Goal: Information Seeking & Learning: Learn about a topic

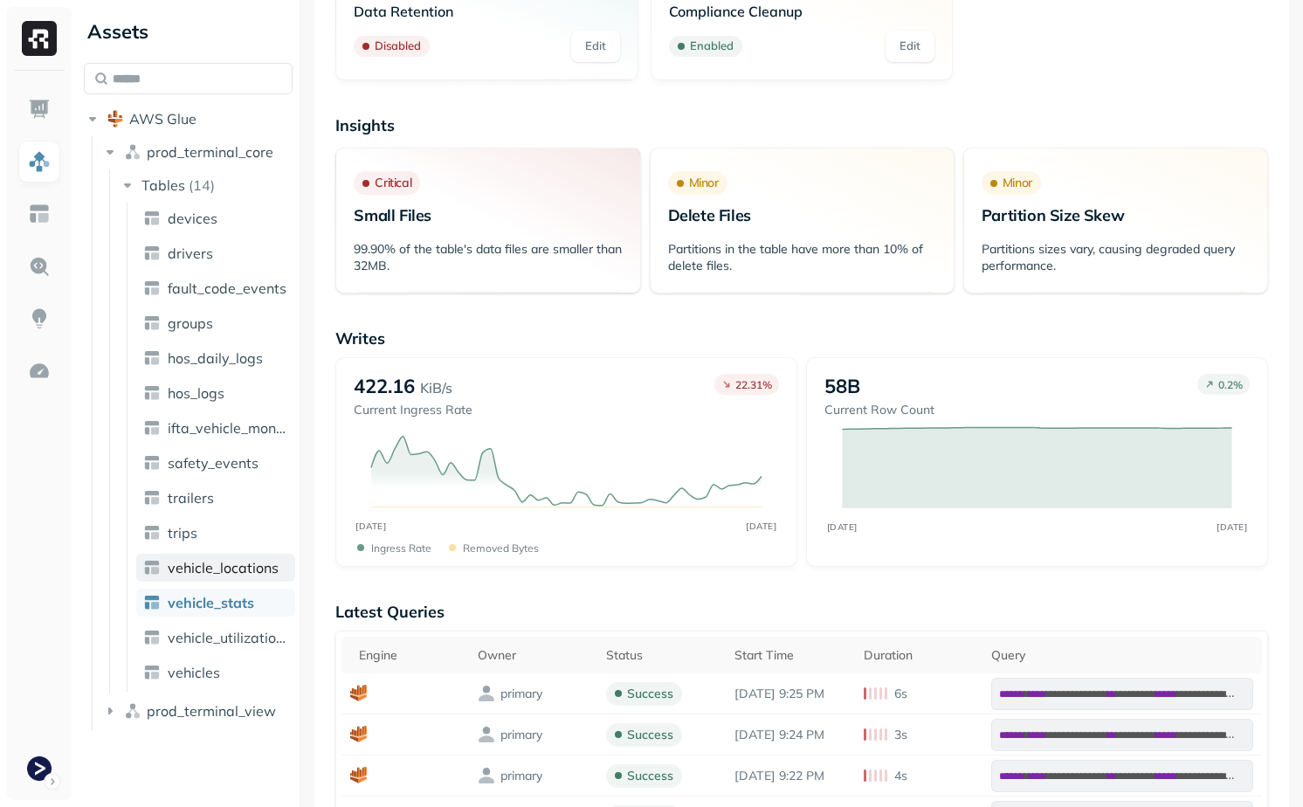
click at [270, 567] on span "vehicle_locations" at bounding box center [223, 567] width 111 height 17
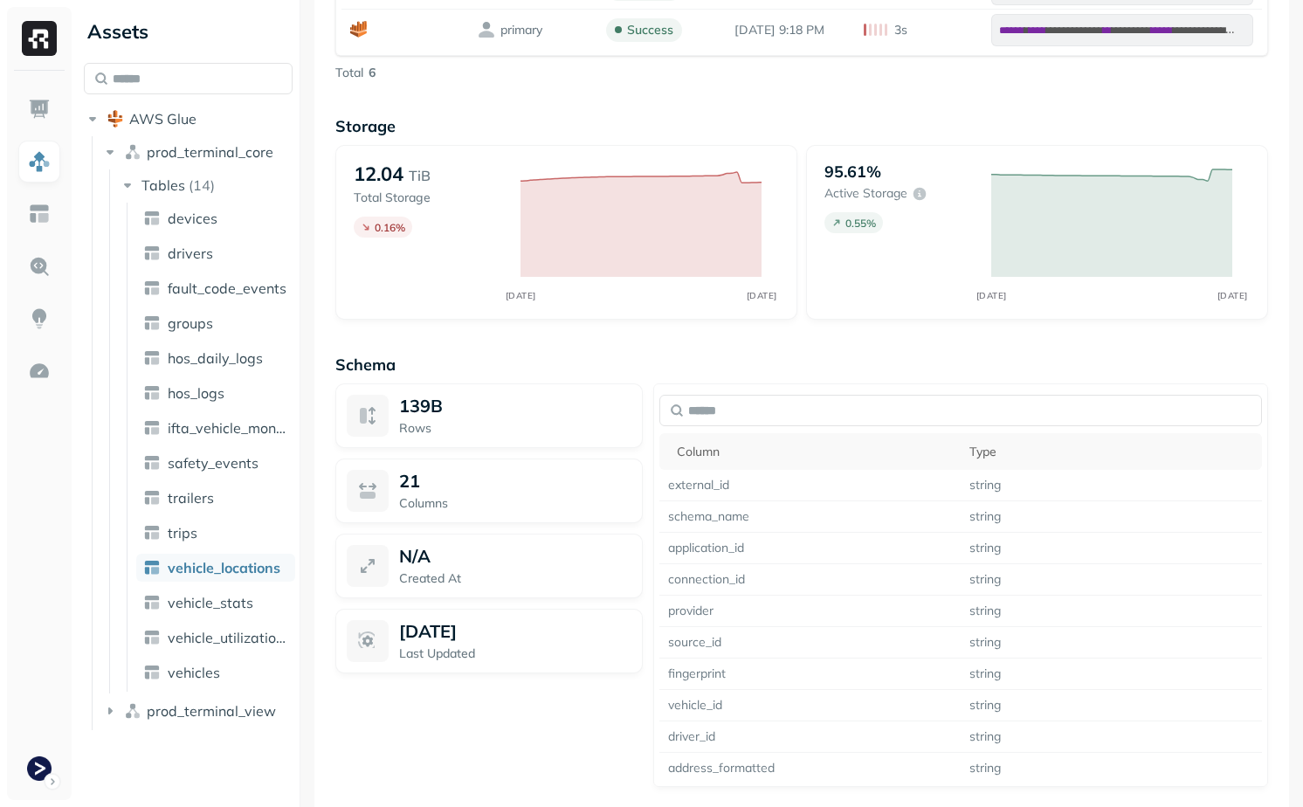
scroll to position [1483, 0]
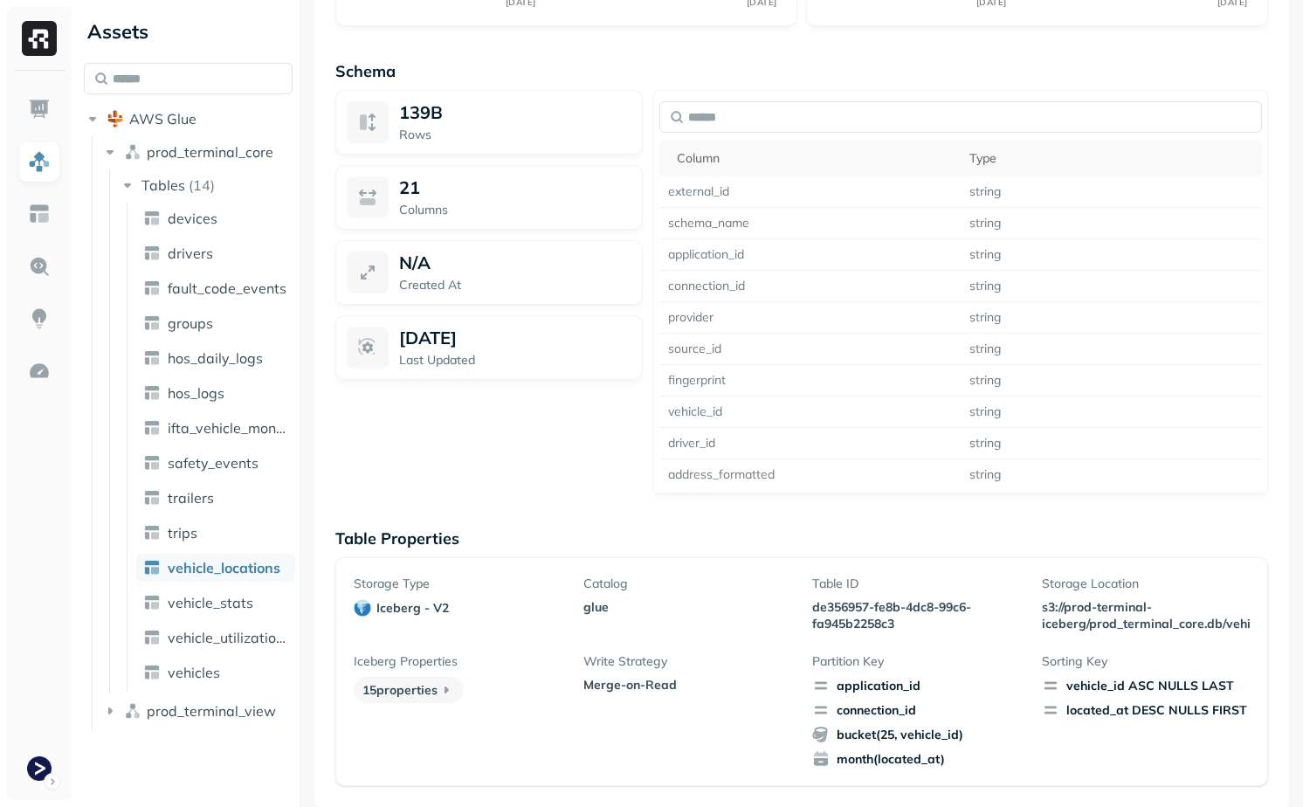
click at [847, 608] on p "de356957-fe8b-4dc8-99c6-fa945b2258c3" at bounding box center [916, 615] width 208 height 33
drag, startPoint x: 847, startPoint y: 608, endPoint x: 871, endPoint y: 624, distance: 28.3
click at [871, 624] on p "de356957-fe8b-4dc8-99c6-fa945b2258c3" at bounding box center [916, 615] width 208 height 33
copy p "de356957-fe8b-4dc8-99c6-fa945b2258c3"
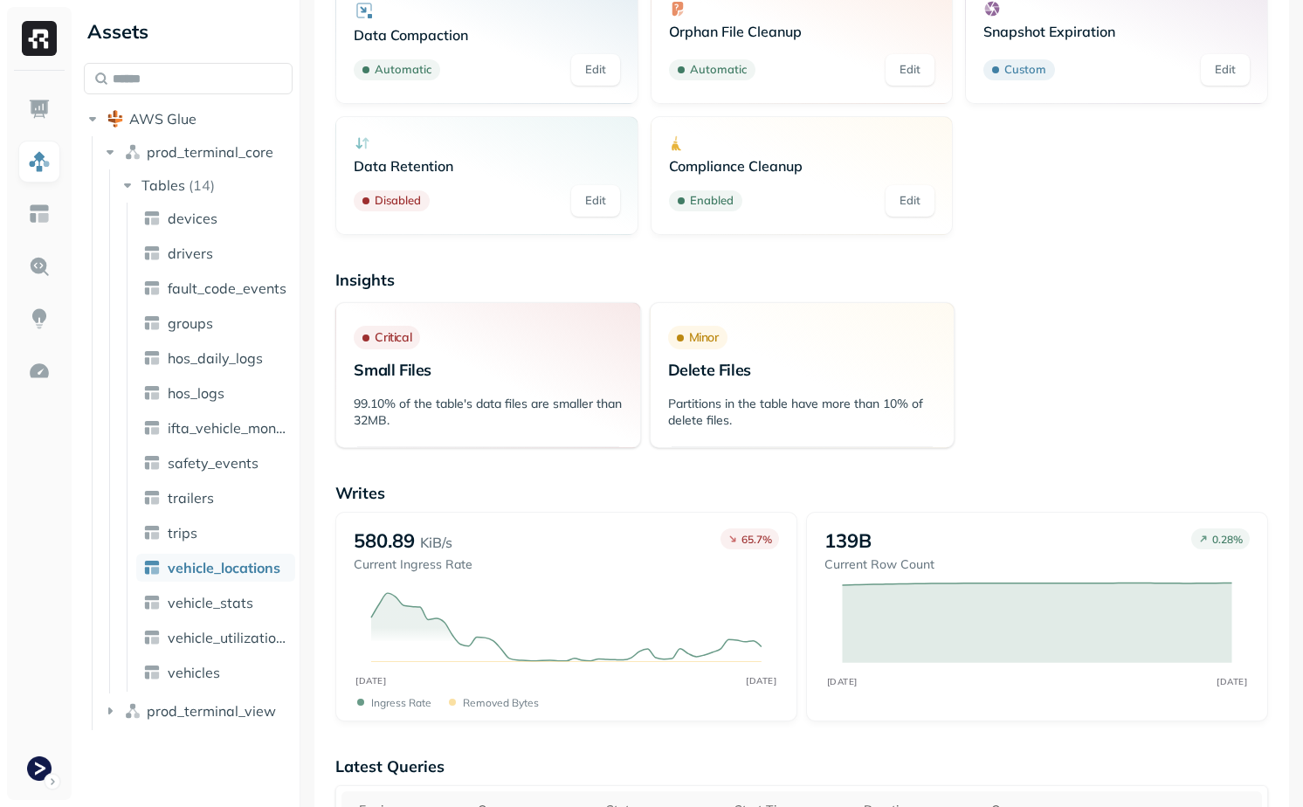
scroll to position [0, 0]
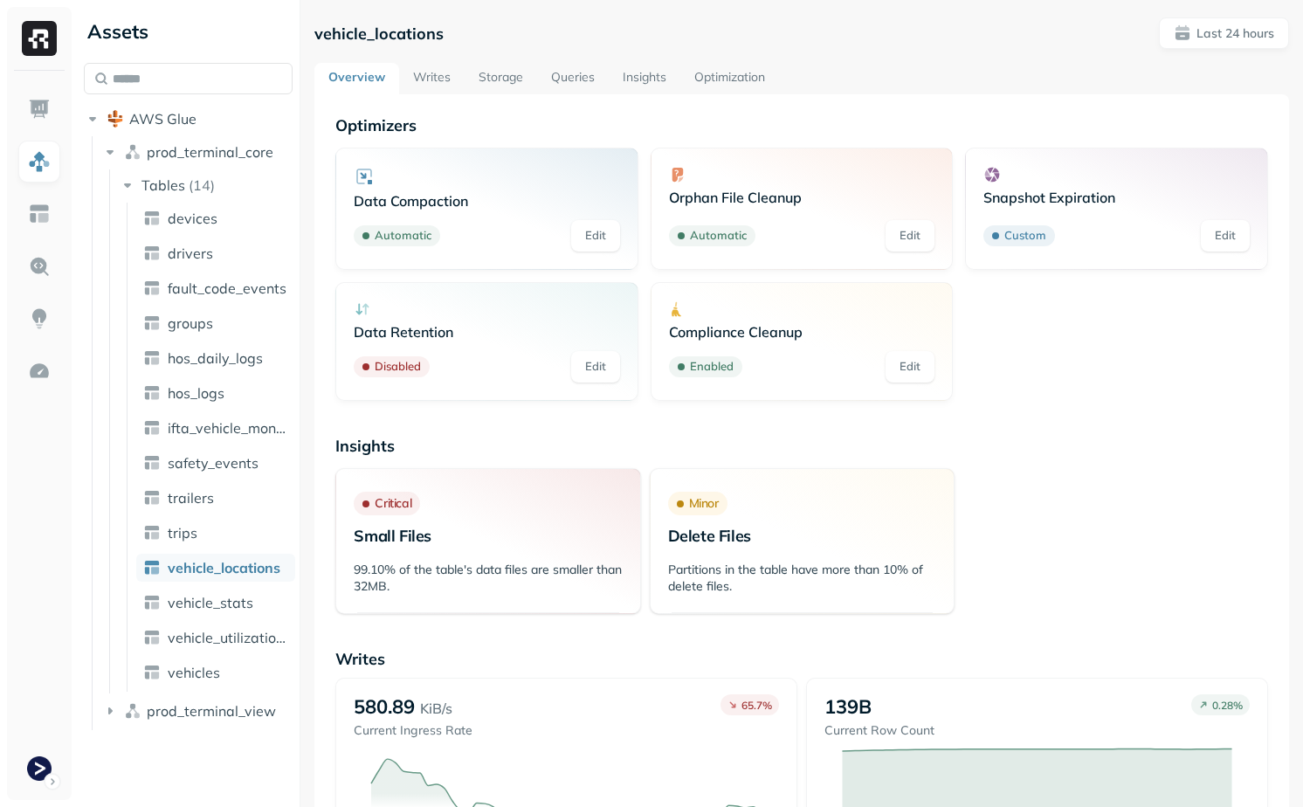
click at [493, 72] on link "Storage" at bounding box center [501, 78] width 72 height 31
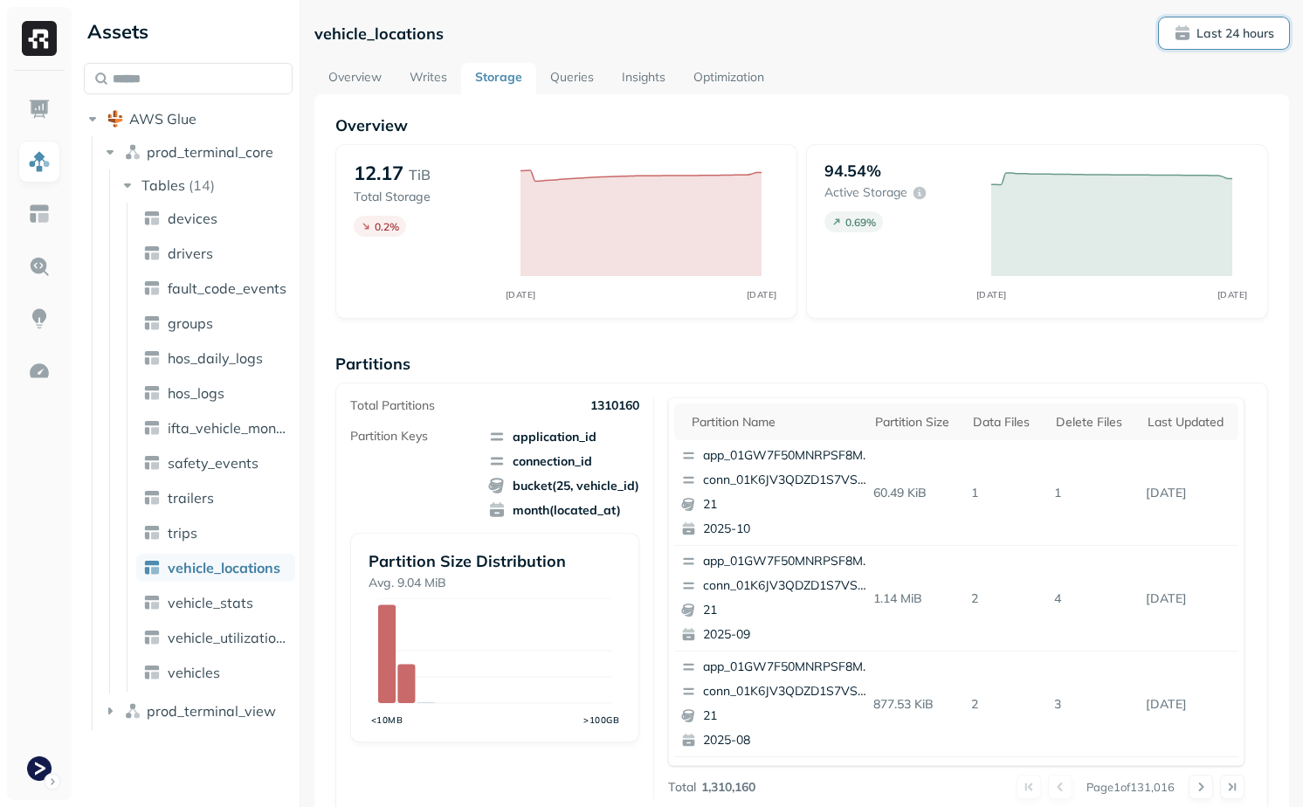
click at [1217, 32] on p "Last 24 hours" at bounding box center [1236, 33] width 78 height 17
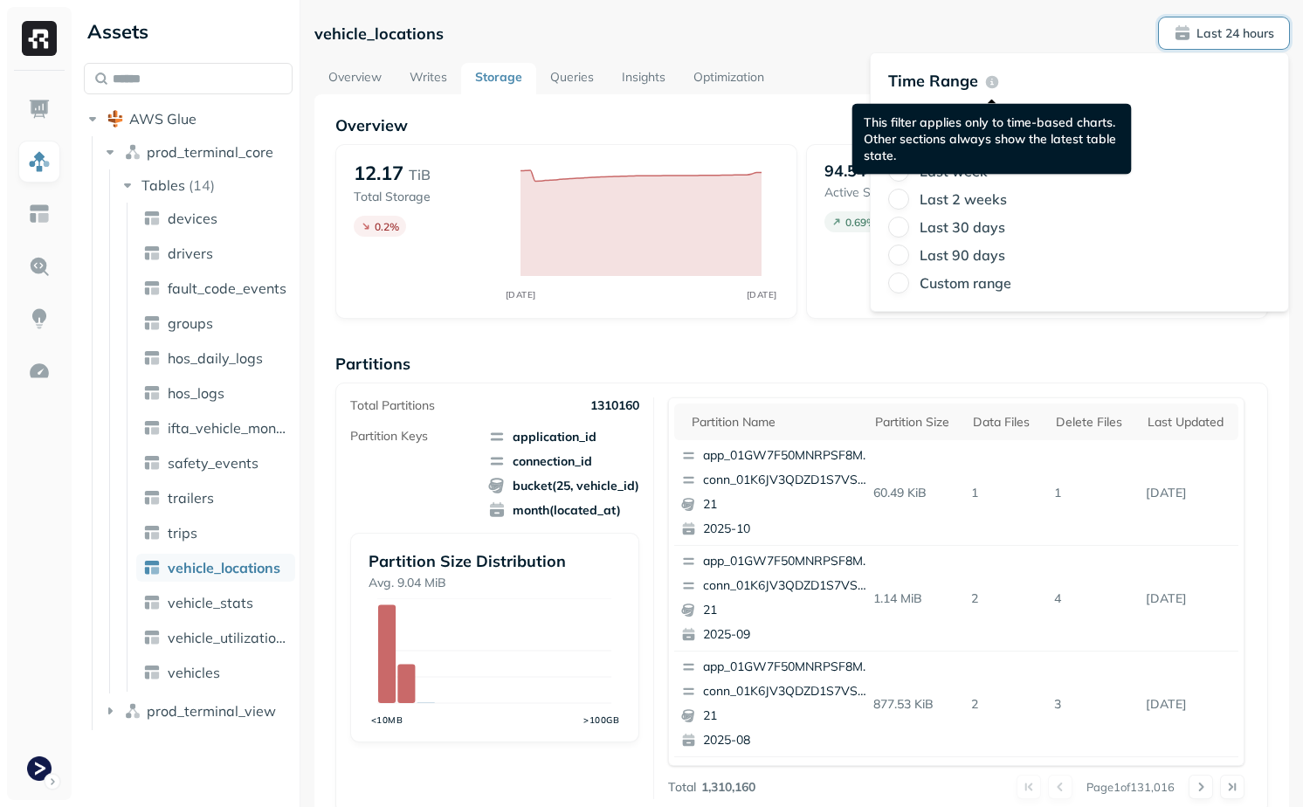
click at [981, 109] on div "This filter applies only to time-based charts. Other sections always show the l…" at bounding box center [993, 139] width 280 height 71
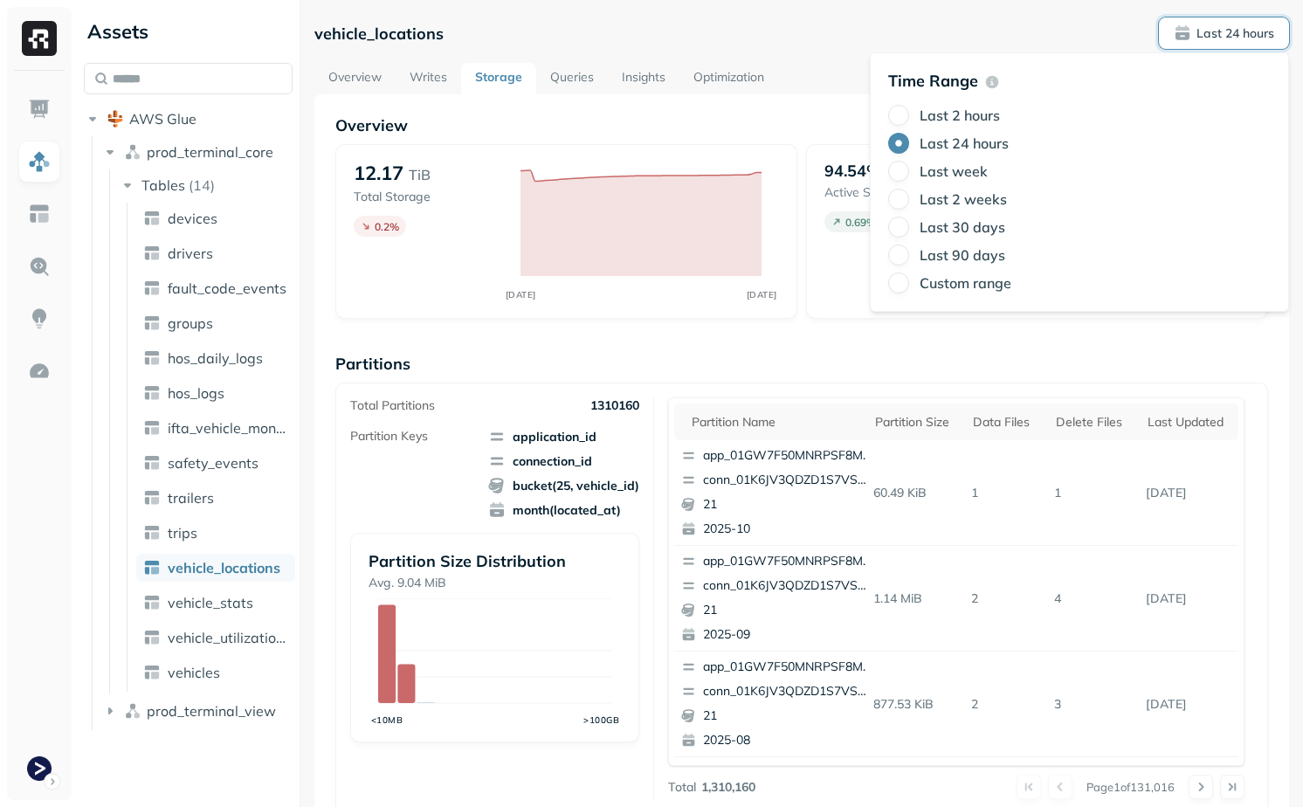
click at [926, 115] on label "Last 2 hours" at bounding box center [960, 115] width 80 height 17
click at [909, 115] on button "Last 2 hours" at bounding box center [898, 115] width 21 height 21
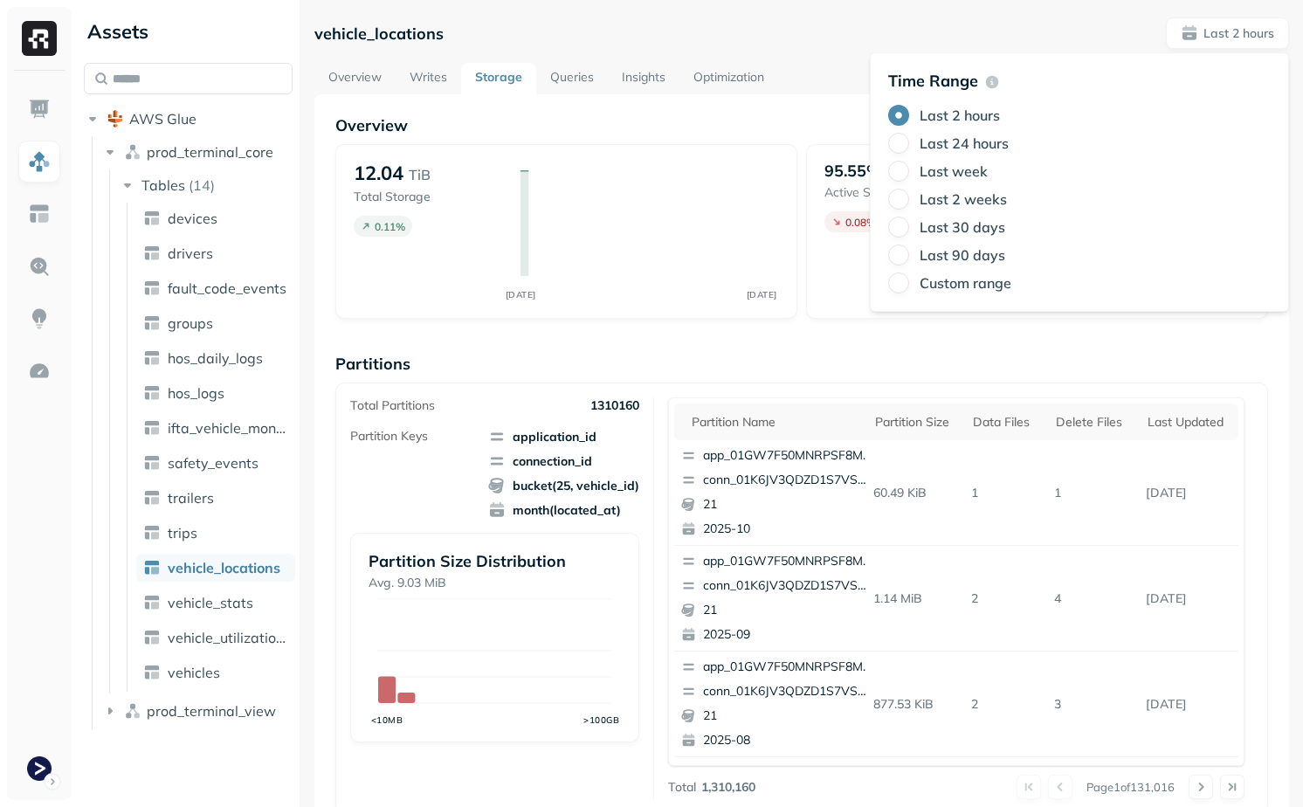
click at [788, 43] on div "vehicle_locations Last 2 hours" at bounding box center [801, 32] width 975 height 31
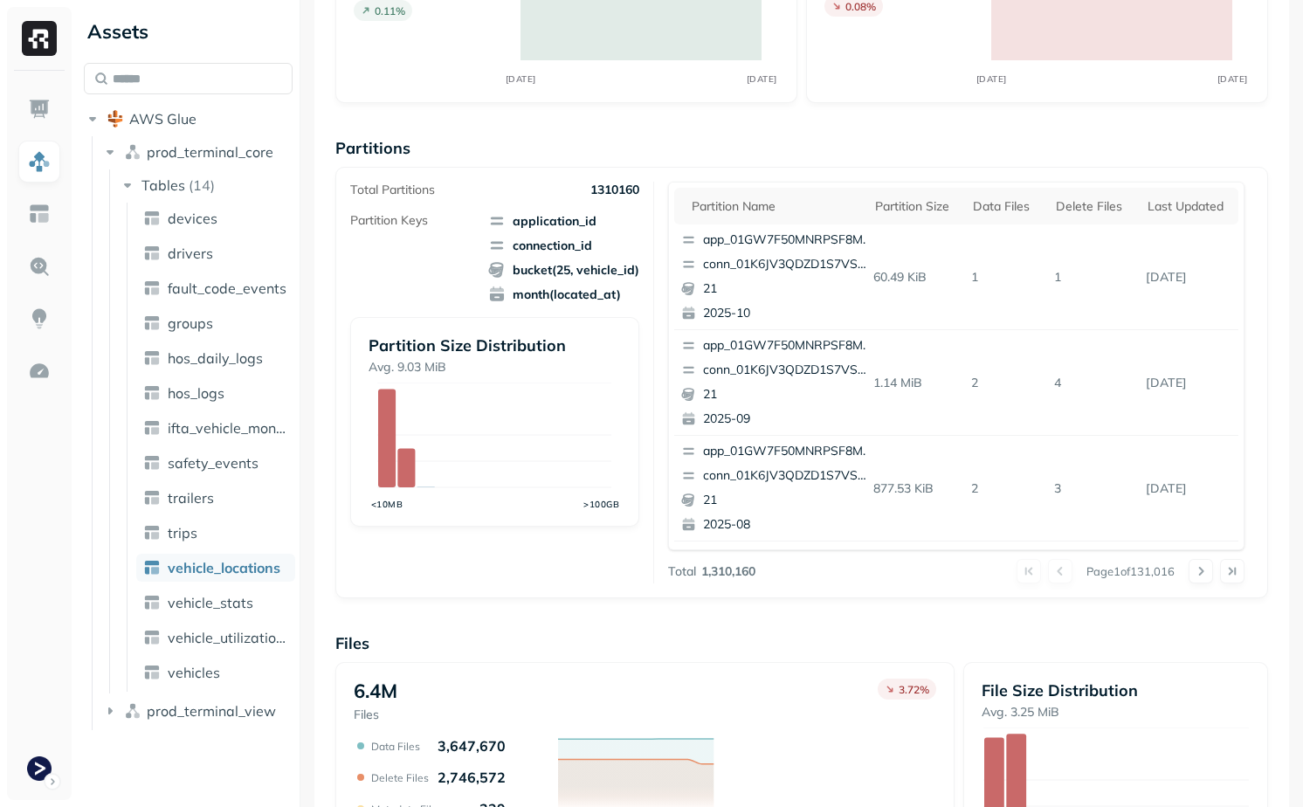
scroll to position [528, 0]
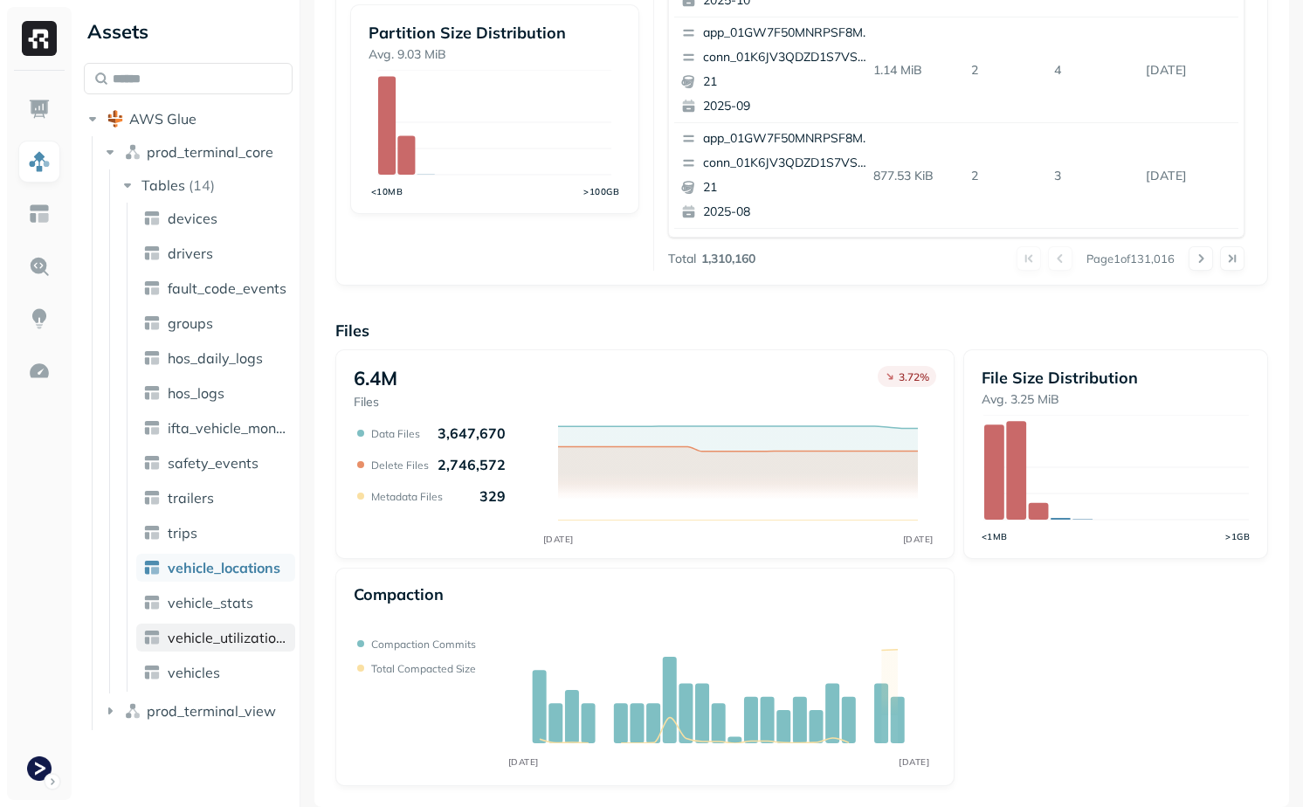
click at [239, 624] on link "vehicle_utilization_day" at bounding box center [215, 638] width 159 height 28
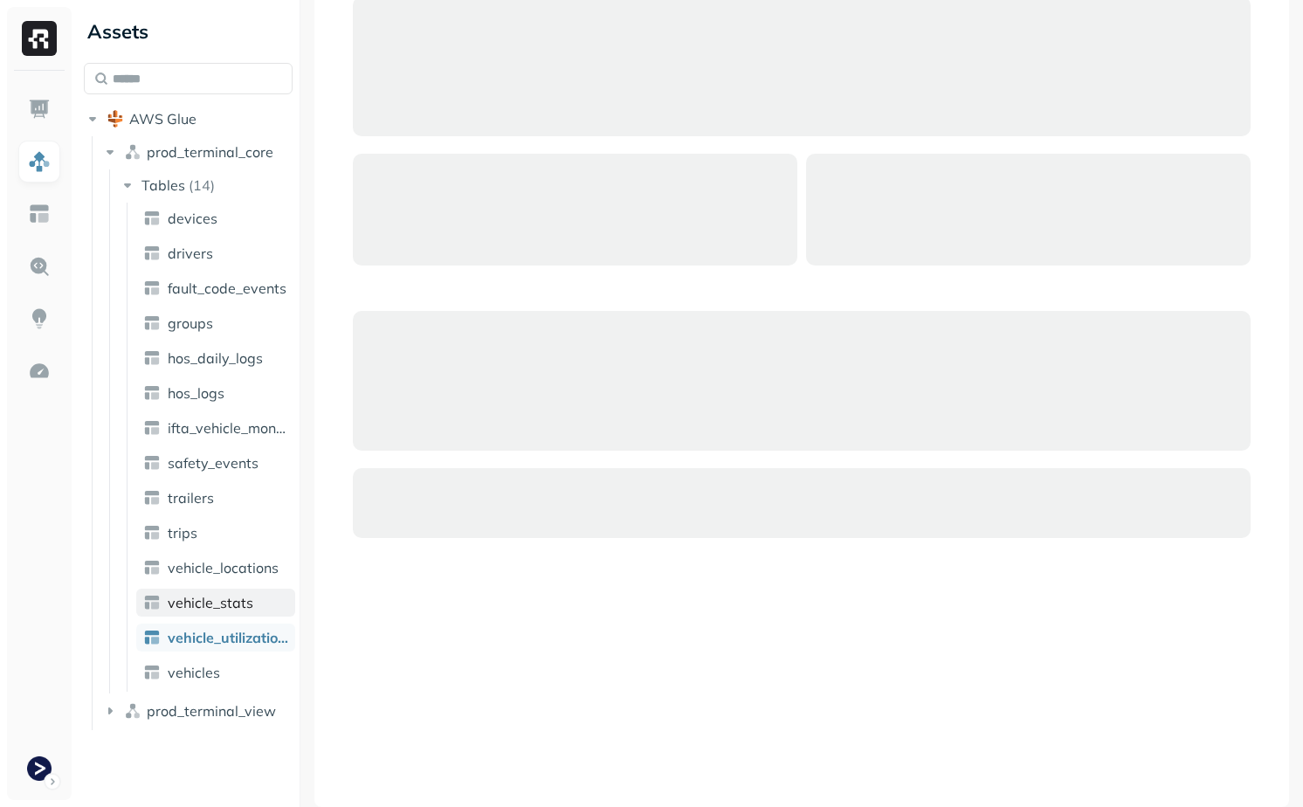
scroll to position [115, 0]
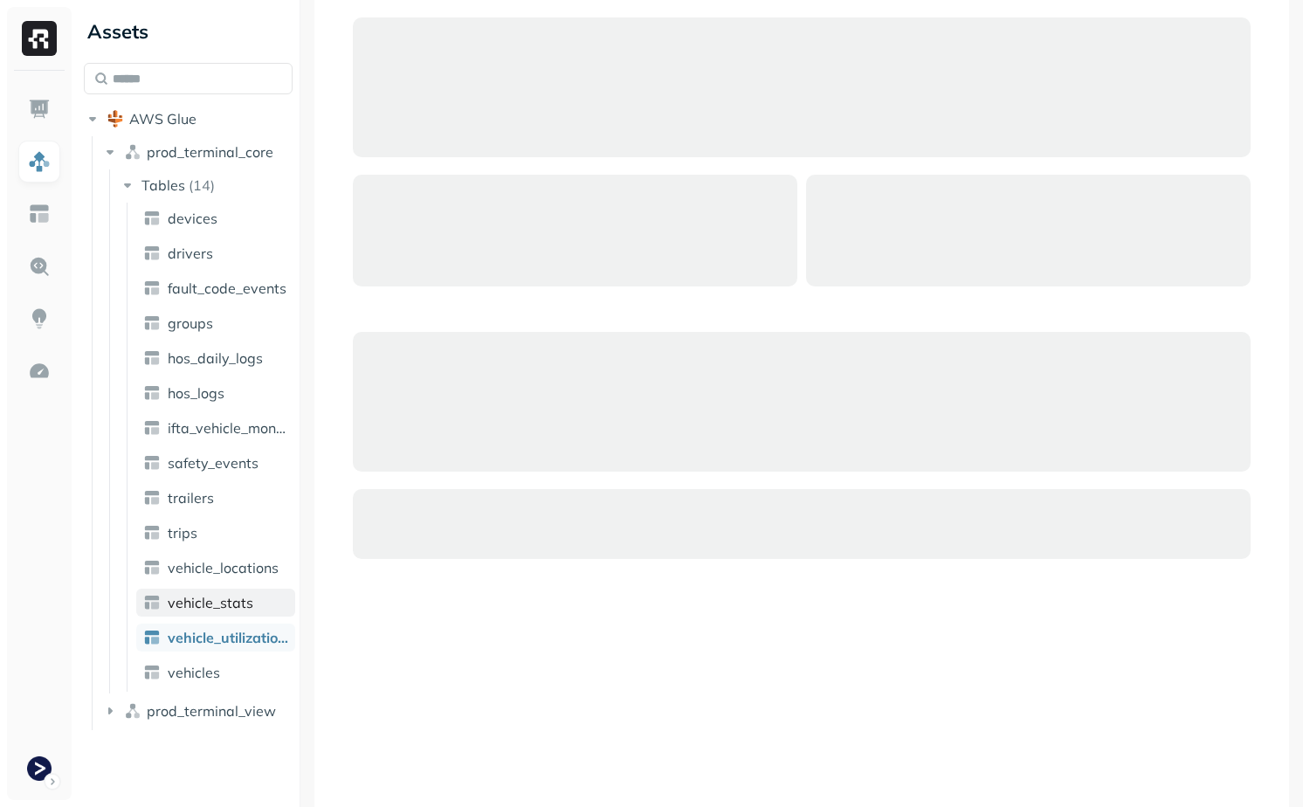
click at [246, 594] on span "vehicle_stats" at bounding box center [211, 602] width 86 height 17
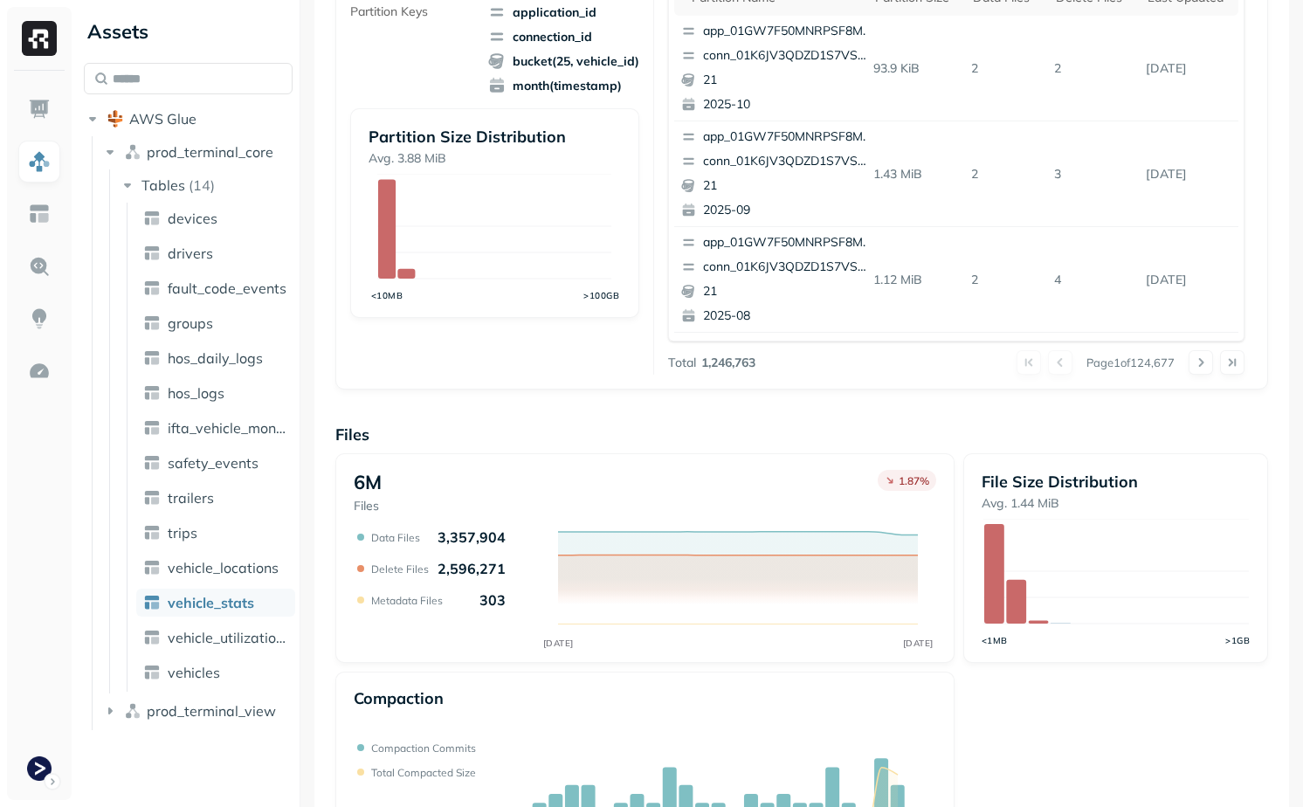
scroll to position [415, 0]
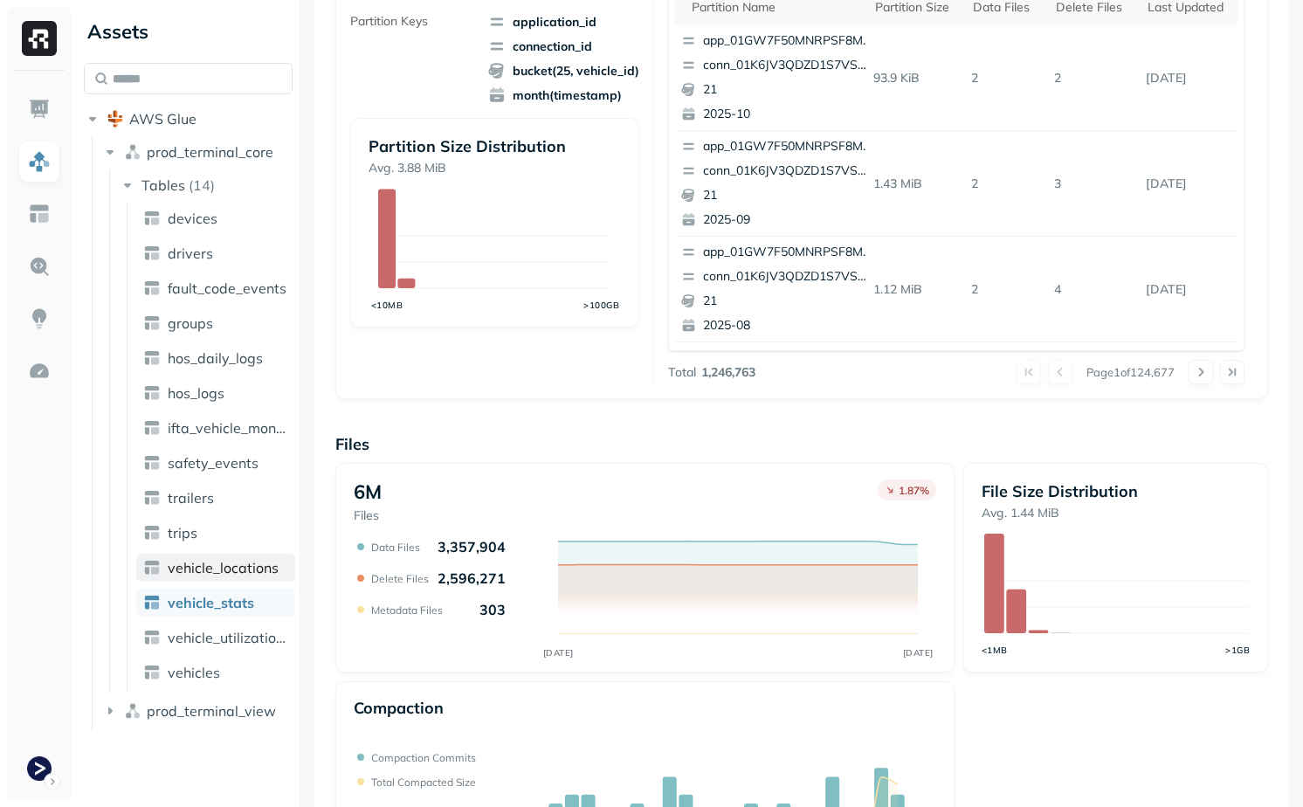
click at [212, 568] on span "vehicle_locations" at bounding box center [223, 567] width 111 height 17
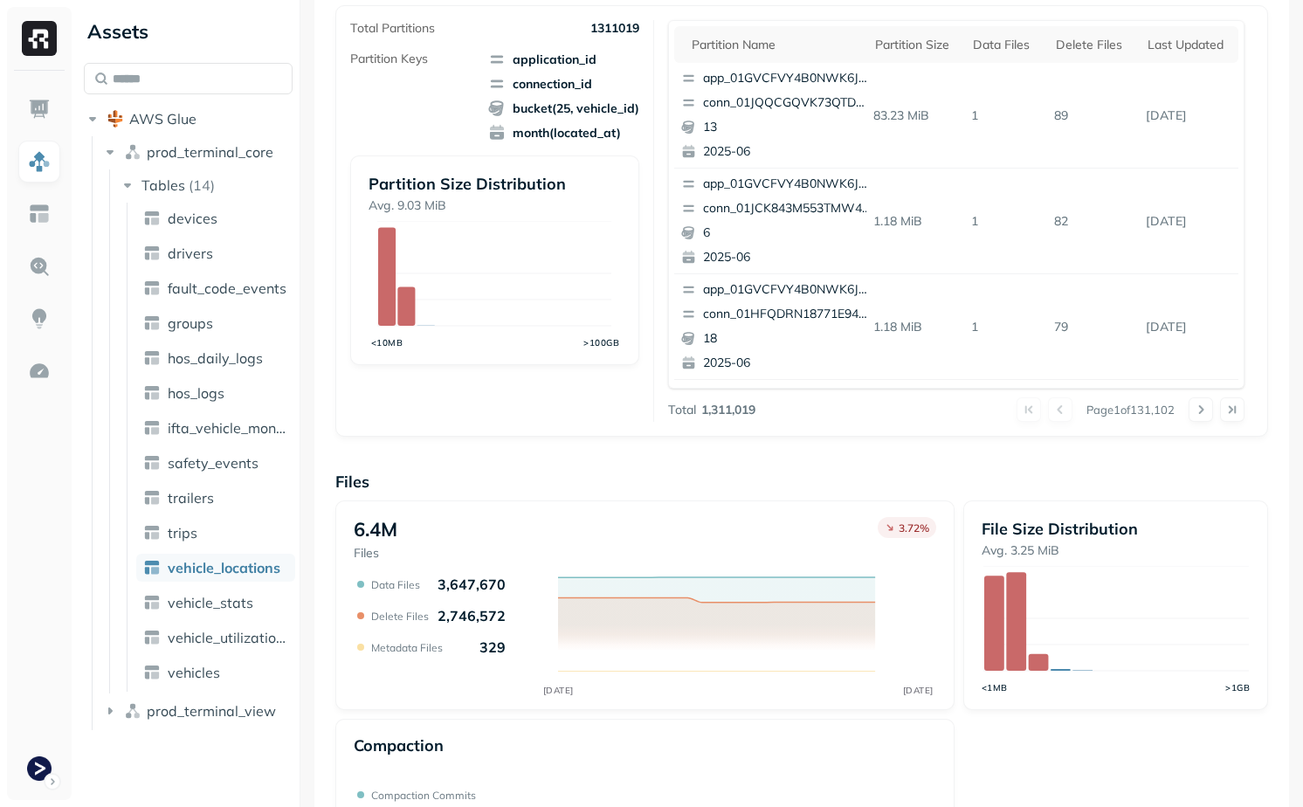
scroll to position [528, 0]
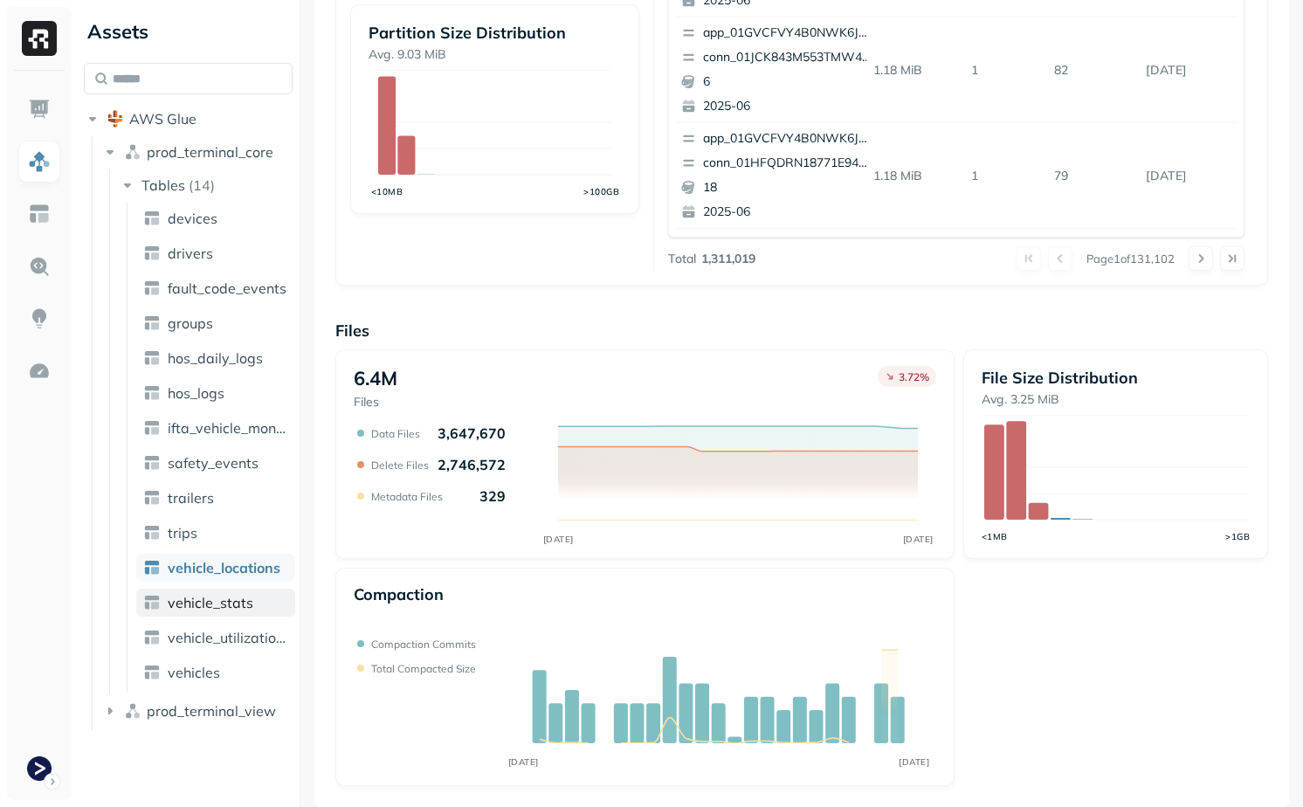
click at [212, 602] on span "vehicle_stats" at bounding box center [211, 602] width 86 height 17
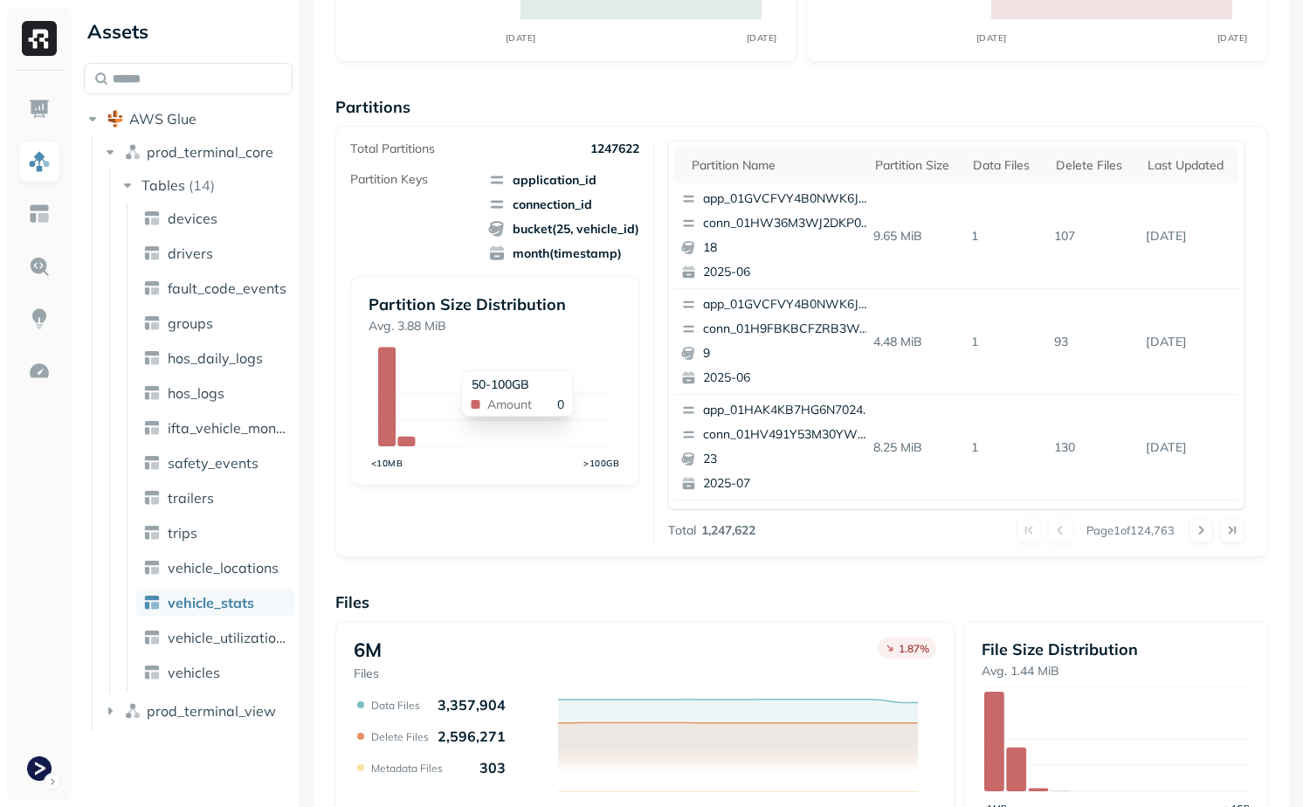
scroll to position [259, 0]
click at [1064, 234] on p "107" at bounding box center [1093, 234] width 92 height 31
click at [1064, 280] on td "107" at bounding box center [1093, 235] width 92 height 106
drag, startPoint x: 959, startPoint y: 235, endPoint x: 1211, endPoint y: 247, distance: 251.9
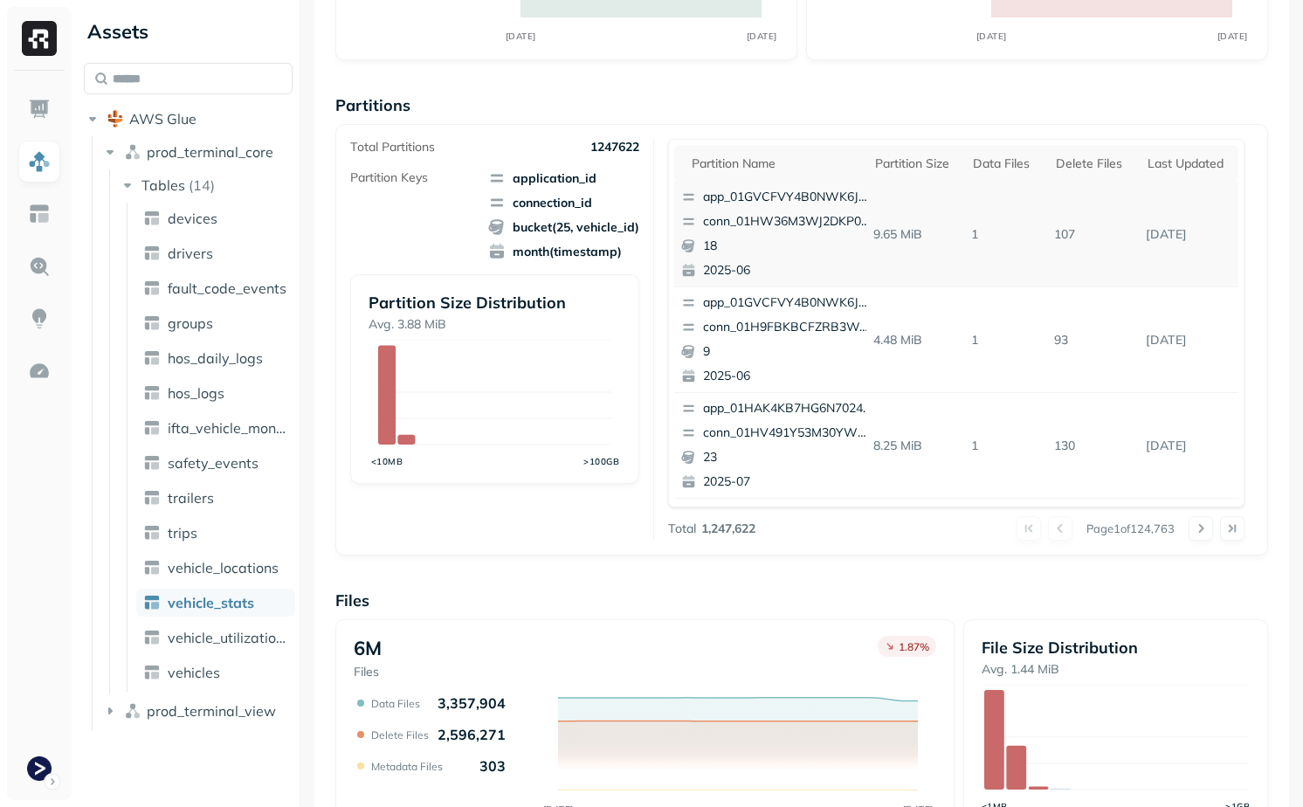
click at [1211, 247] on tr "app_01GVCFVY4B0NWK6JYK87JP2WRP conn_01HW36M3WJ2DKP0G3GKRT3BB8P 18 2025-06 9.65 …" at bounding box center [956, 235] width 564 height 106
click at [1205, 247] on p "[DATE]" at bounding box center [1189, 234] width 100 height 31
drag, startPoint x: 945, startPoint y: 354, endPoint x: 1118, endPoint y: 355, distance: 172.9
click at [1118, 355] on tr "app_01GVCFVY4B0NWK6JYK87JP2WRP conn_01H9FBKBCFZRB3WAW97ZN1HWPM 9 2025-06 4.48 M…" at bounding box center [956, 340] width 564 height 106
click at [1118, 355] on p "93" at bounding box center [1093, 340] width 92 height 31
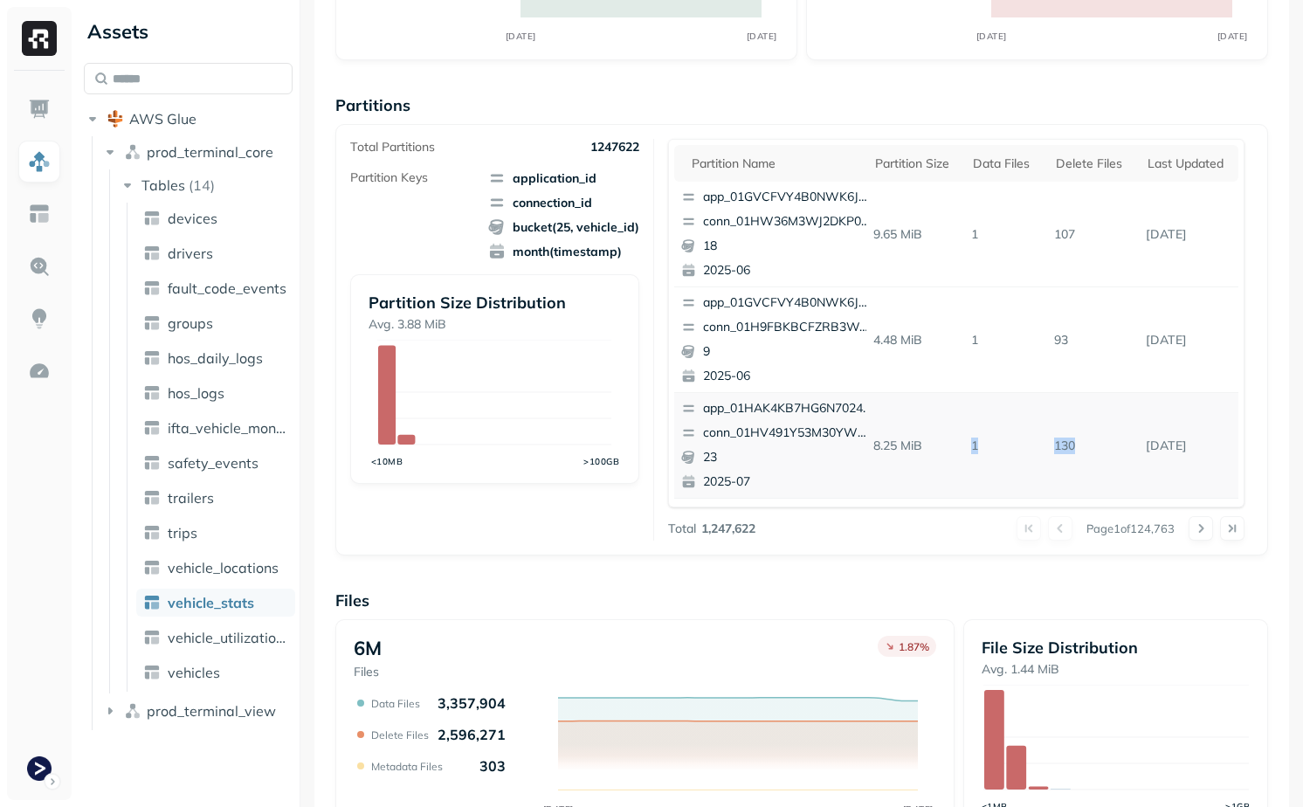
drag, startPoint x: 960, startPoint y: 455, endPoint x: 1134, endPoint y: 455, distance: 173.8
click at [1136, 455] on tr "app_01HAK4KB7HG6N7024210G3S8D5 conn_01HV491Y53M30YWF0DFJ1FJ7PW 23 2025-07 8.25 …" at bounding box center [956, 446] width 564 height 106
click at [1134, 455] on p "130" at bounding box center [1093, 446] width 92 height 31
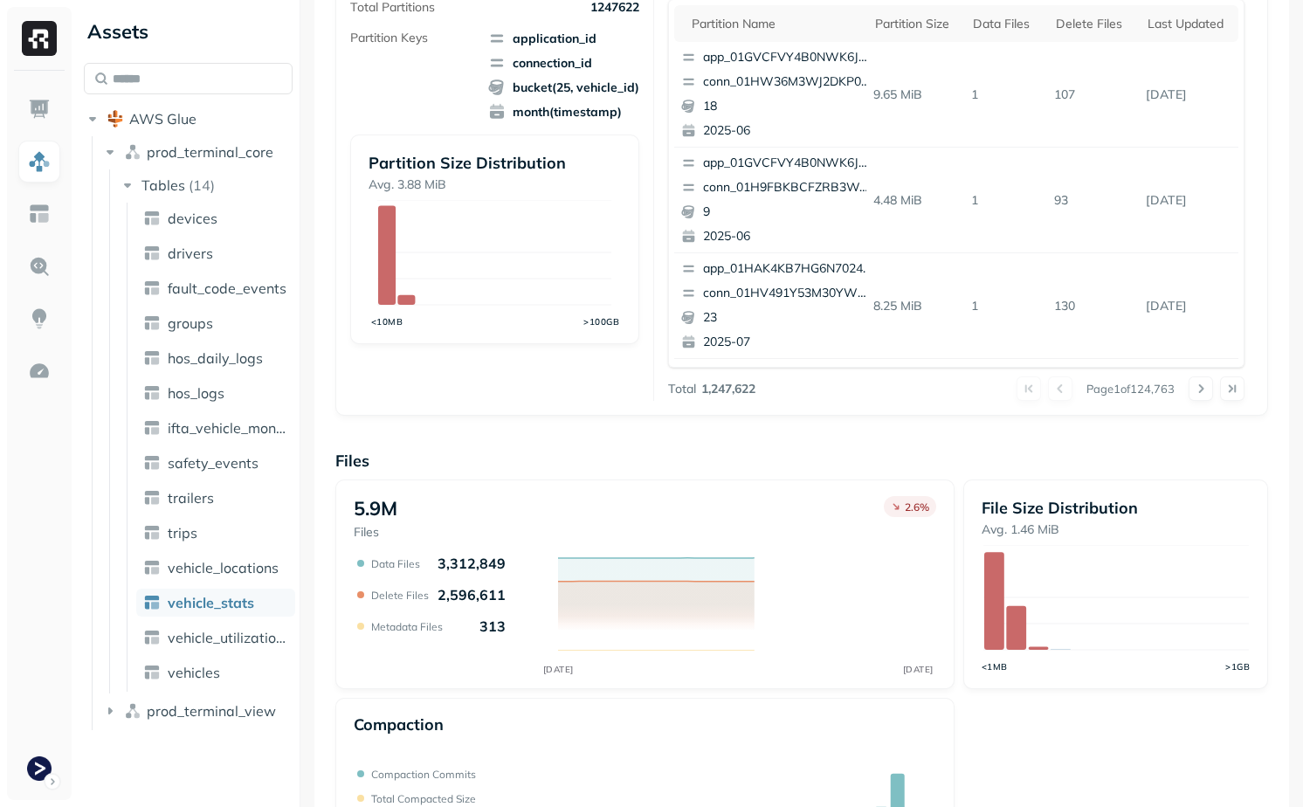
scroll to position [433, 0]
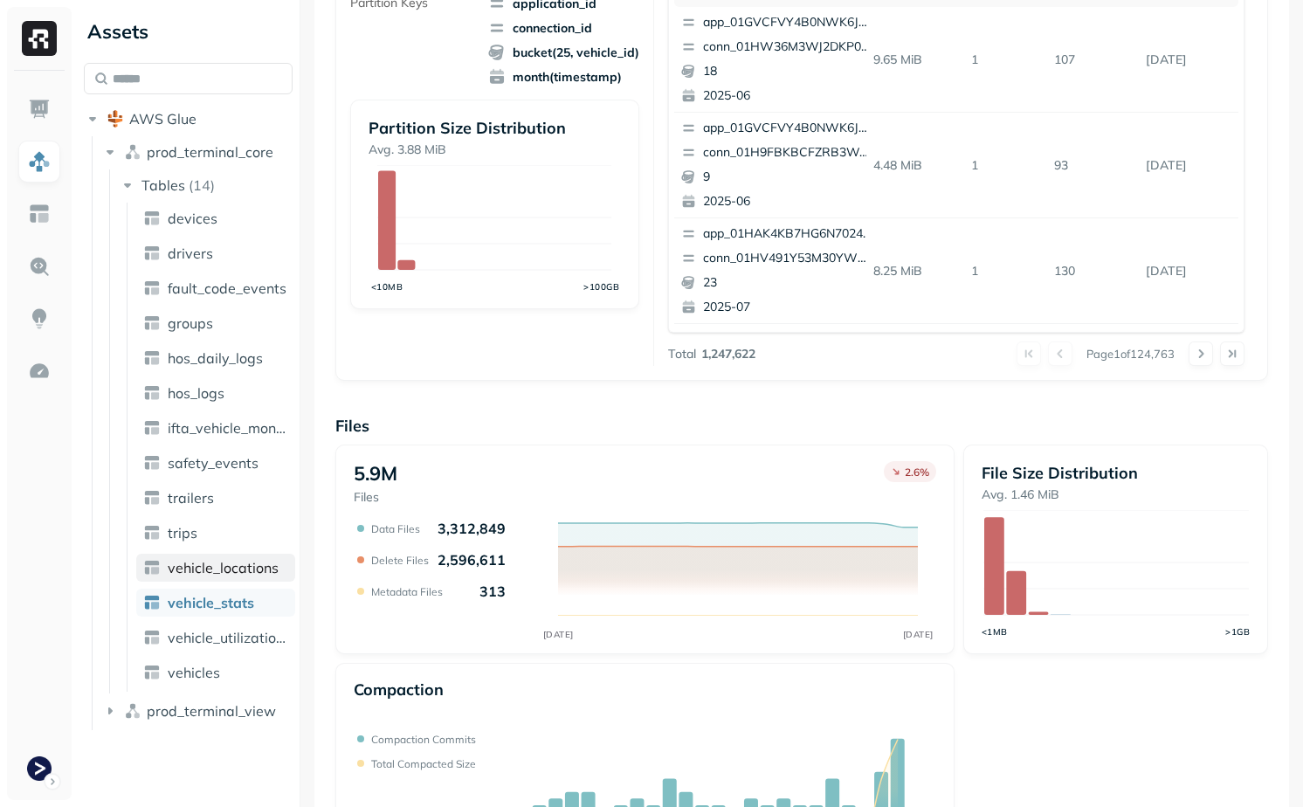
click at [239, 570] on span "vehicle_locations" at bounding box center [223, 567] width 111 height 17
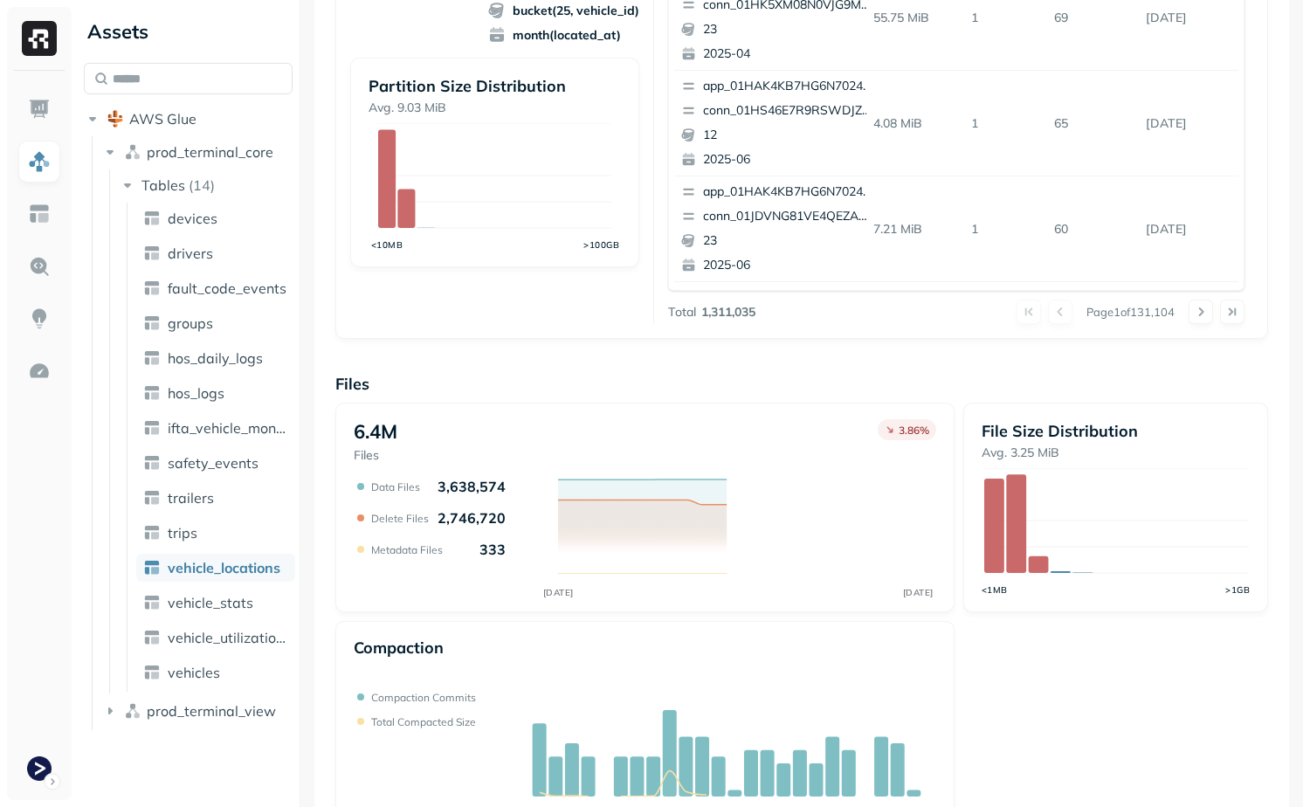
scroll to position [528, 0]
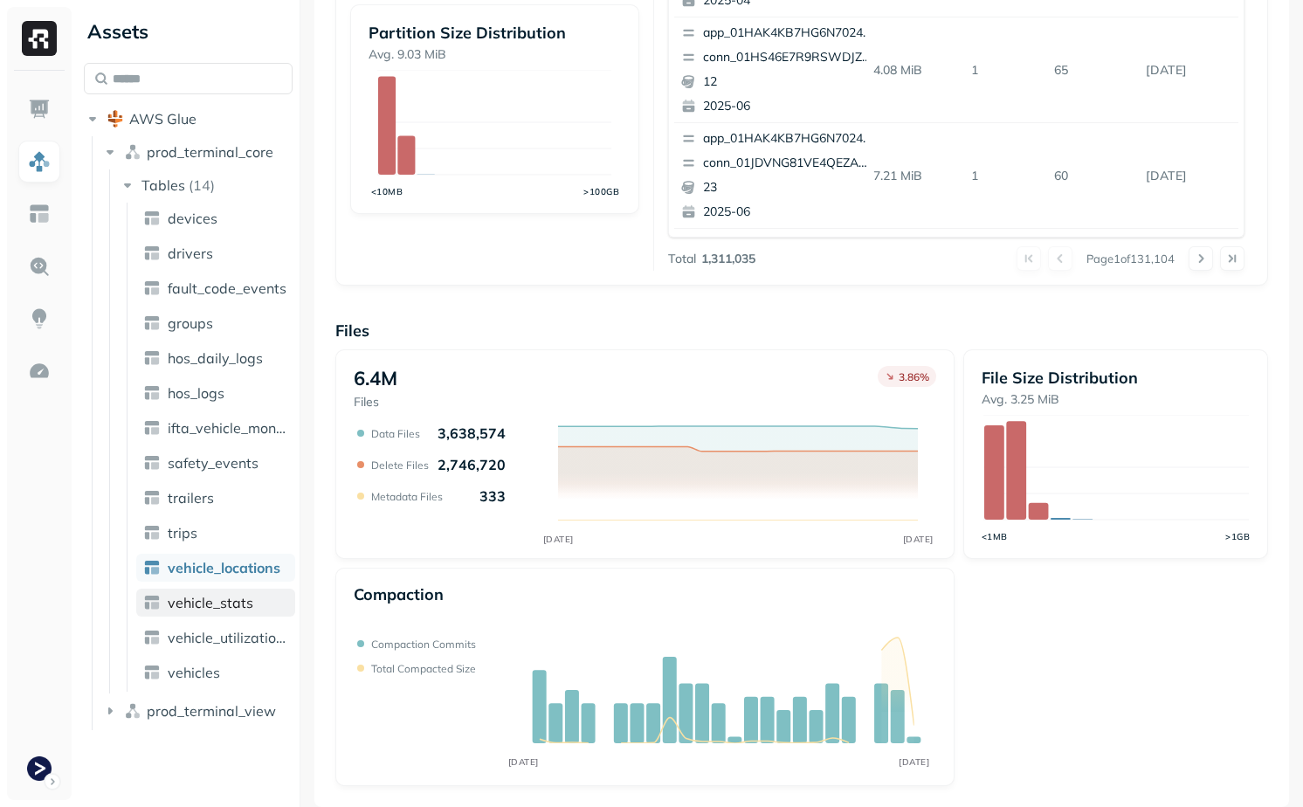
click at [237, 595] on span "vehicle_stats" at bounding box center [211, 602] width 86 height 17
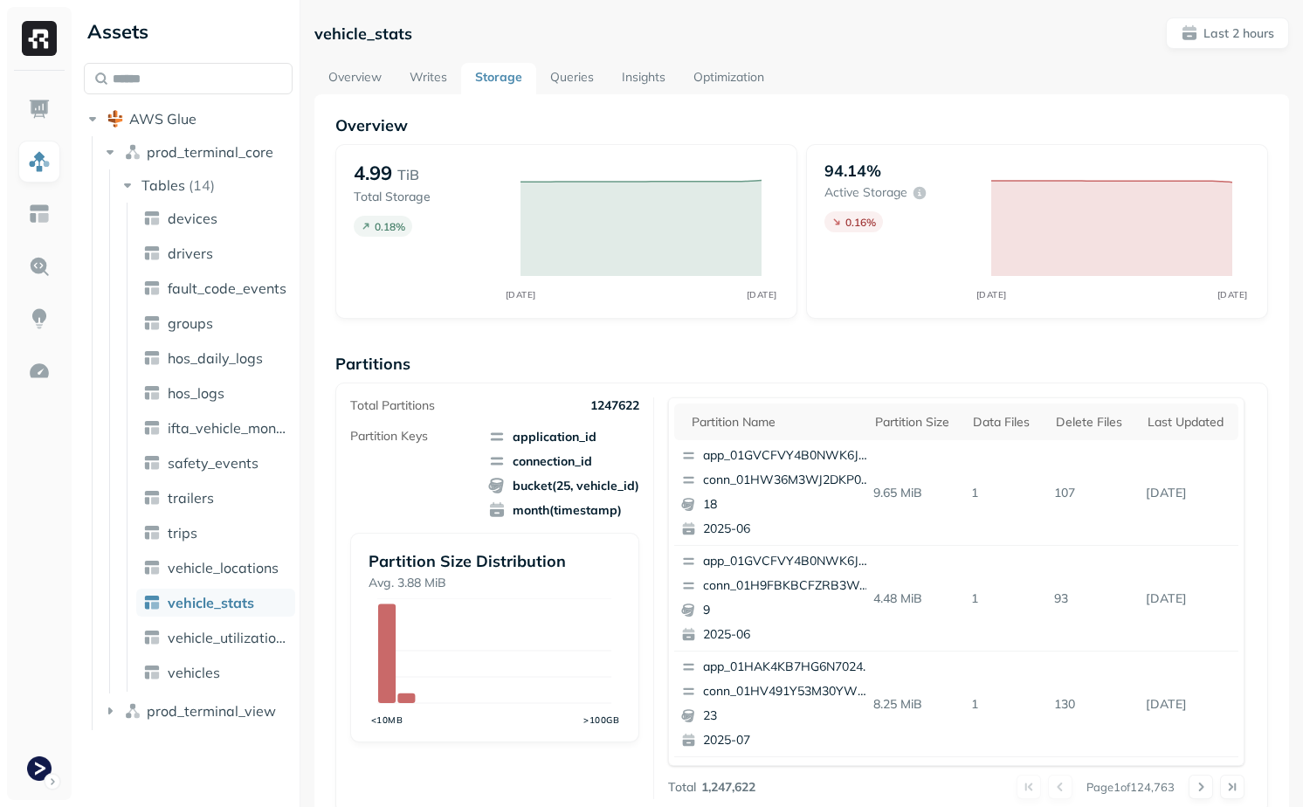
click at [792, 66] on div "Overview Writes Storage Queries Insights Optimization" at bounding box center [801, 78] width 975 height 31
click at [752, 66] on link "Optimization" at bounding box center [729, 78] width 99 height 31
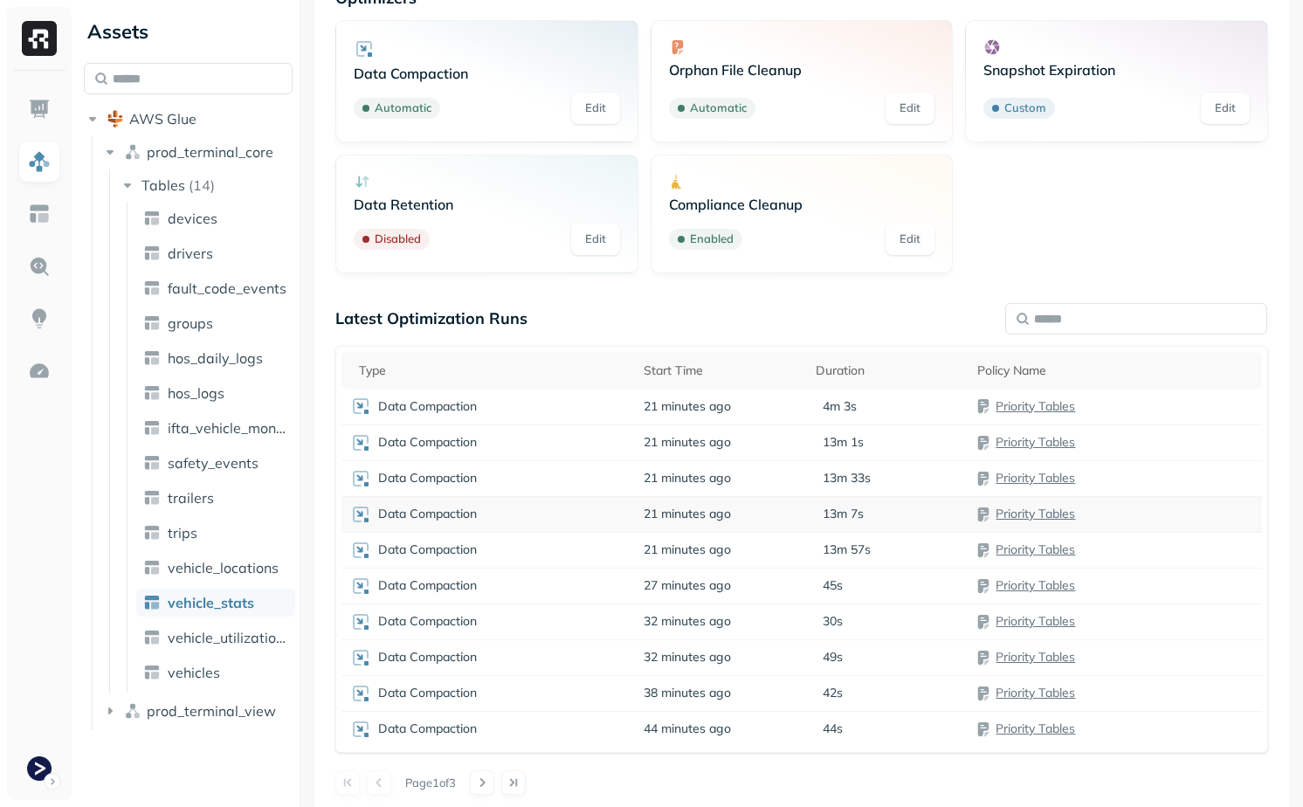
scroll to position [136, 0]
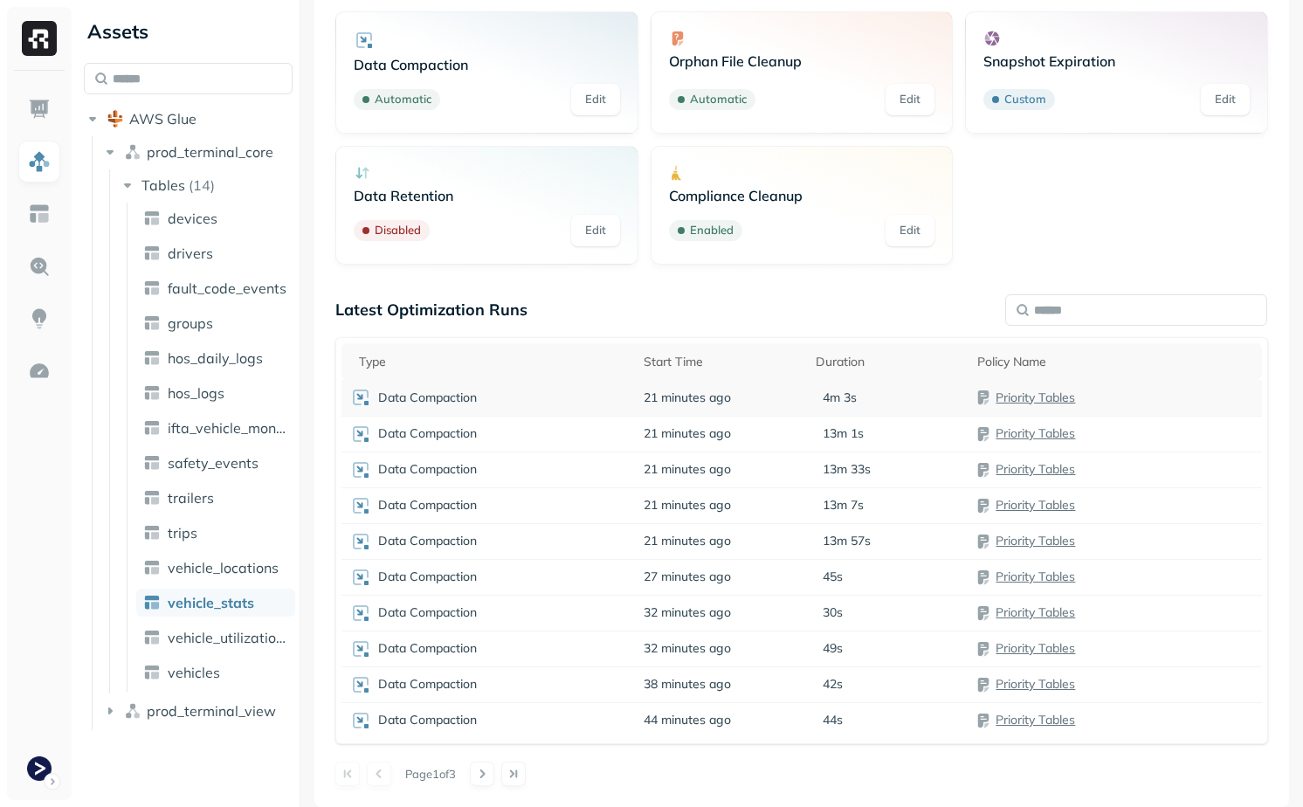
click at [601, 411] on td "Data Compaction" at bounding box center [488, 398] width 293 height 36
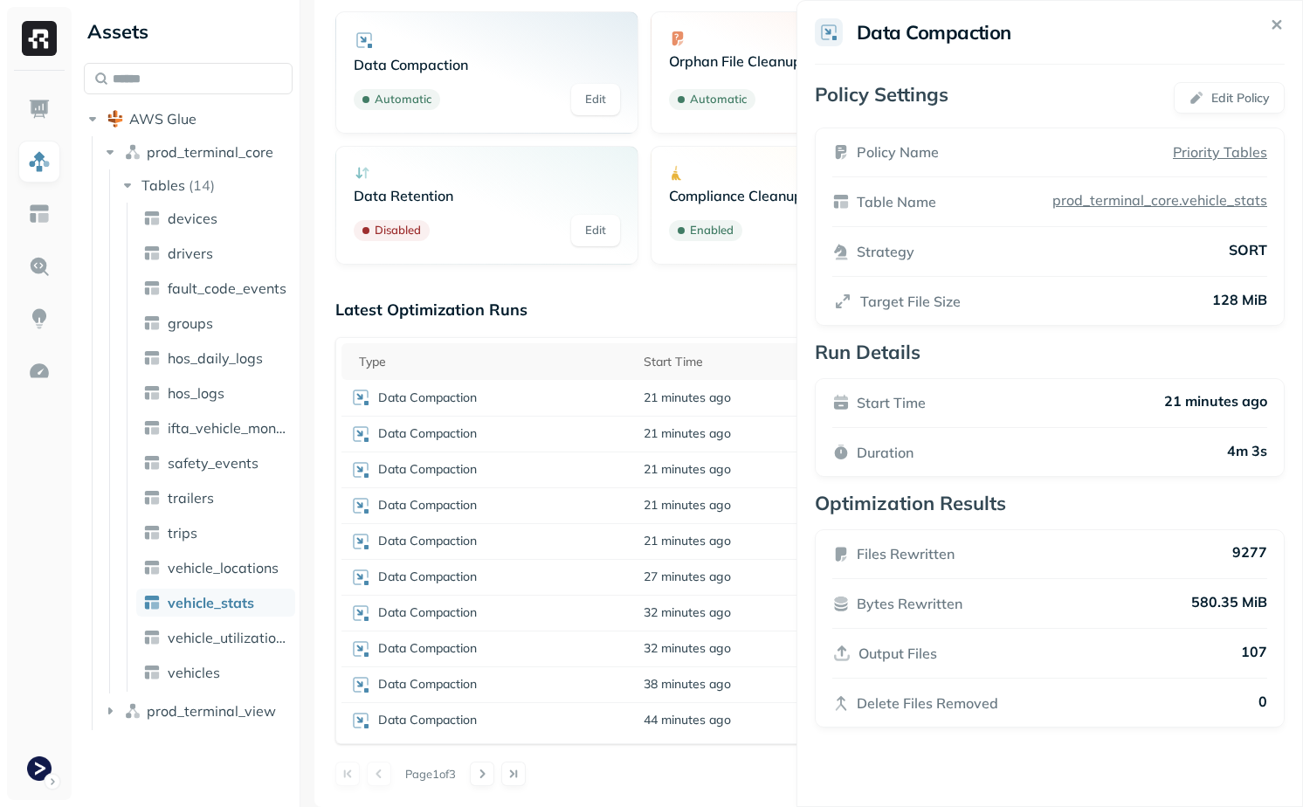
click at [645, 454] on html "Assets AWS Glue prod_terminal_core Tables ( 14 ) devices drivers fault_code_eve…" at bounding box center [651, 403] width 1303 height 807
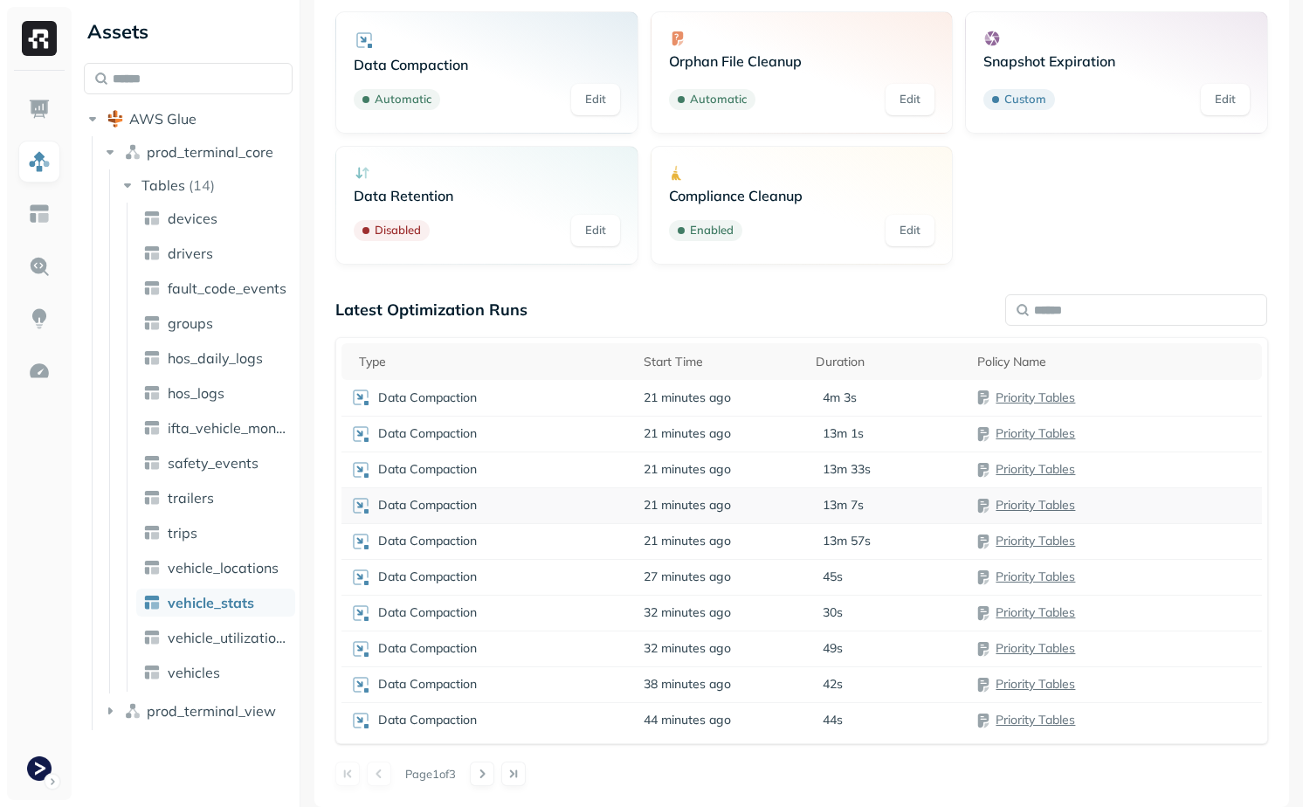
click at [692, 492] on td "21 minutes ago" at bounding box center [721, 505] width 172 height 36
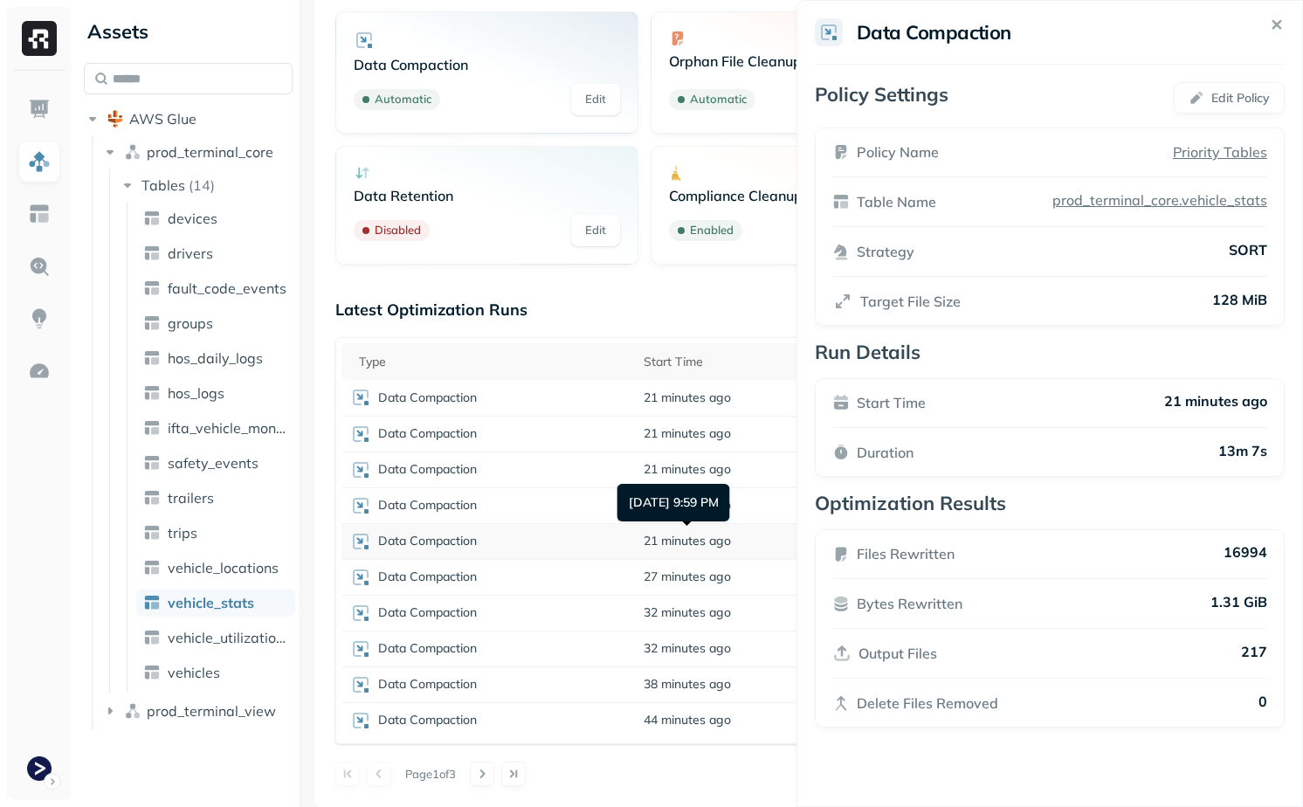
click at [681, 545] on html "Assets AWS Glue prod_terminal_core Tables ( 14 ) devices drivers fault_code_eve…" at bounding box center [651, 403] width 1303 height 807
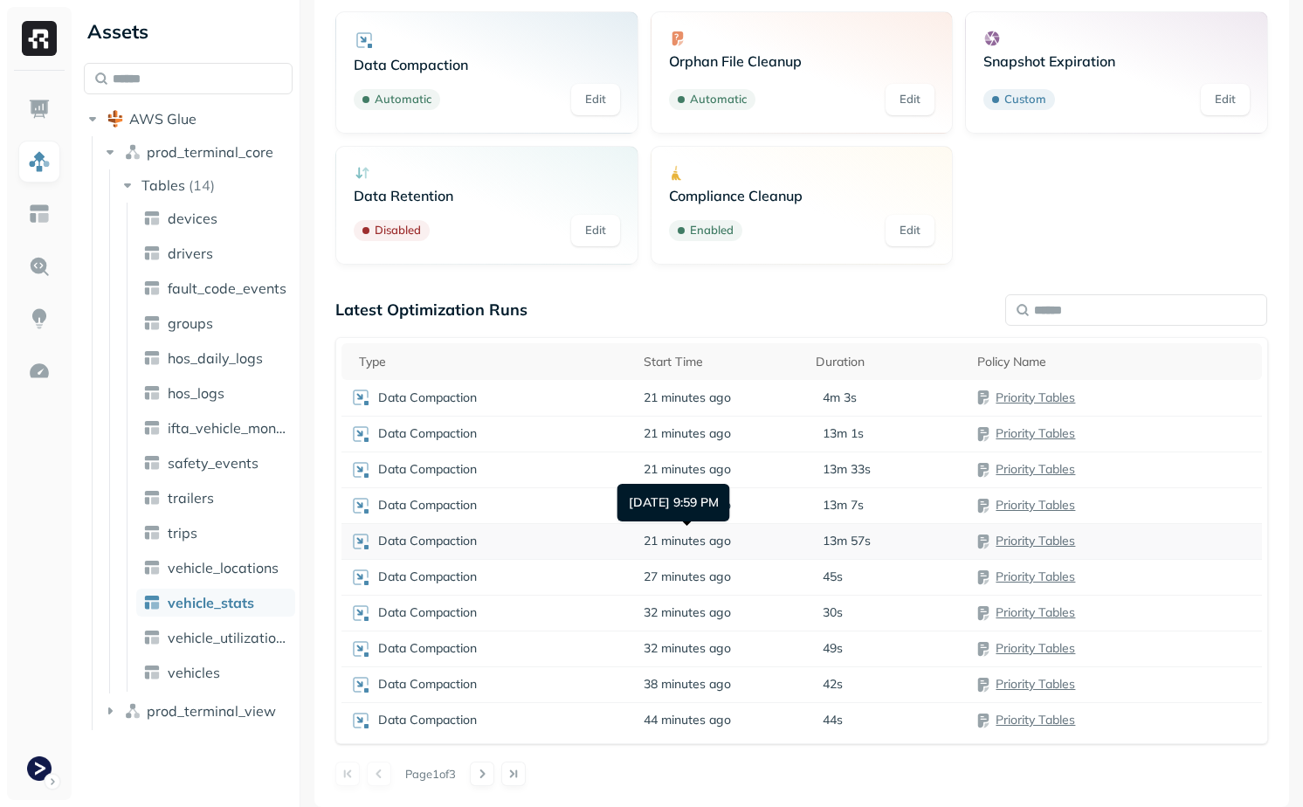
click at [679, 546] on span "21 minutes ago" at bounding box center [687, 541] width 87 height 17
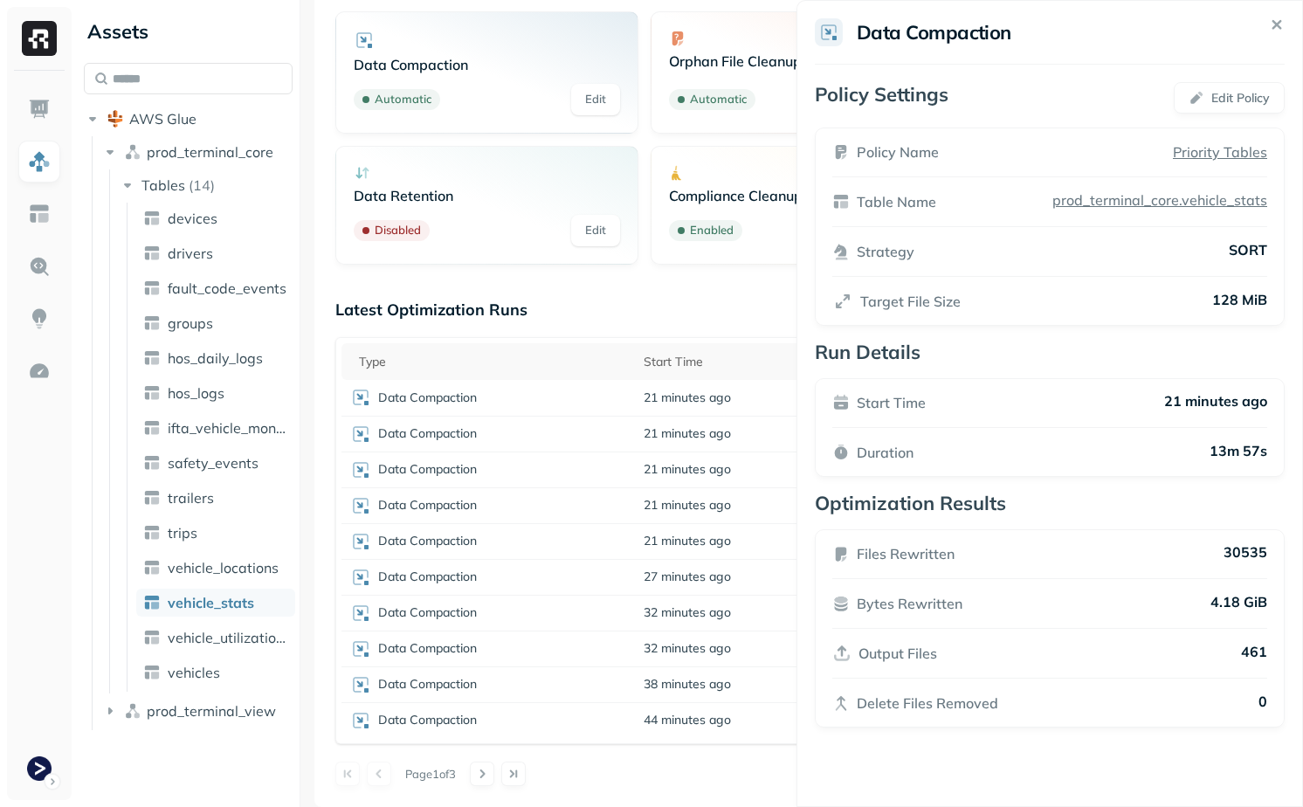
click at [680, 546] on html "Assets AWS Glue prod_terminal_core Tables ( 14 ) devices drivers fault_code_eve…" at bounding box center [651, 403] width 1303 height 807
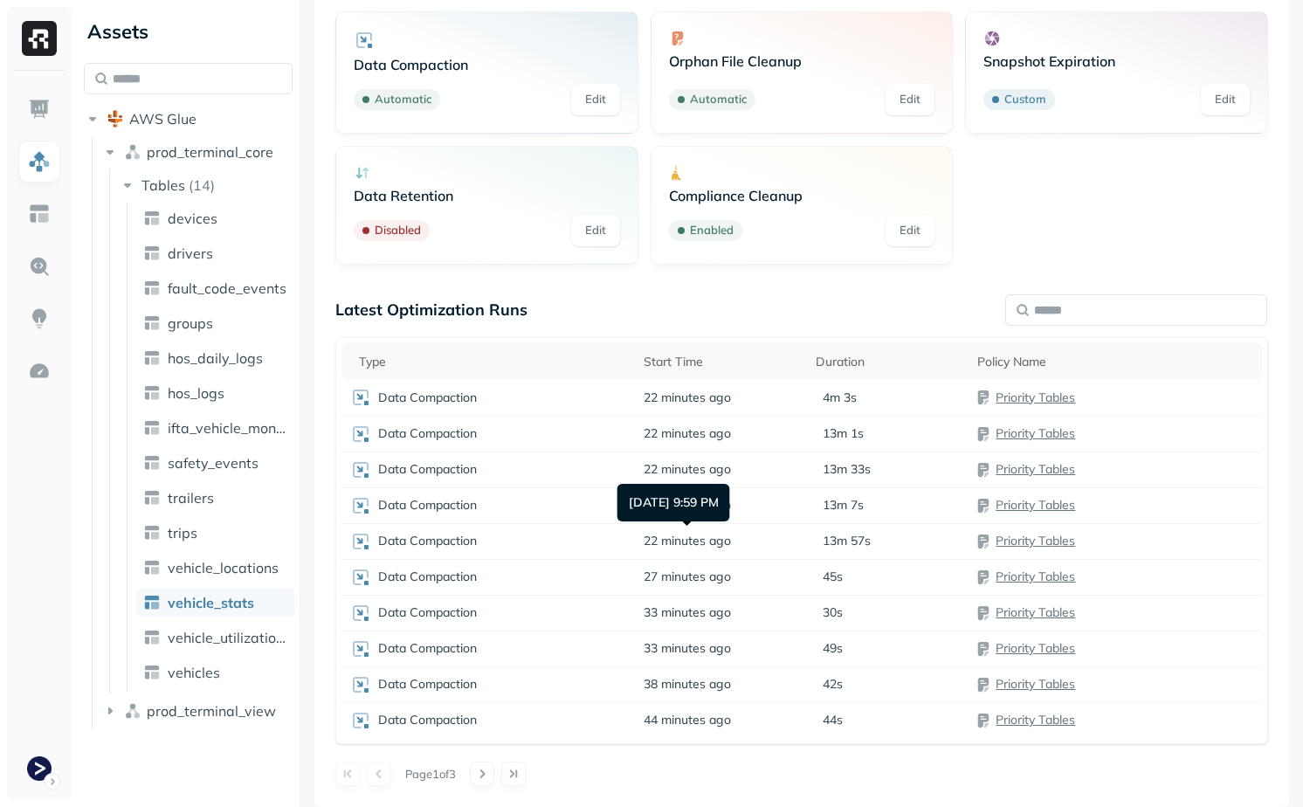
click at [675, 517] on div "Oct 2, 2025 9:59 PM Oct 2, 2025 9:59 PM" at bounding box center [674, 503] width 113 height 38
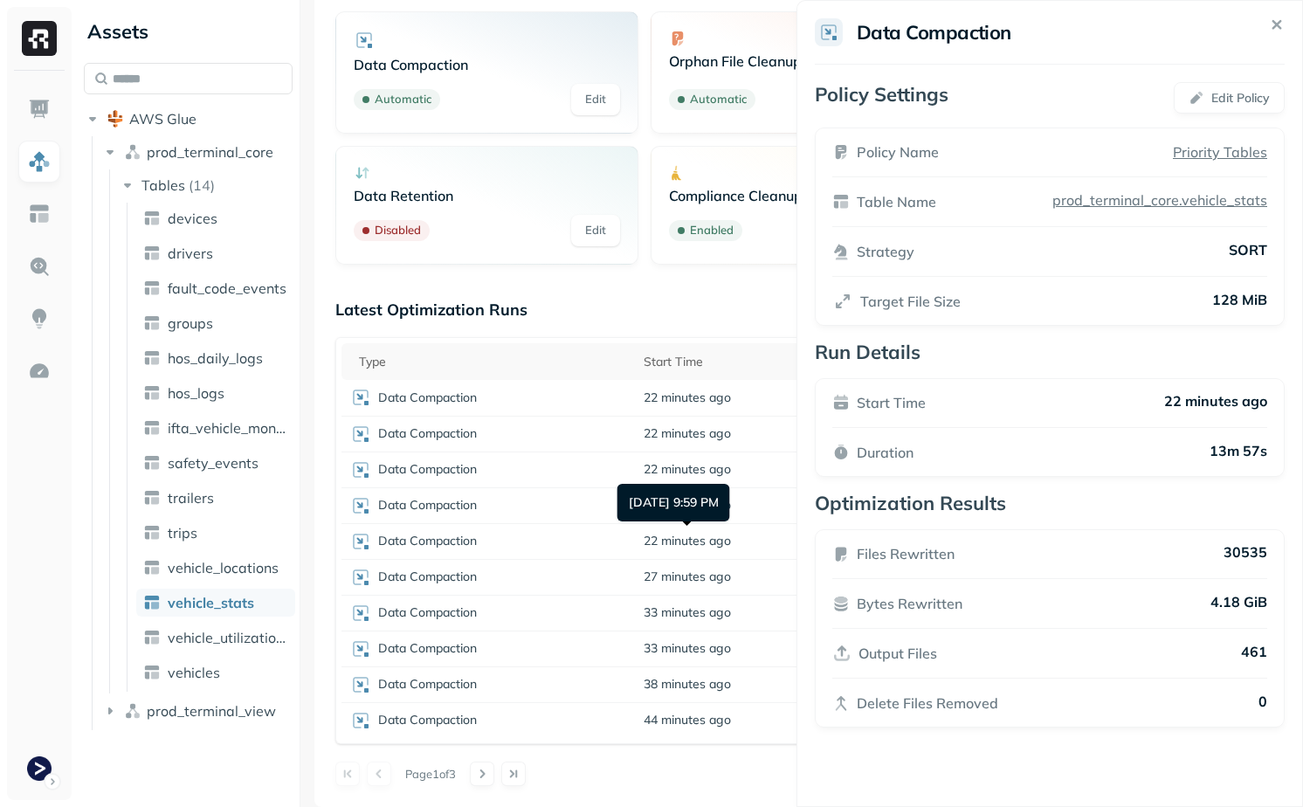
click at [677, 507] on html "Assets AWS Glue prod_terminal_core Tables ( 14 ) devices drivers fault_code_eve…" at bounding box center [651, 403] width 1303 height 807
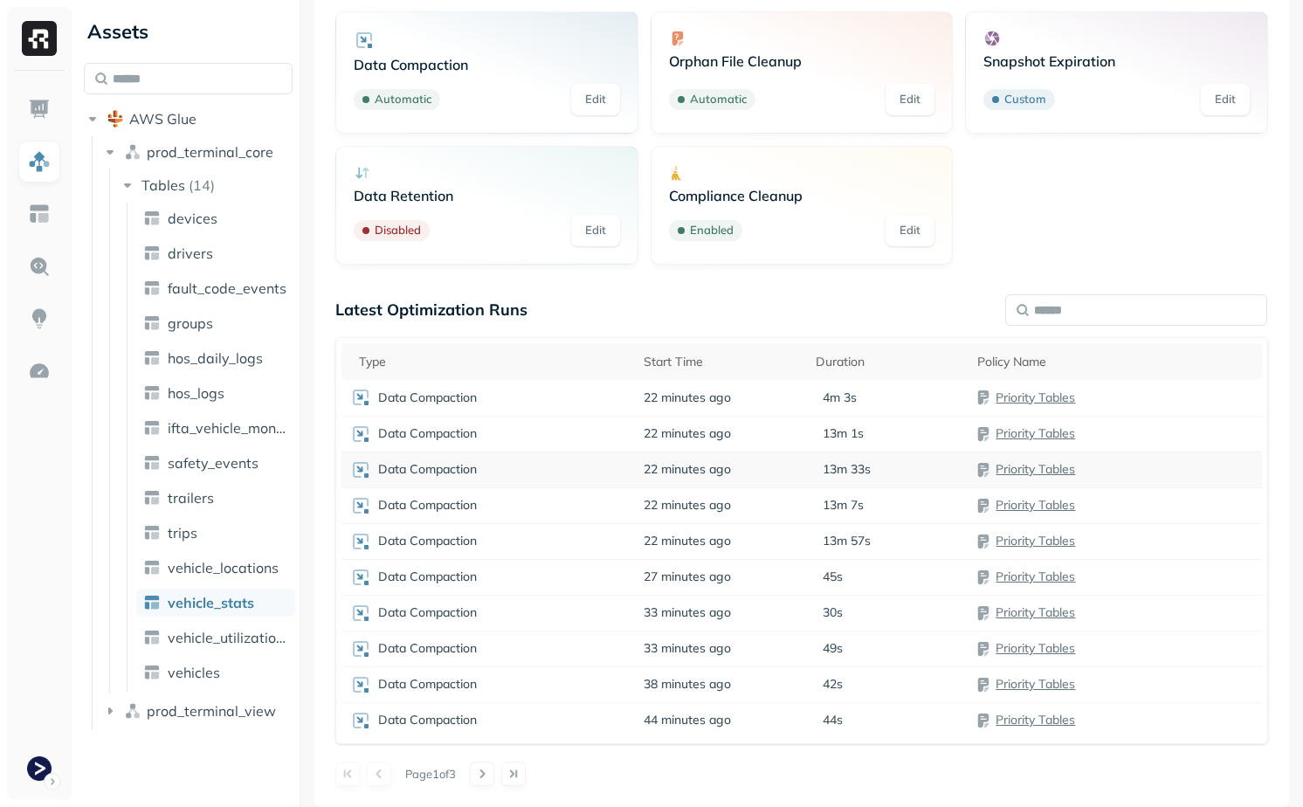
click at [589, 459] on div "Data Compaction" at bounding box center [488, 469] width 276 height 21
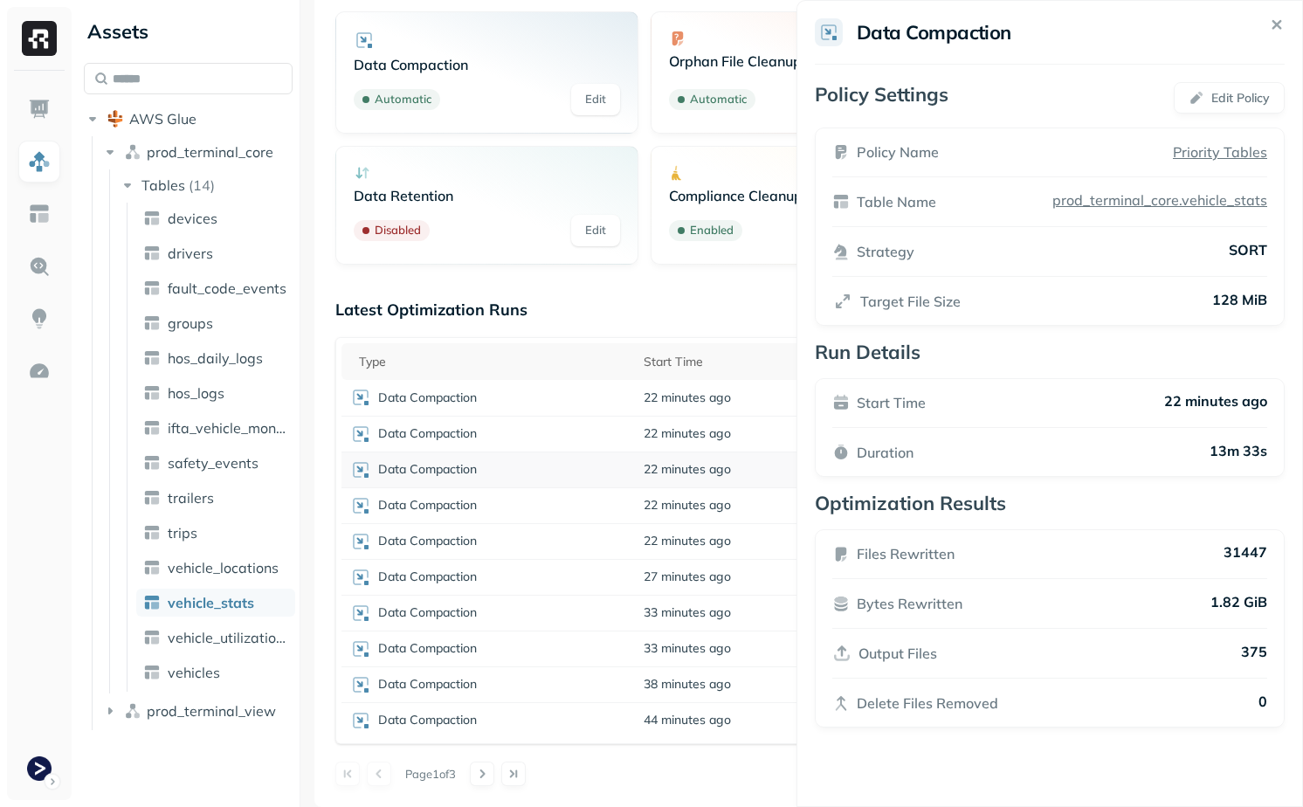
click at [589, 459] on html "Assets AWS Glue prod_terminal_core Tables ( 14 ) devices drivers fault_code_eve…" at bounding box center [651, 403] width 1303 height 807
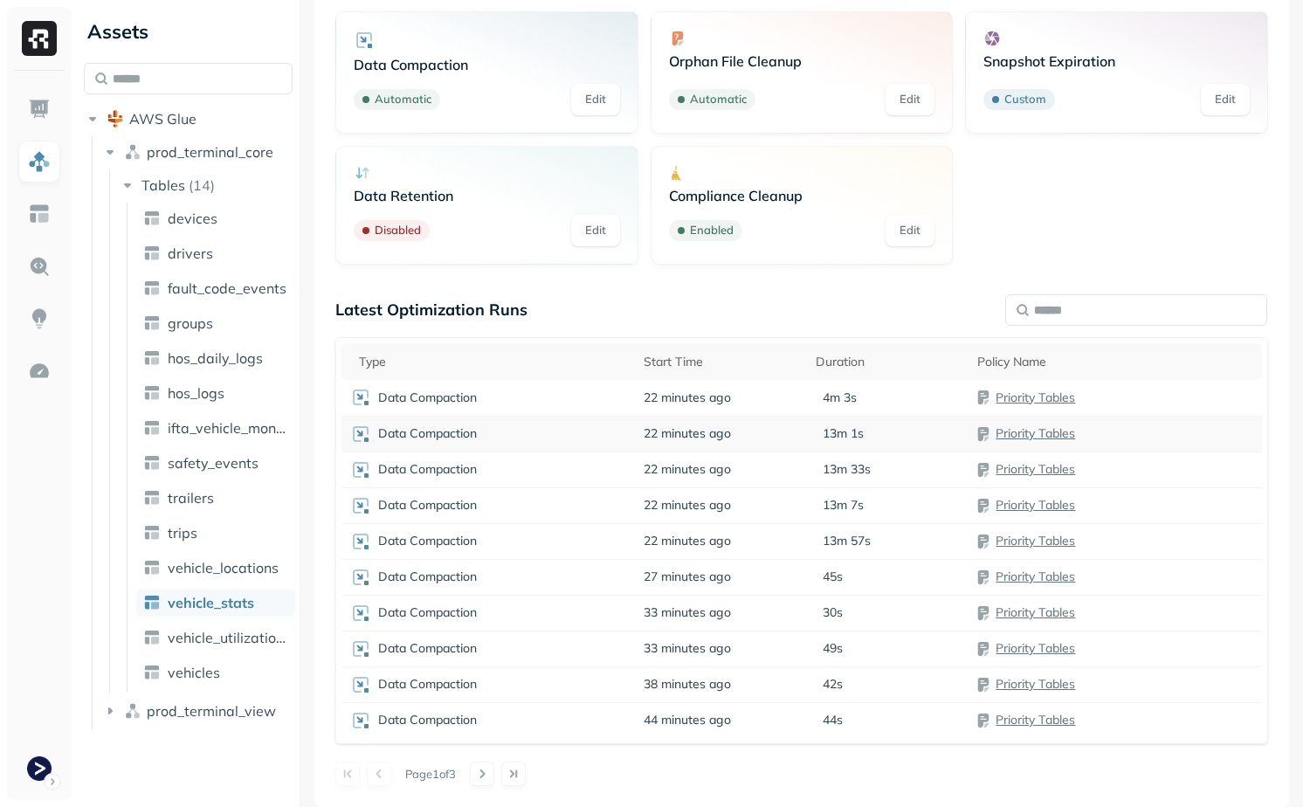
click at [592, 438] on div "Data Compaction" at bounding box center [488, 434] width 276 height 21
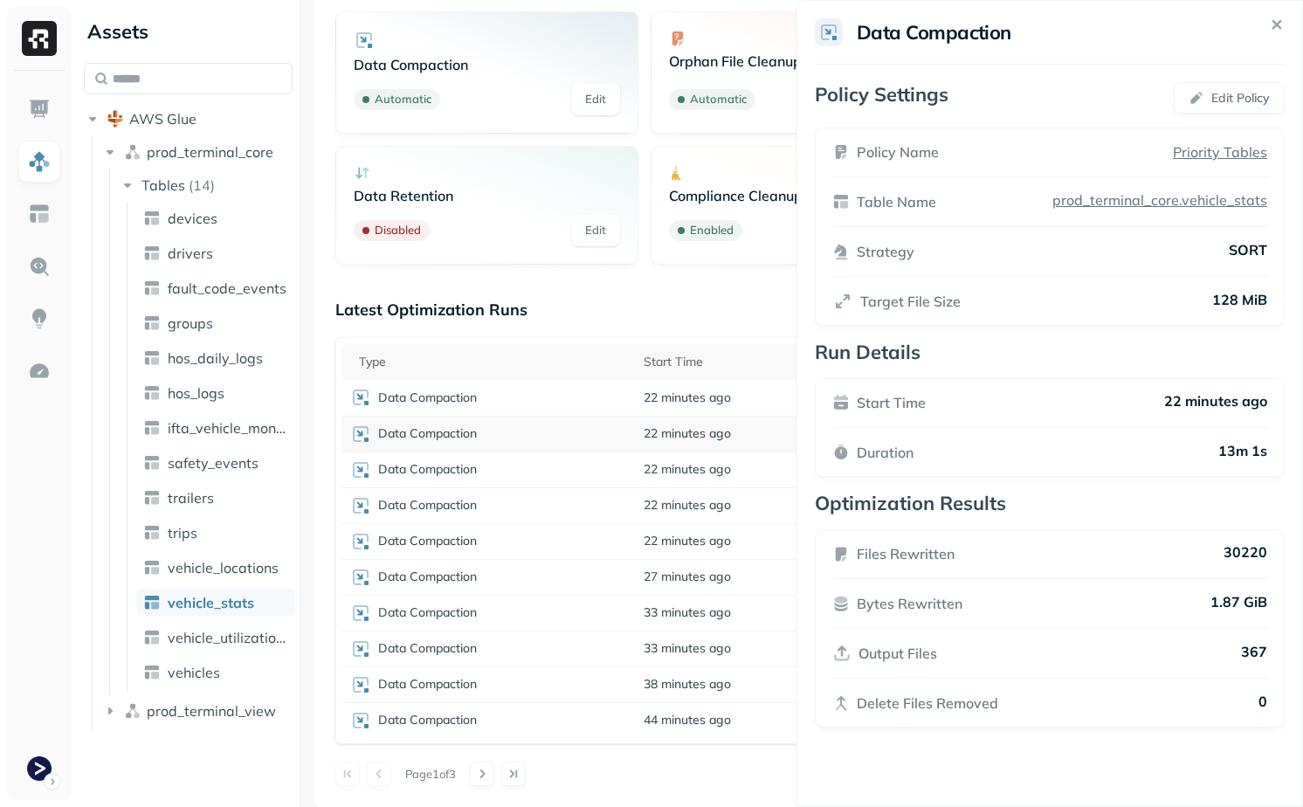
click at [592, 438] on html "Assets AWS Glue prod_terminal_core Tables ( 14 ) devices drivers fault_code_eve…" at bounding box center [651, 403] width 1303 height 807
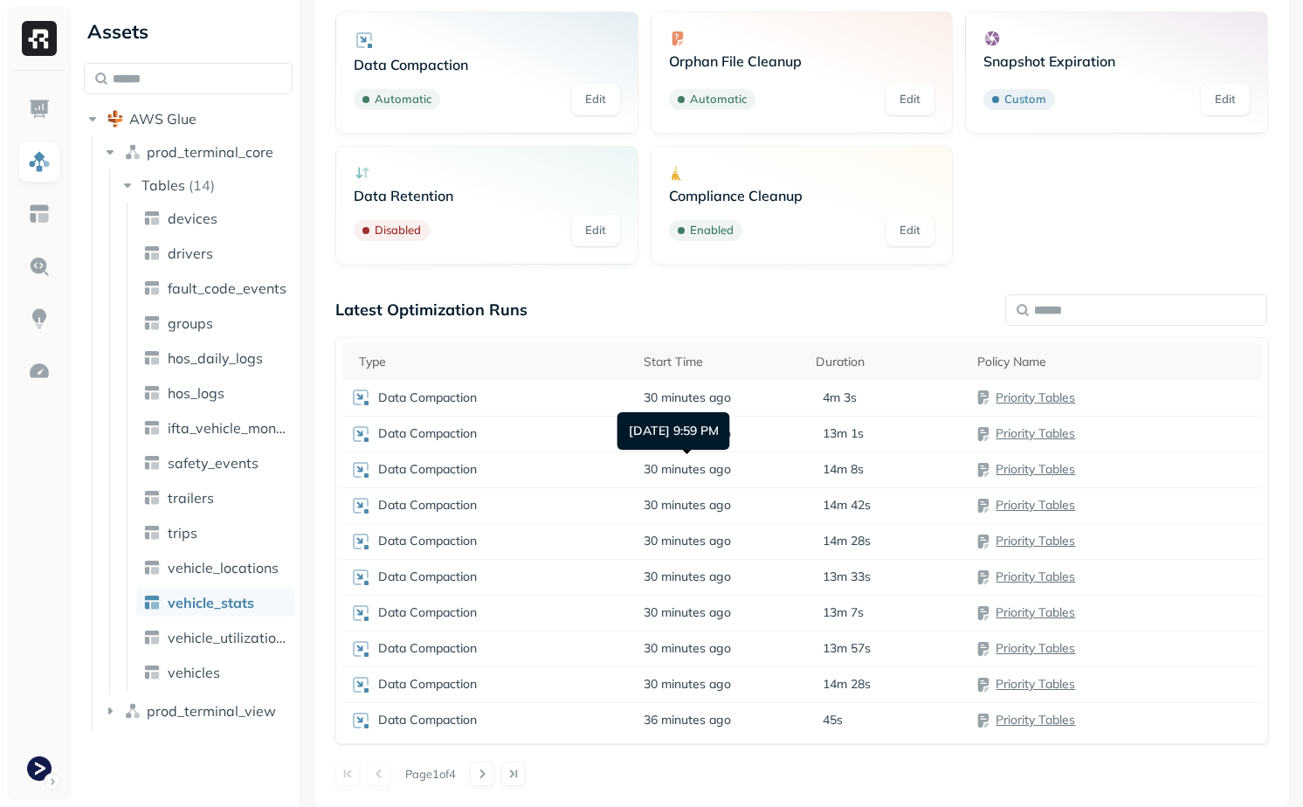
click at [655, 428] on div "Oct 2, 2025 9:59 PM Oct 2, 2025 9:59 PM" at bounding box center [674, 431] width 113 height 38
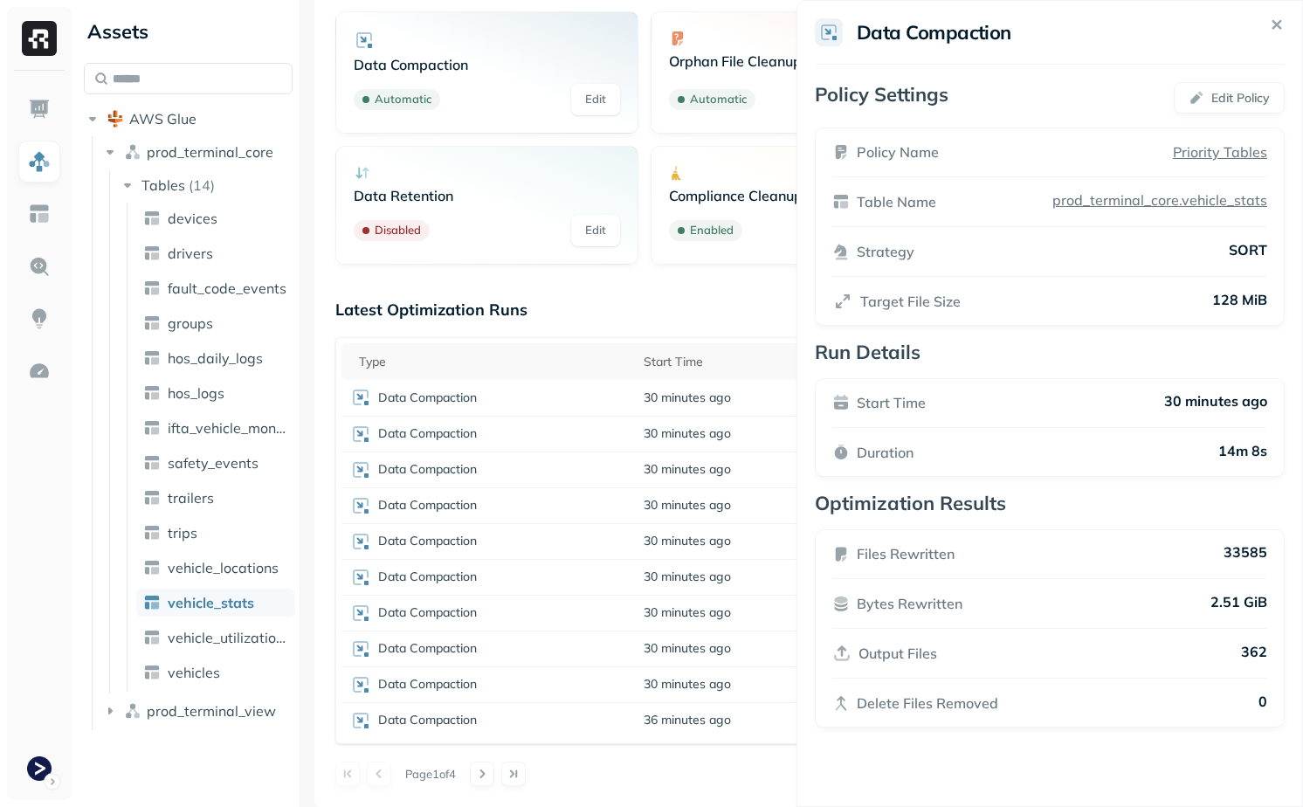
click at [619, 428] on html "Assets AWS Glue prod_terminal_core Tables ( 14 ) devices drivers fault_code_eve…" at bounding box center [651, 403] width 1303 height 807
click at [615, 428] on div "Data Compaction" at bounding box center [488, 434] width 276 height 21
click at [1243, 563] on p "30220" at bounding box center [1246, 553] width 44 height 21
click at [549, 328] on div "Latest Optimization Runs Type Start Time Duration Policy Name Data Compaction 3…" at bounding box center [801, 543] width 933 height 487
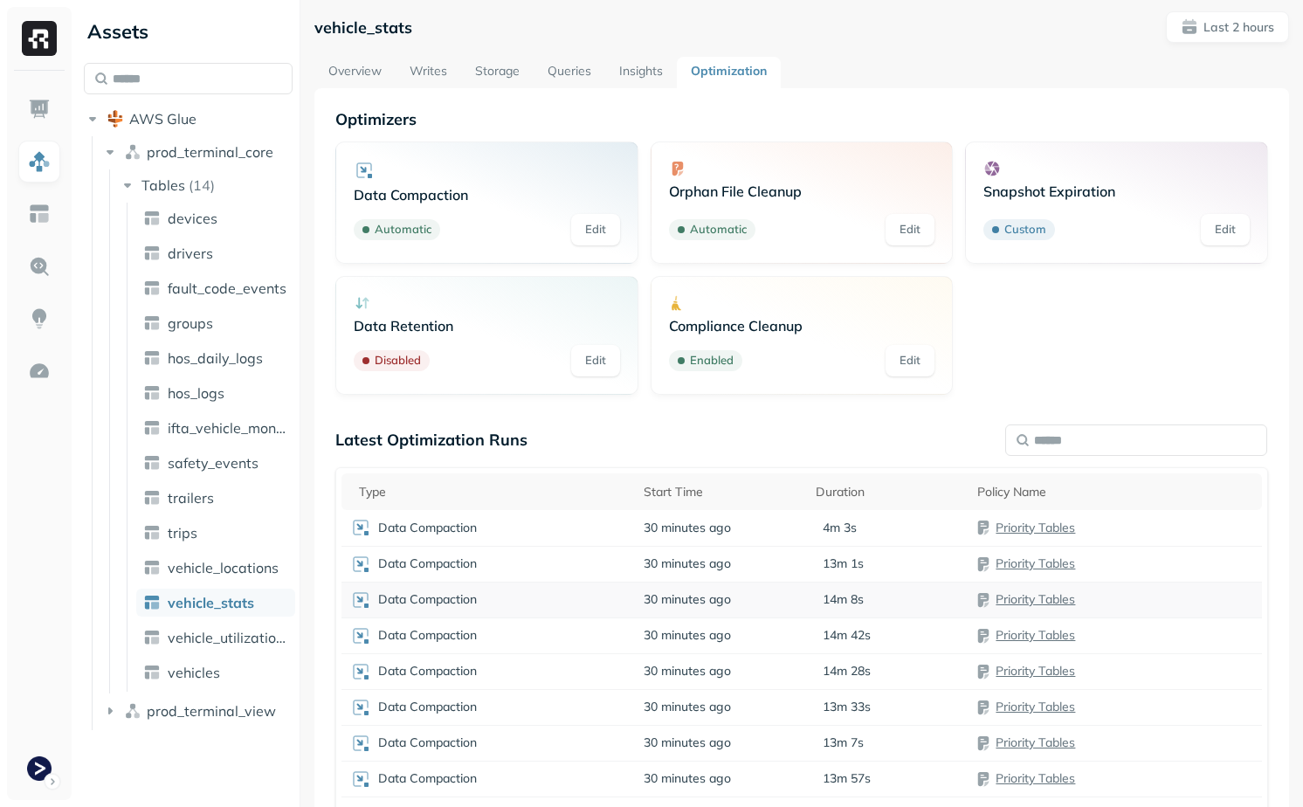
scroll to position [0, 0]
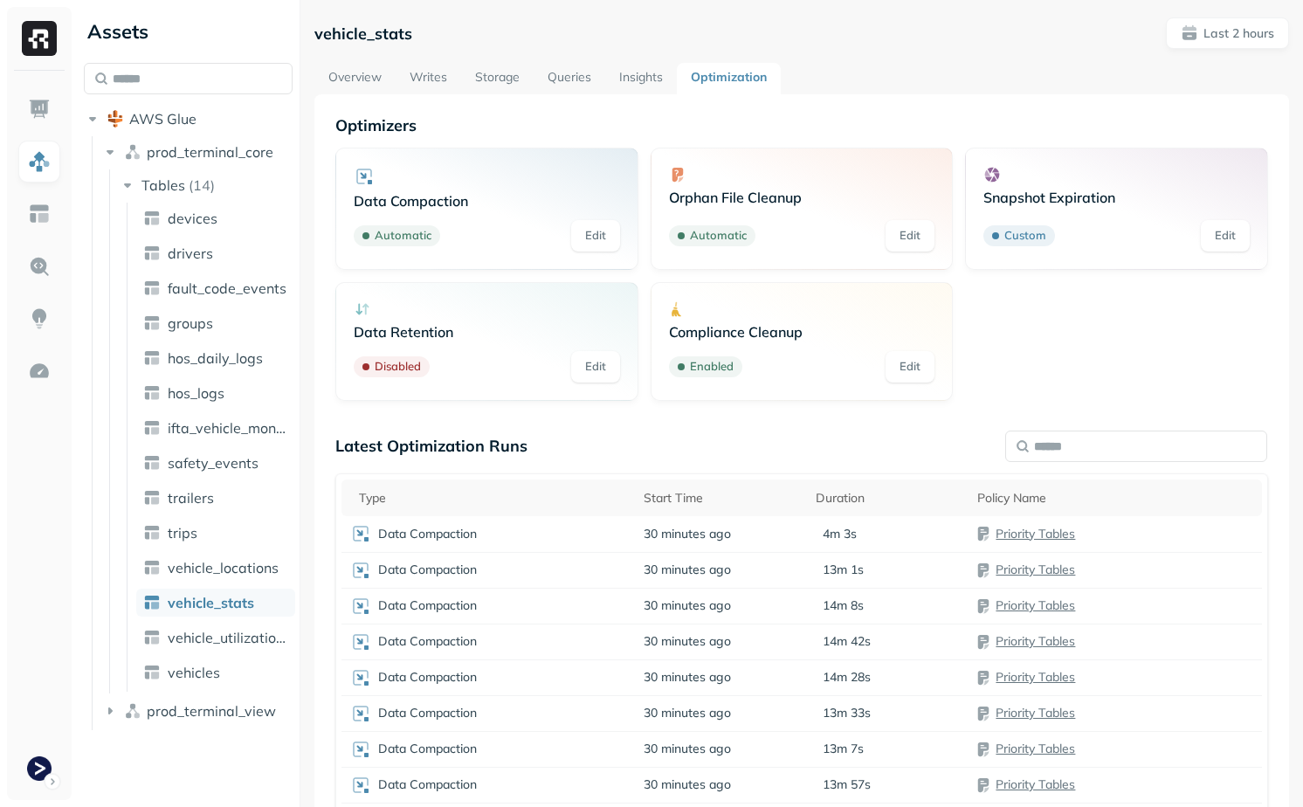
click at [428, 75] on link "Writes" at bounding box center [429, 78] width 66 height 31
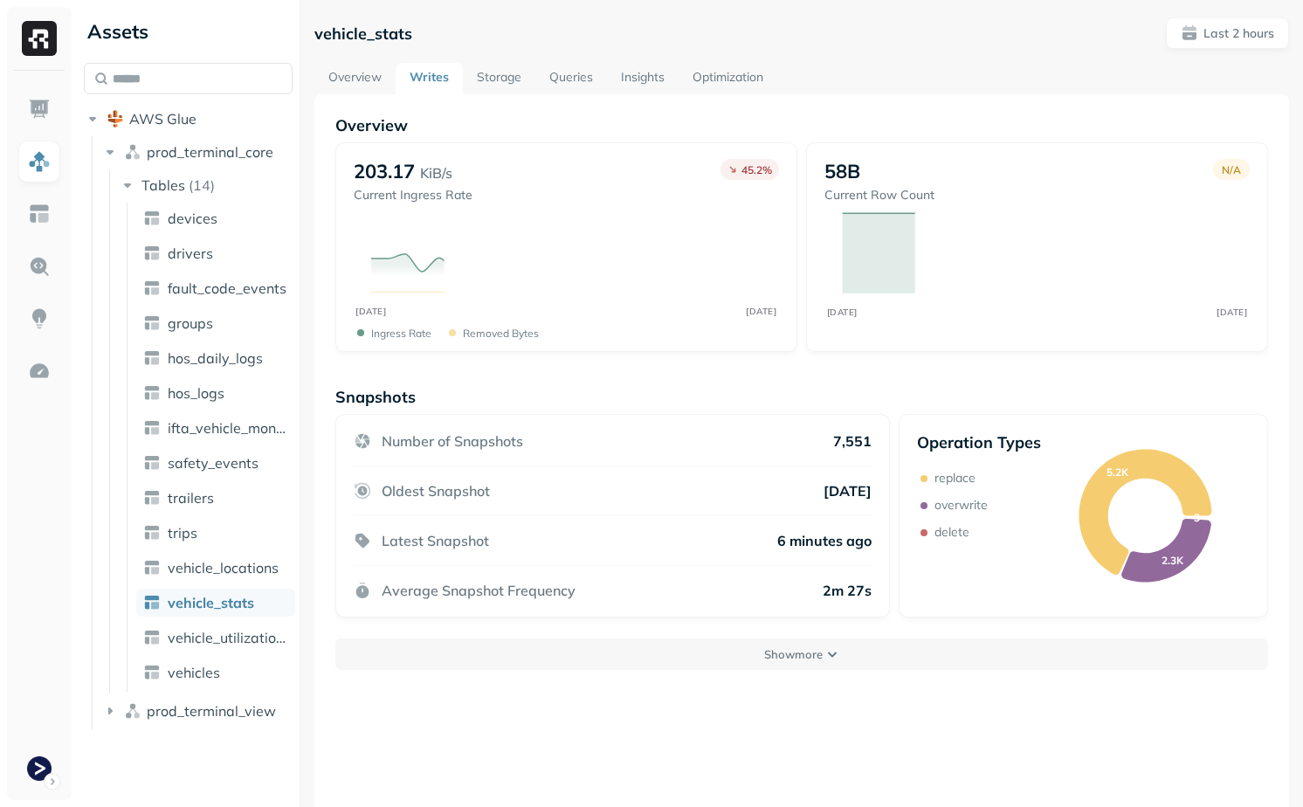
scroll to position [94, 0]
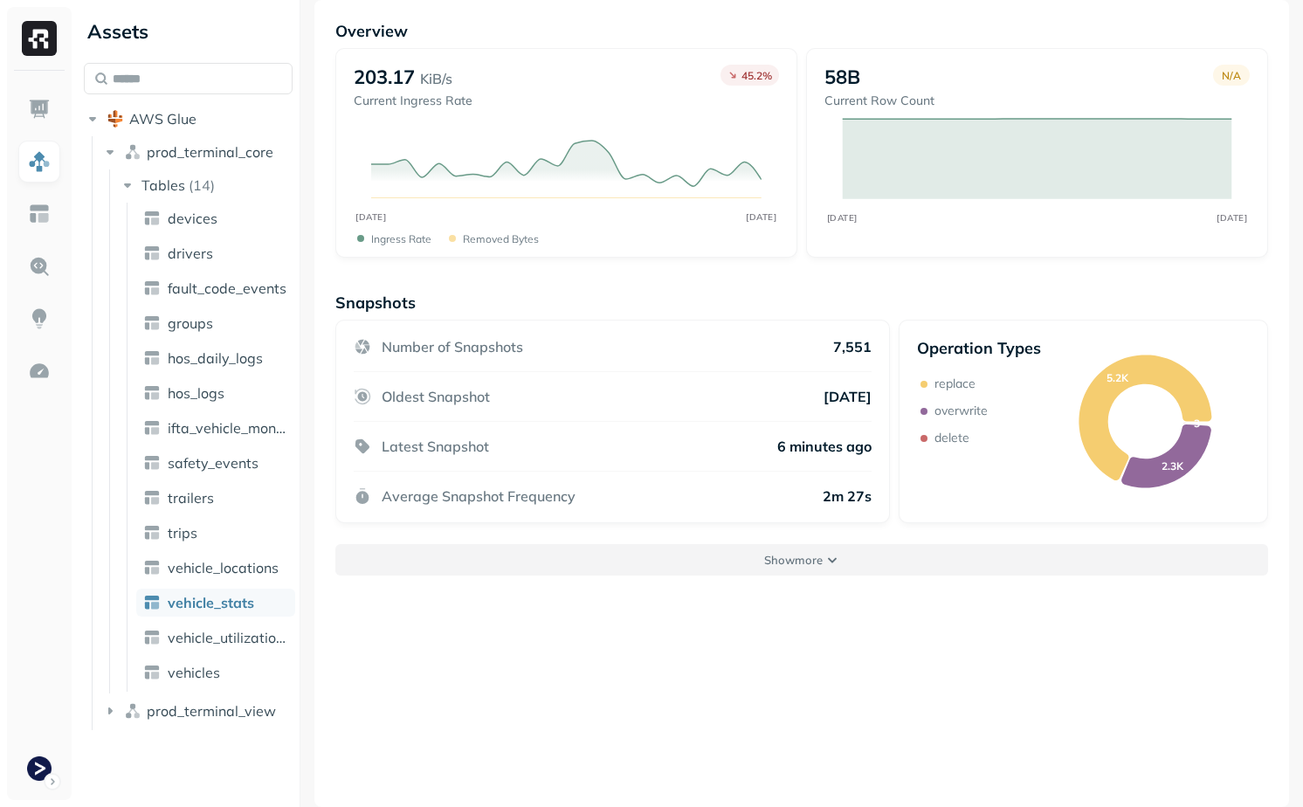
click at [827, 555] on button "Show more" at bounding box center [801, 559] width 933 height 31
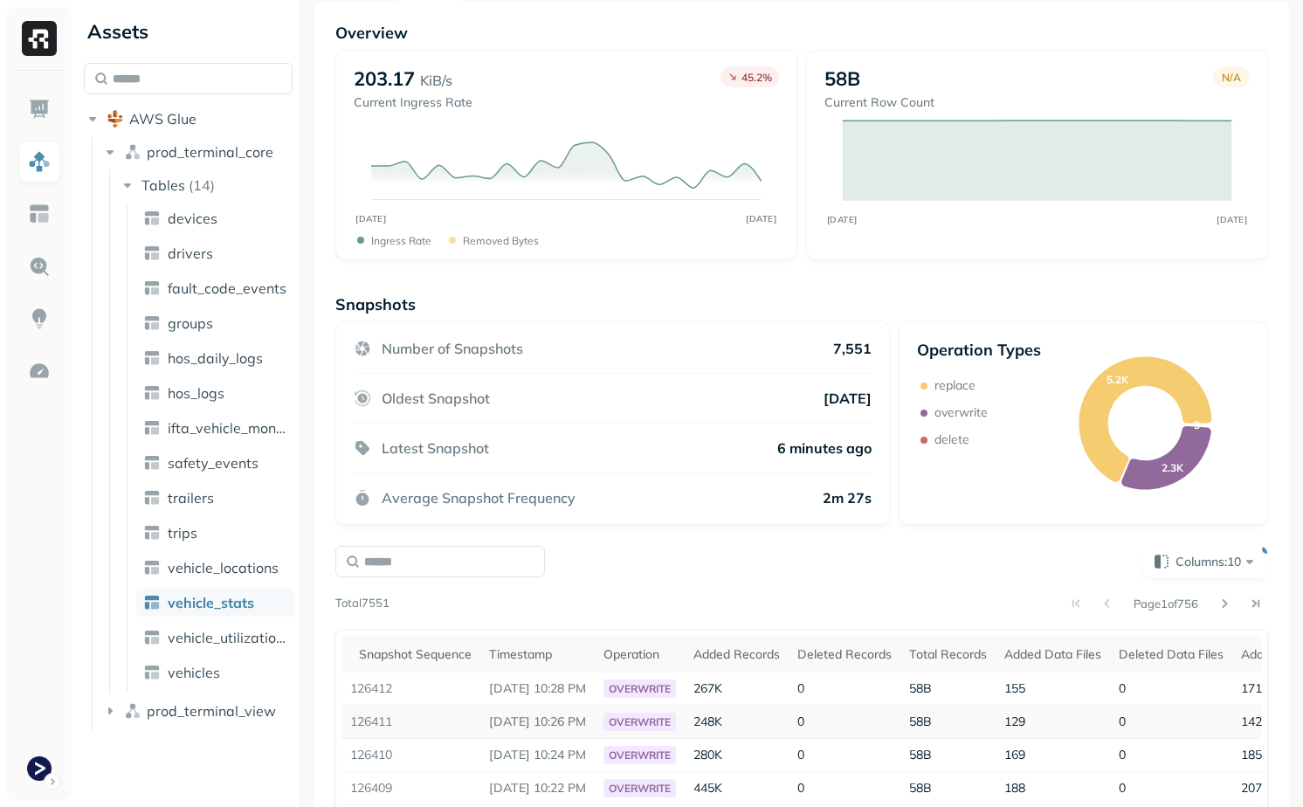
scroll to position [0, 0]
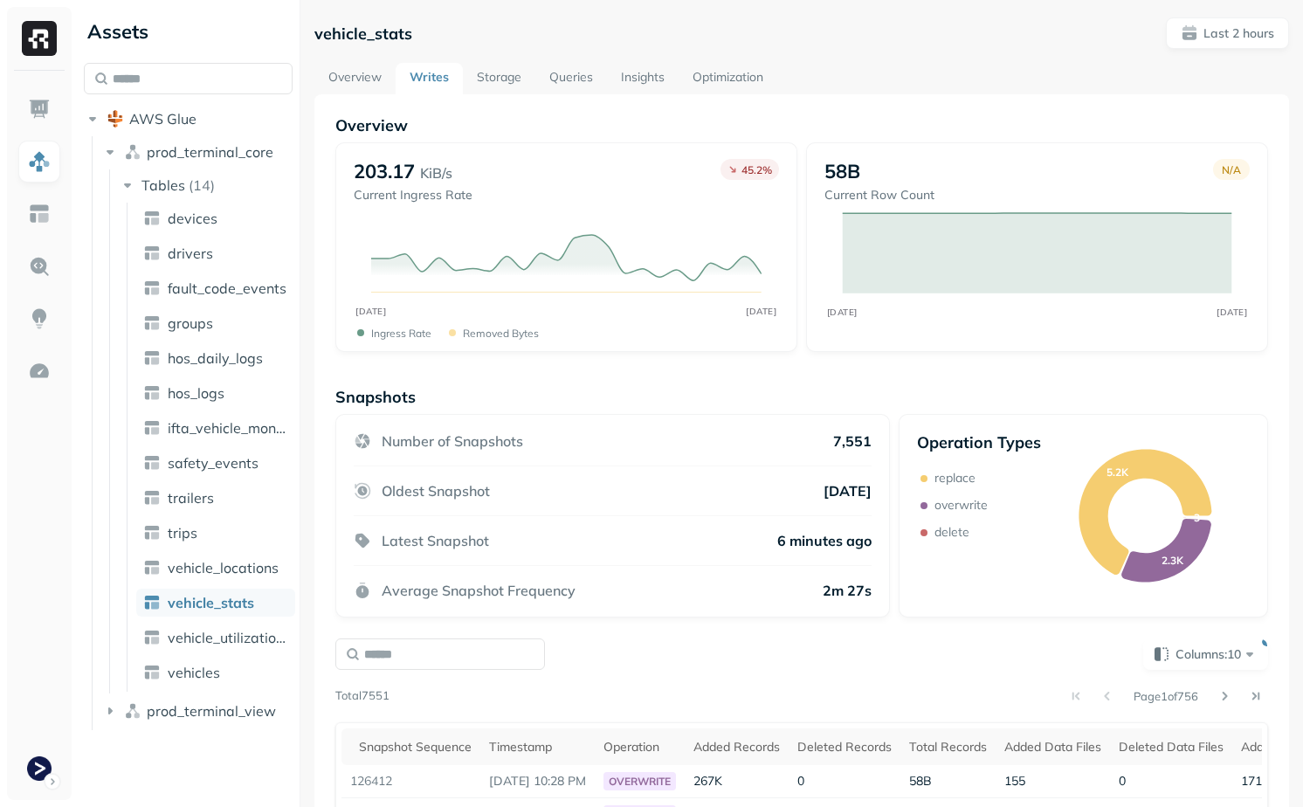
click at [510, 83] on link "Storage" at bounding box center [499, 78] width 72 height 31
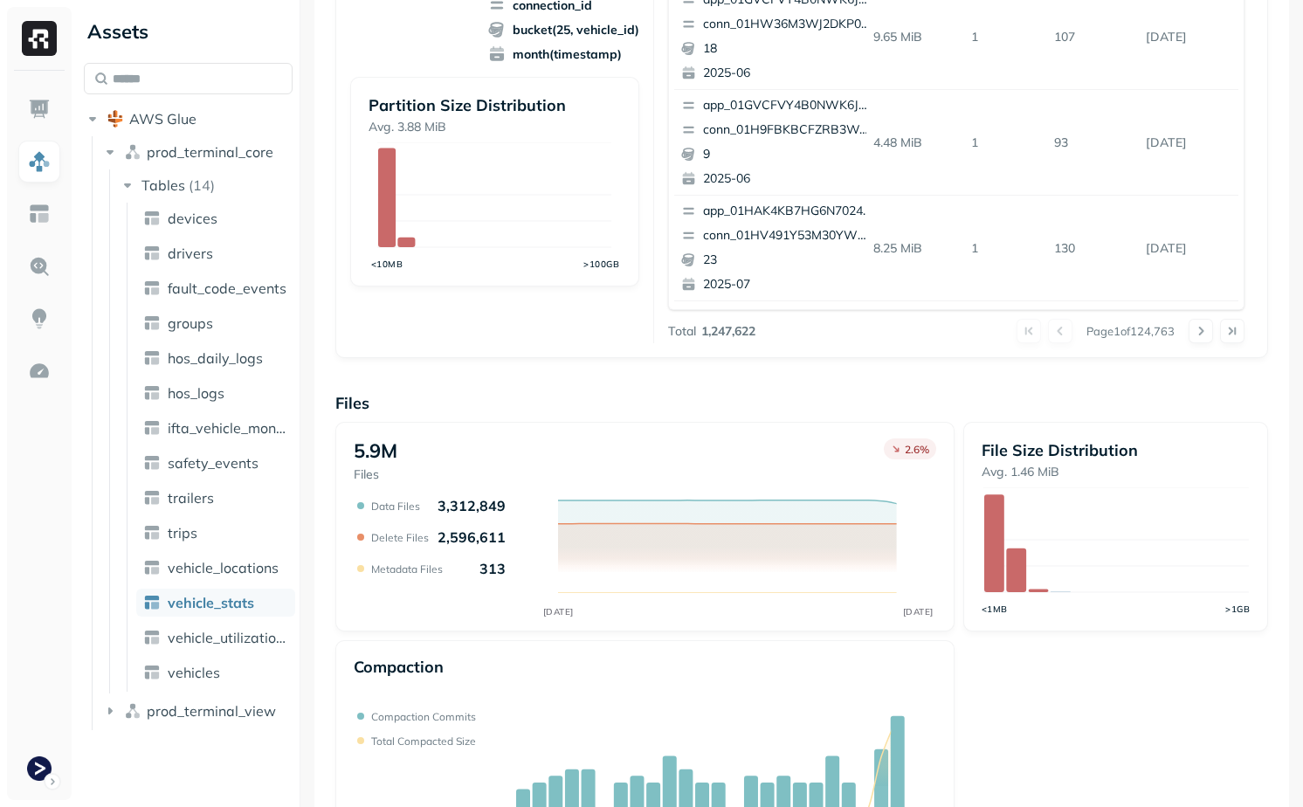
scroll to position [528, 0]
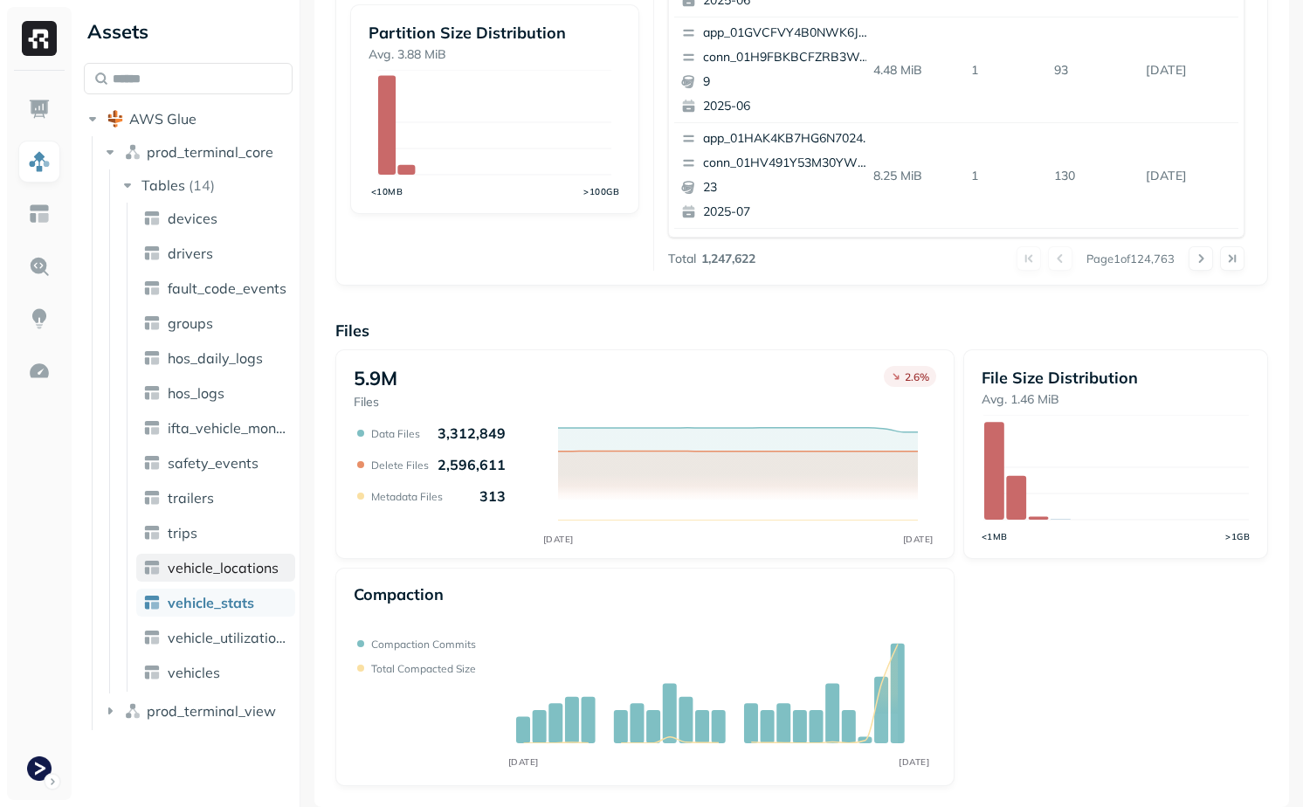
click at [232, 559] on span "vehicle_locations" at bounding box center [223, 567] width 111 height 17
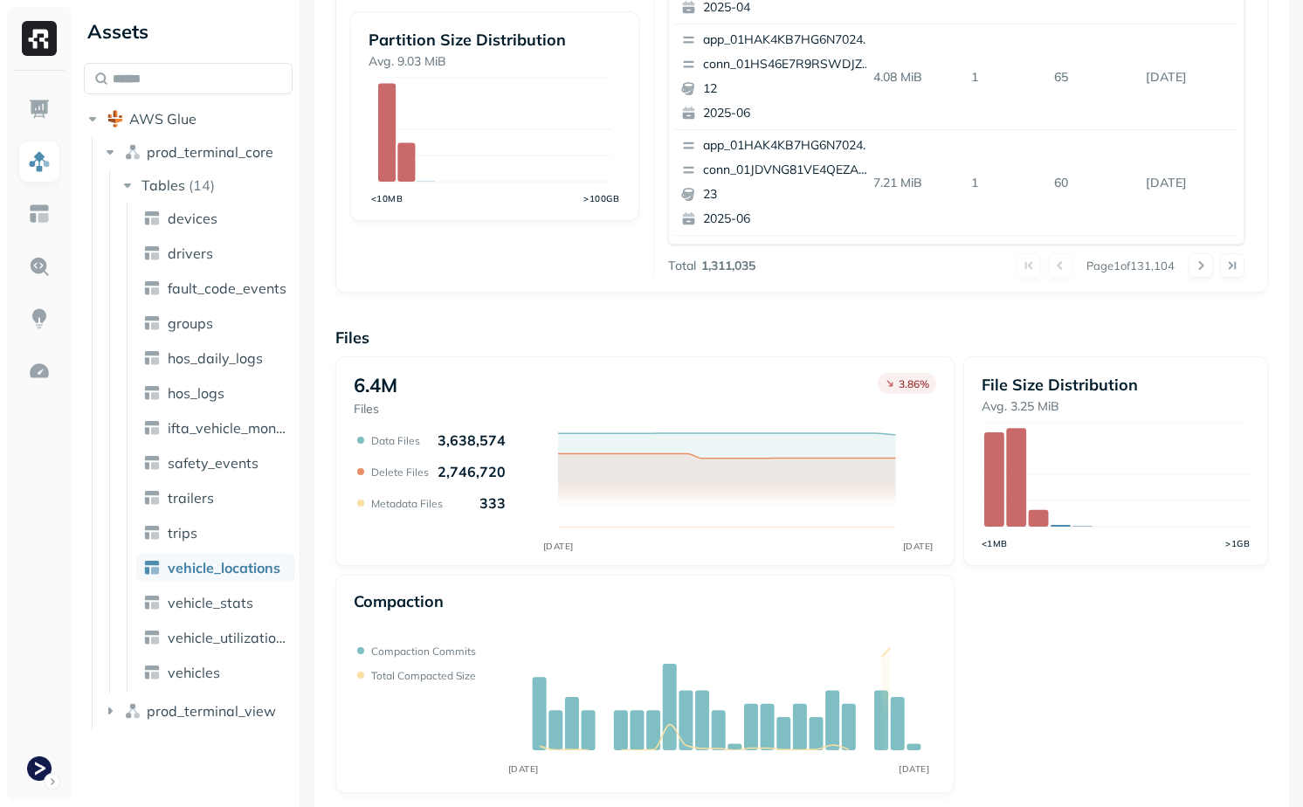
scroll to position [528, 0]
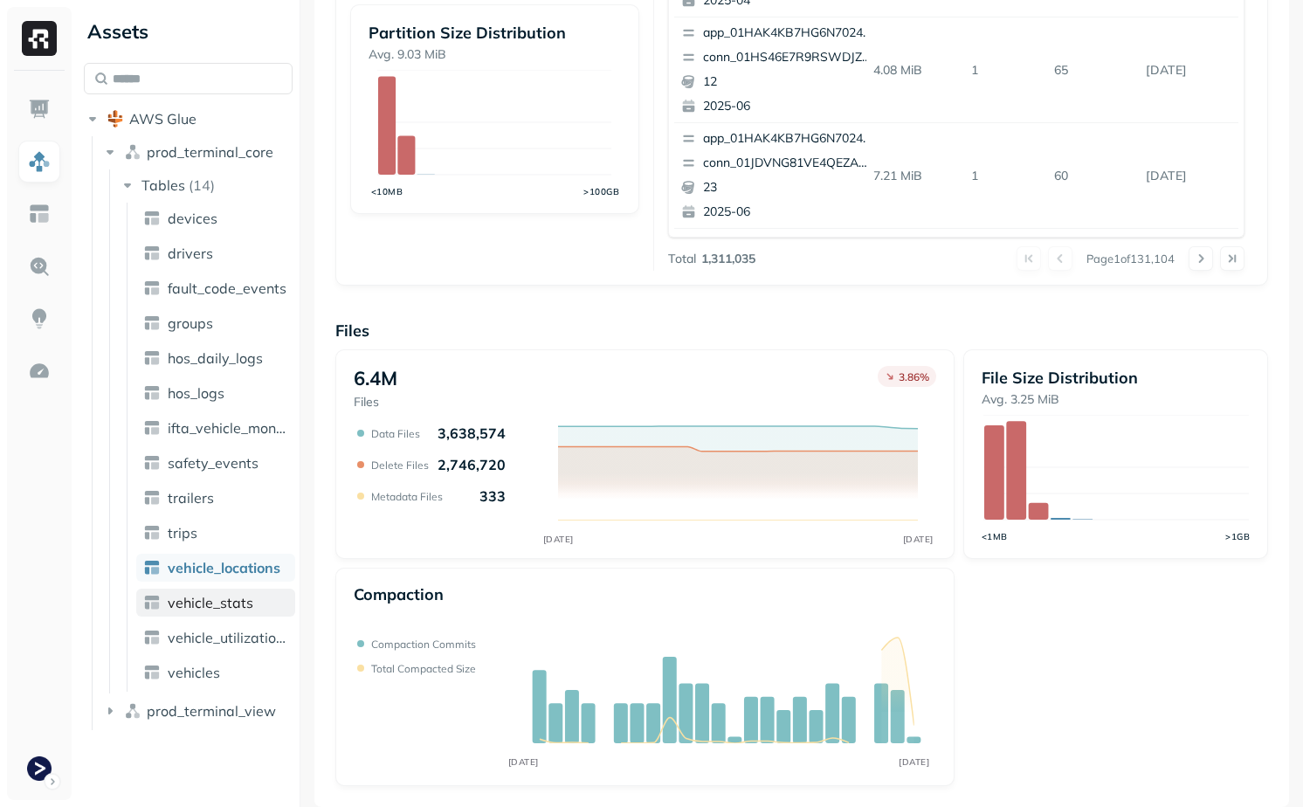
click at [255, 601] on link "vehicle_stats" at bounding box center [215, 603] width 159 height 28
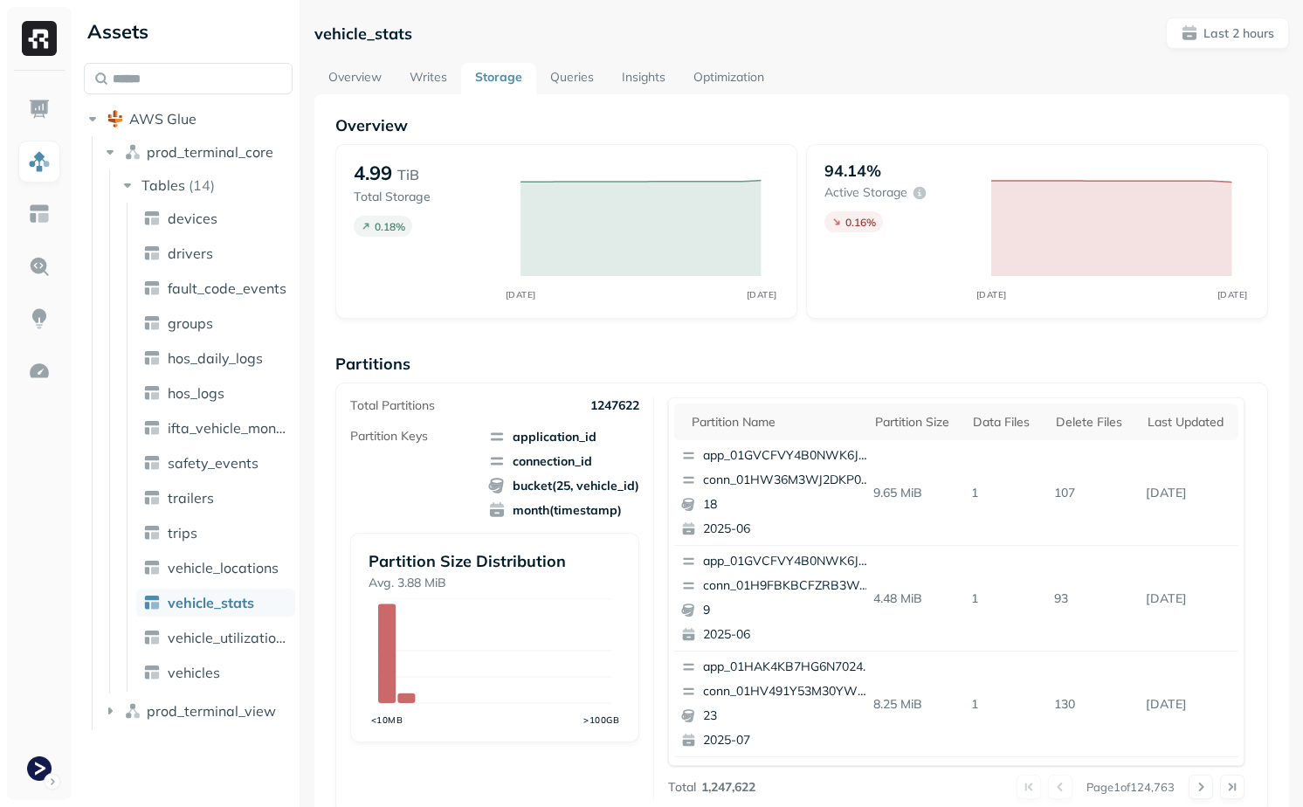
click at [342, 72] on link "Overview" at bounding box center [354, 78] width 81 height 31
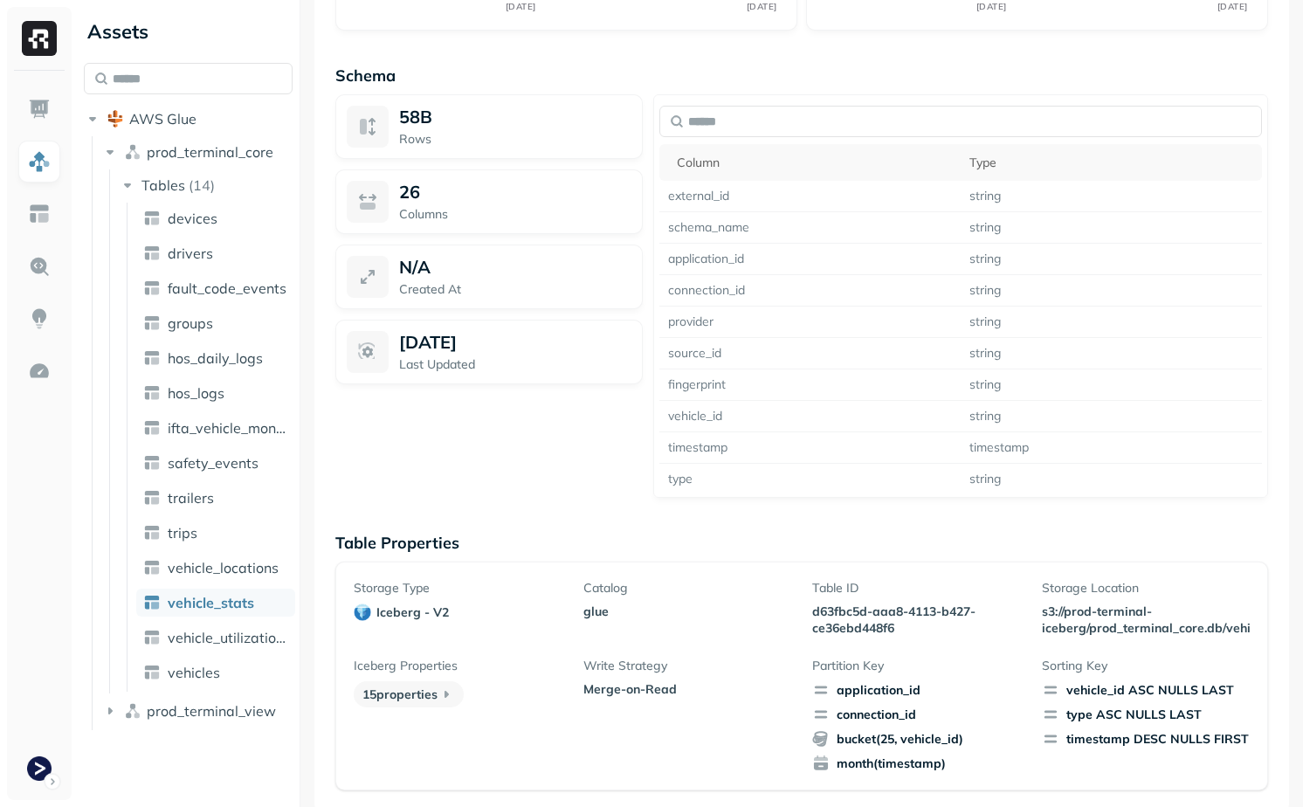
scroll to position [1483, 0]
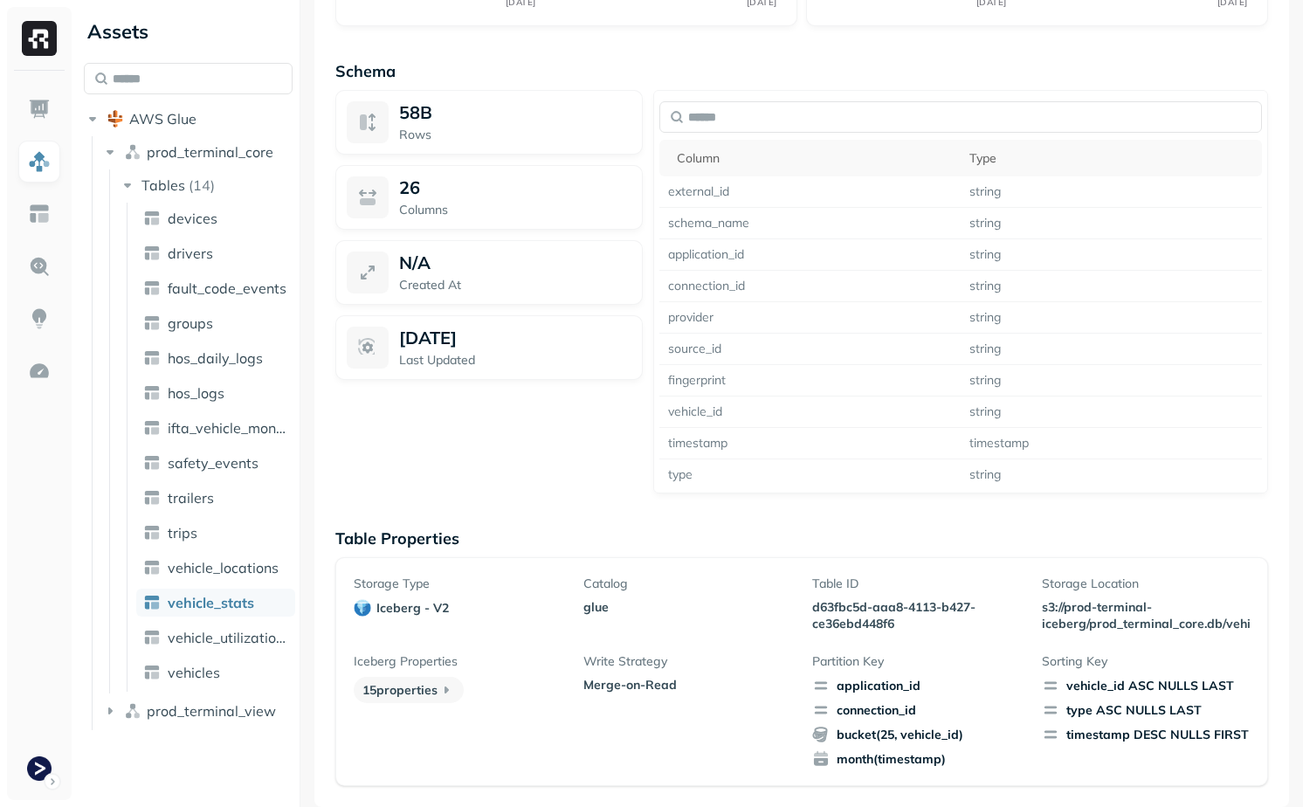
click at [834, 613] on p "d63fbc5d-aaa8-4113-b427-ce36ebd448f6" at bounding box center [916, 615] width 208 height 33
drag, startPoint x: 834, startPoint y: 613, endPoint x: 874, endPoint y: 622, distance: 41.1
click at [876, 624] on p "d63fbc5d-aaa8-4113-b427-ce36ebd448f6" at bounding box center [916, 615] width 208 height 33
copy p "d63fbc5d-aaa8-4113-b427-ce36ebd448f6"
click at [551, 452] on div "58B Rows 26 Columns N/A Created At Oct 2, 2025 Last Updated" at bounding box center [488, 292] width 307 height 404
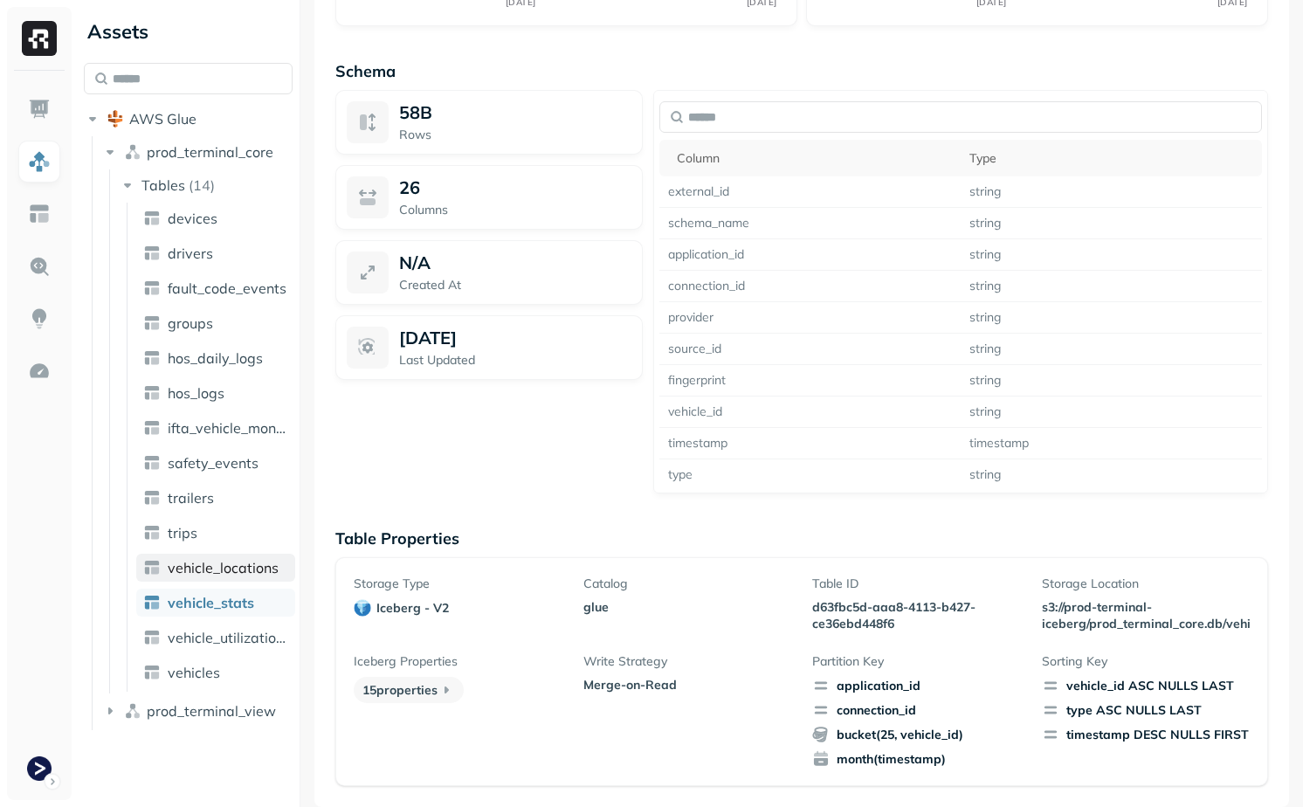
click at [248, 561] on span "vehicle_locations" at bounding box center [223, 567] width 111 height 17
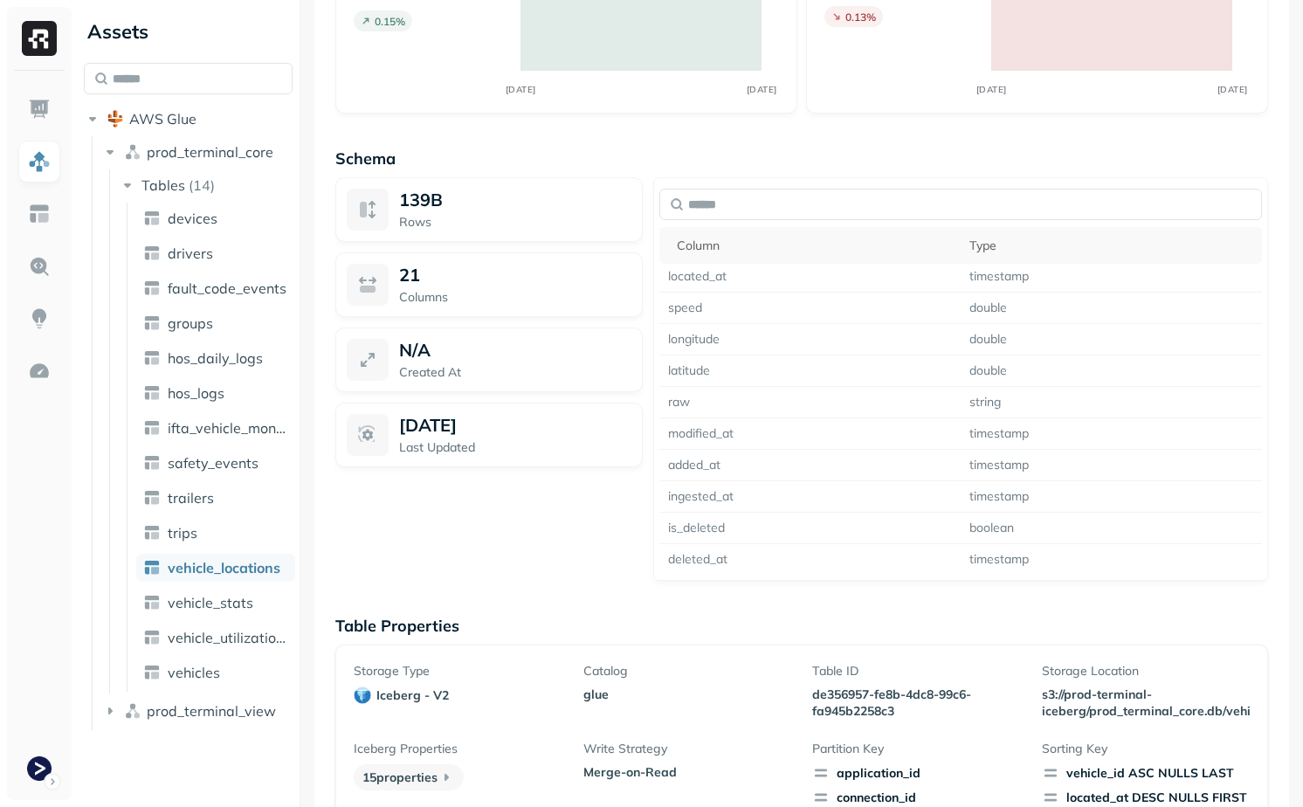
scroll to position [1435, 0]
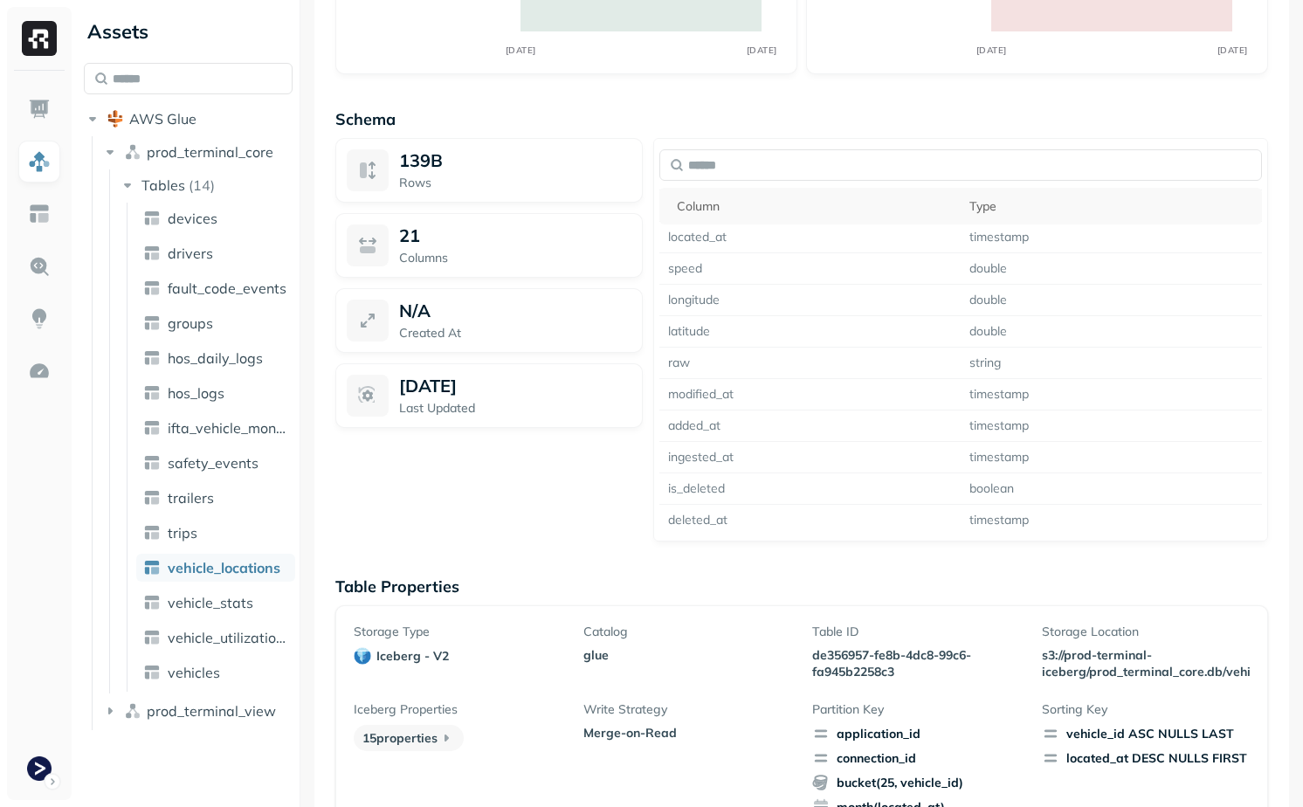
click at [837, 655] on p "de356957-fe8b-4dc8-99c6-fa945b2258c3" at bounding box center [916, 663] width 208 height 33
drag, startPoint x: 837, startPoint y: 655, endPoint x: 877, endPoint y: 666, distance: 41.8
click at [877, 666] on p "de356957-fe8b-4dc8-99c6-fa945b2258c3" at bounding box center [916, 663] width 208 height 33
copy p "de356957-fe8b-4dc8-99c6-fa945b2258c3"
click at [566, 496] on div "139B Rows 21 Columns N/A Created At Oct 2, 2025 Last Updated" at bounding box center [488, 340] width 307 height 404
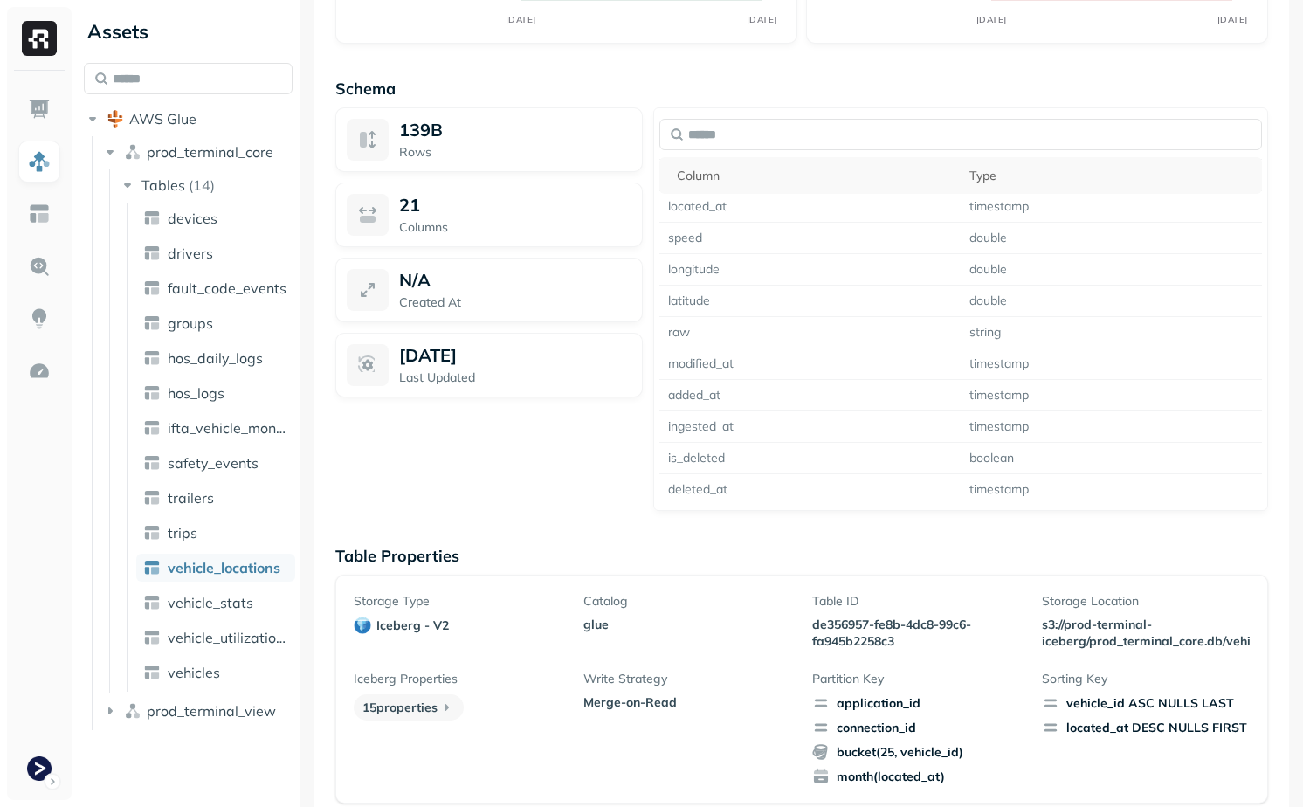
scroll to position [1483, 0]
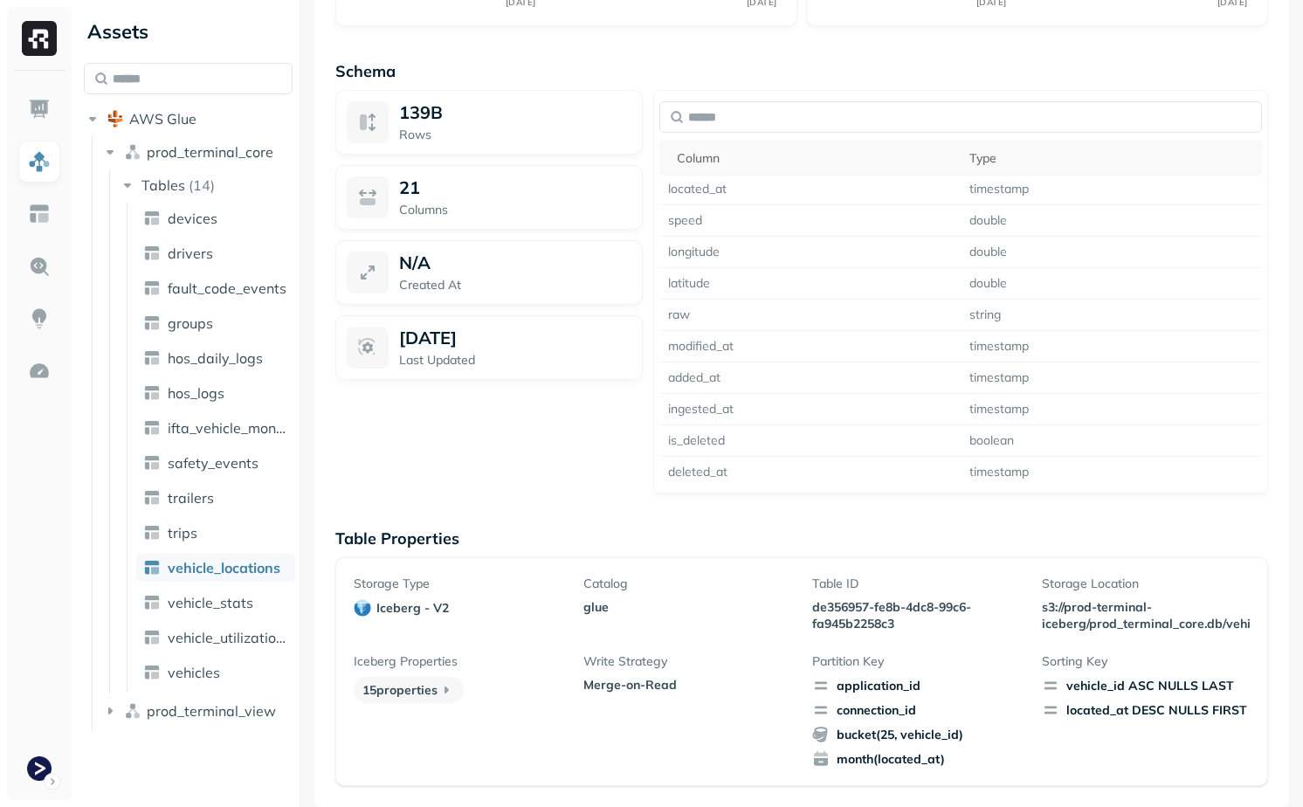
click at [611, 576] on p "Catalog" at bounding box center [687, 584] width 208 height 17
click at [611, 577] on p "Catalog" at bounding box center [687, 584] width 208 height 17
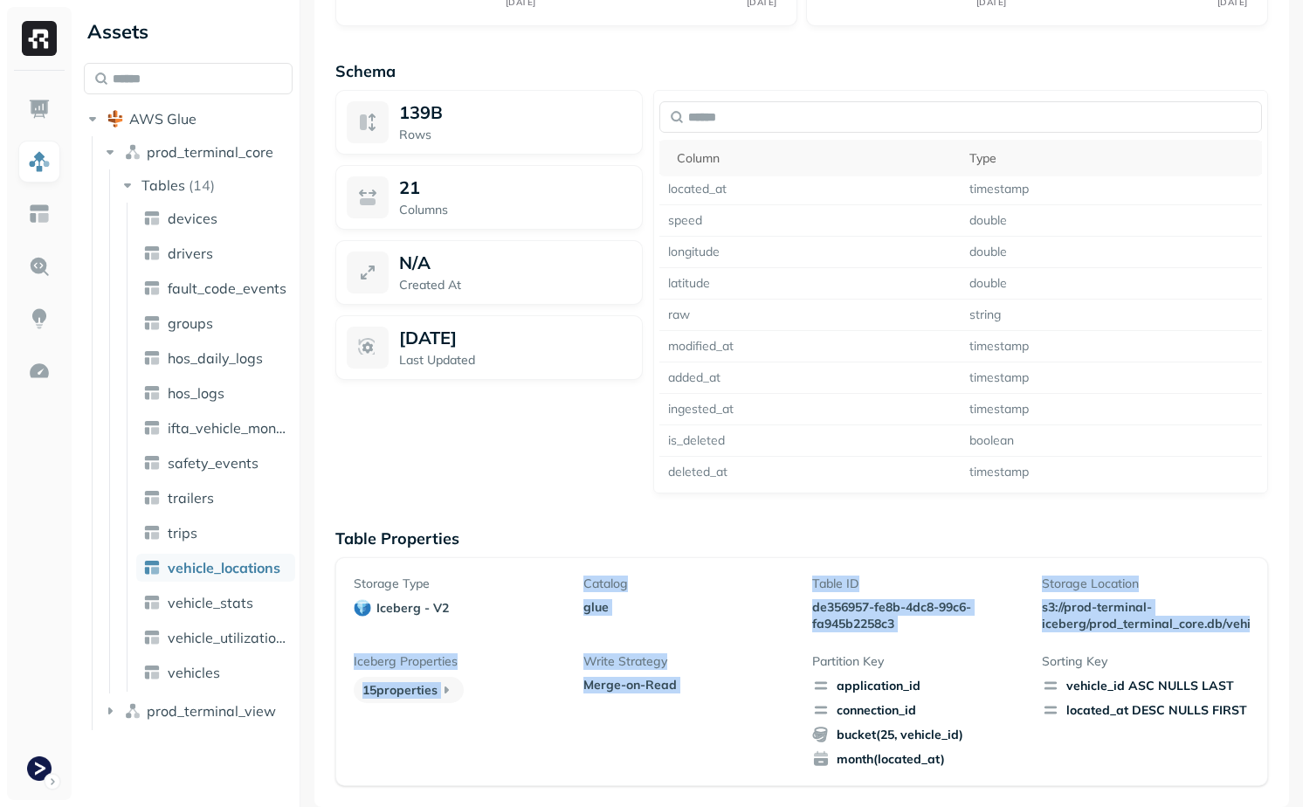
drag, startPoint x: 611, startPoint y: 577, endPoint x: 747, endPoint y: 722, distance: 199.0
click at [749, 725] on div "Storage Type iceberg - v2 Catalog glue Table ID de356957-fe8b-4dc8-99c6-fa945b2…" at bounding box center [802, 672] width 896 height 192
click at [747, 722] on div "Write Strategy Merge-on-Read" at bounding box center [687, 710] width 208 height 114
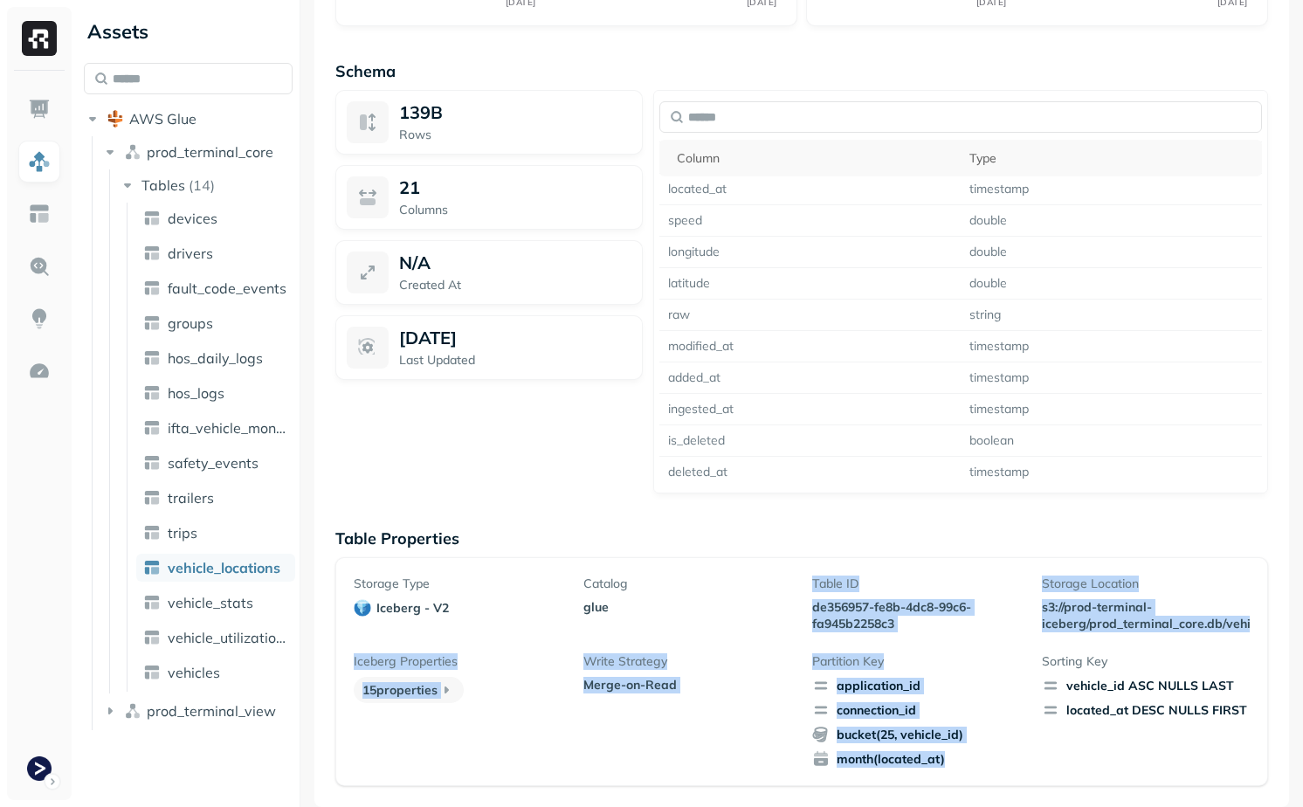
drag, startPoint x: 1009, startPoint y: 783, endPoint x: 880, endPoint y: 563, distance: 254.5
click at [880, 563] on div "Storage Type iceberg - v2 Catalog glue Table ID de356957-fe8b-4dc8-99c6-fa945b2…" at bounding box center [801, 671] width 933 height 229
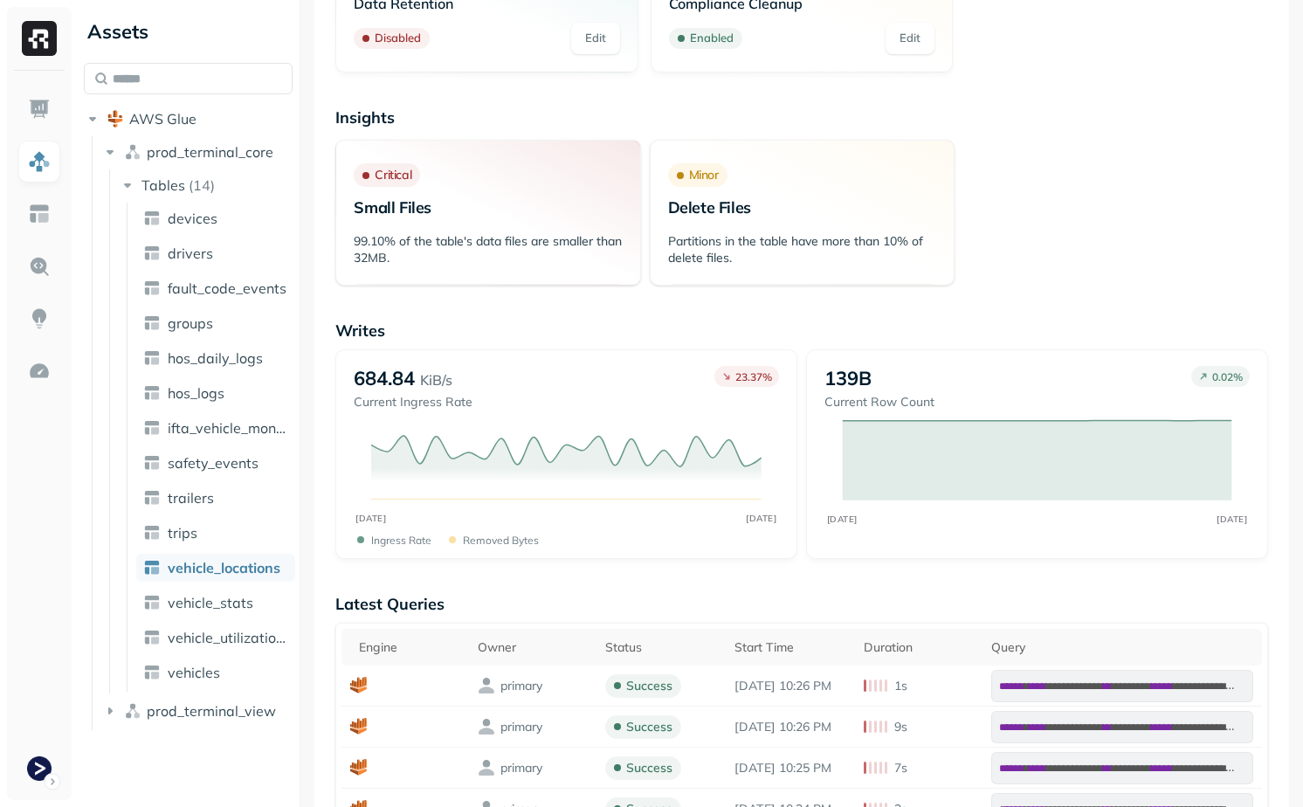
scroll to position [325, 0]
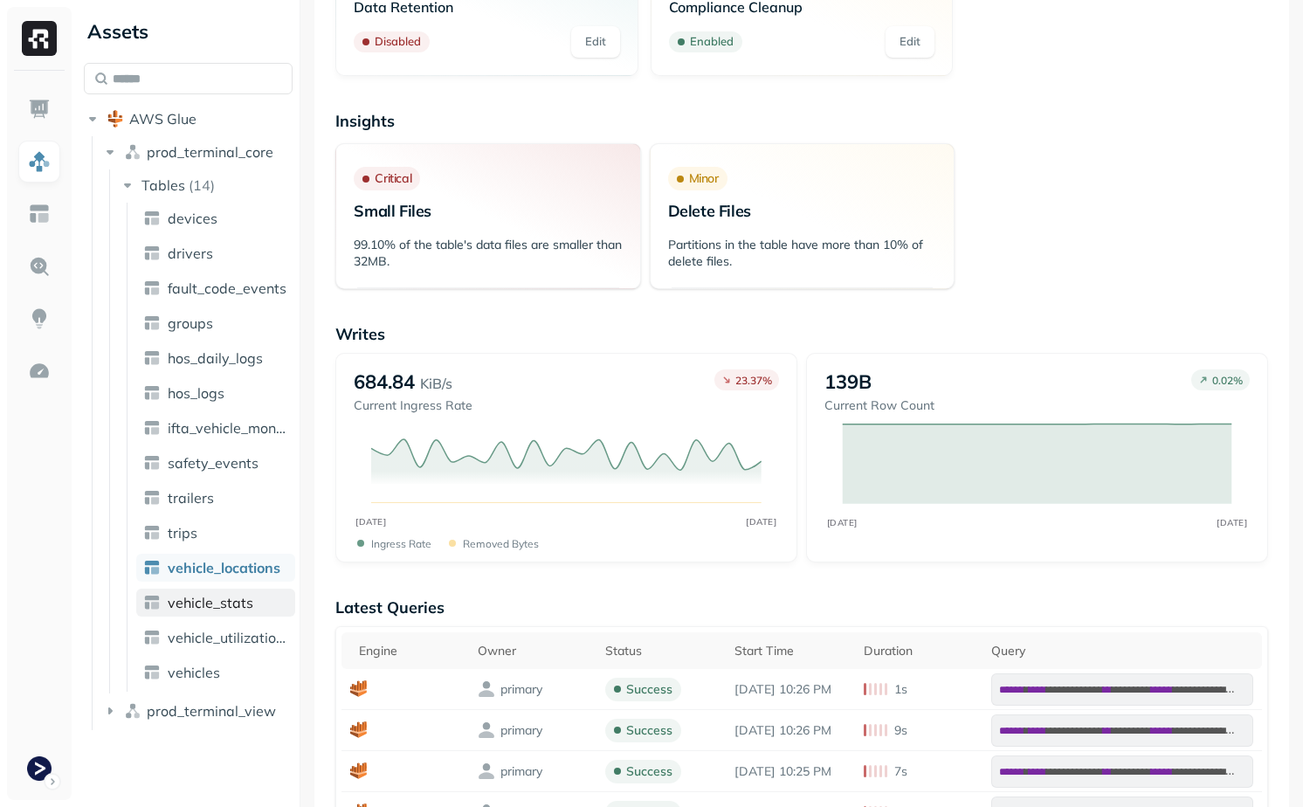
click at [231, 601] on span "vehicle_stats" at bounding box center [211, 602] width 86 height 17
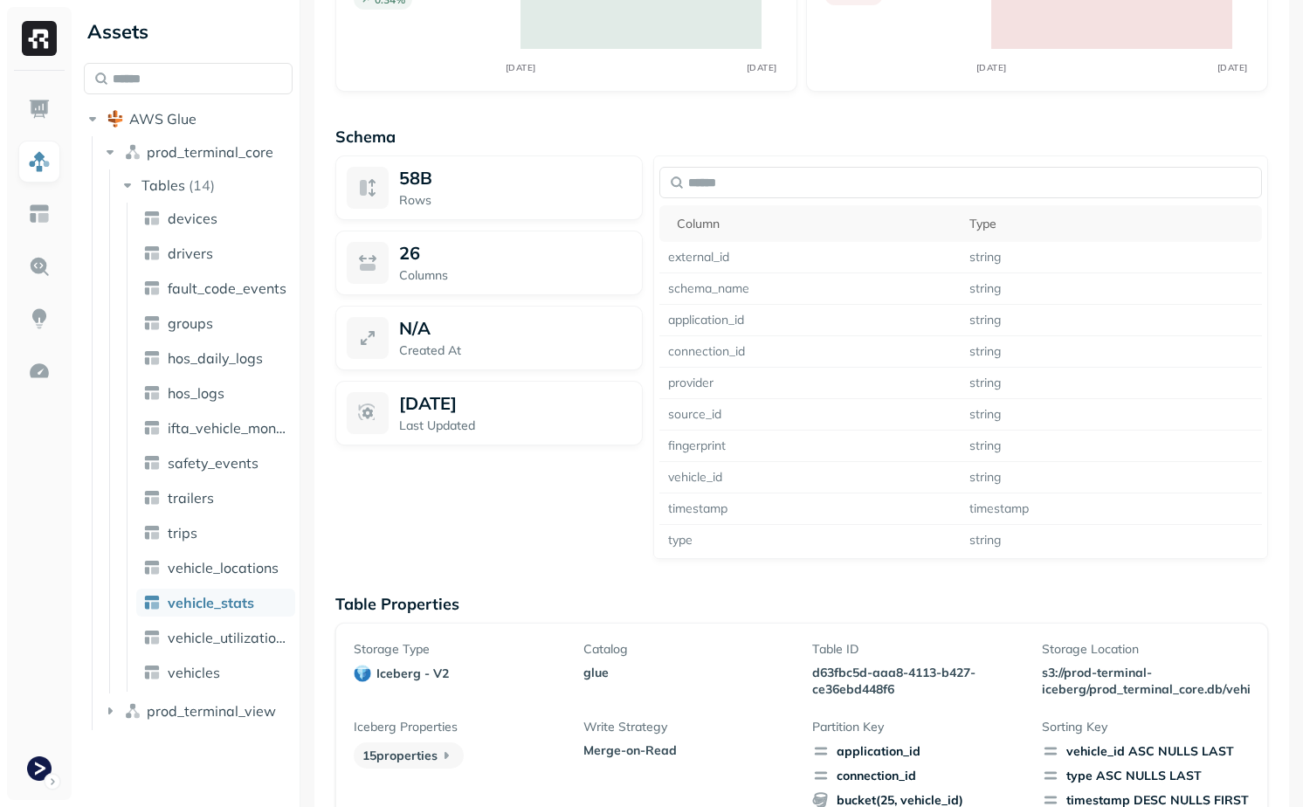
scroll to position [1483, 0]
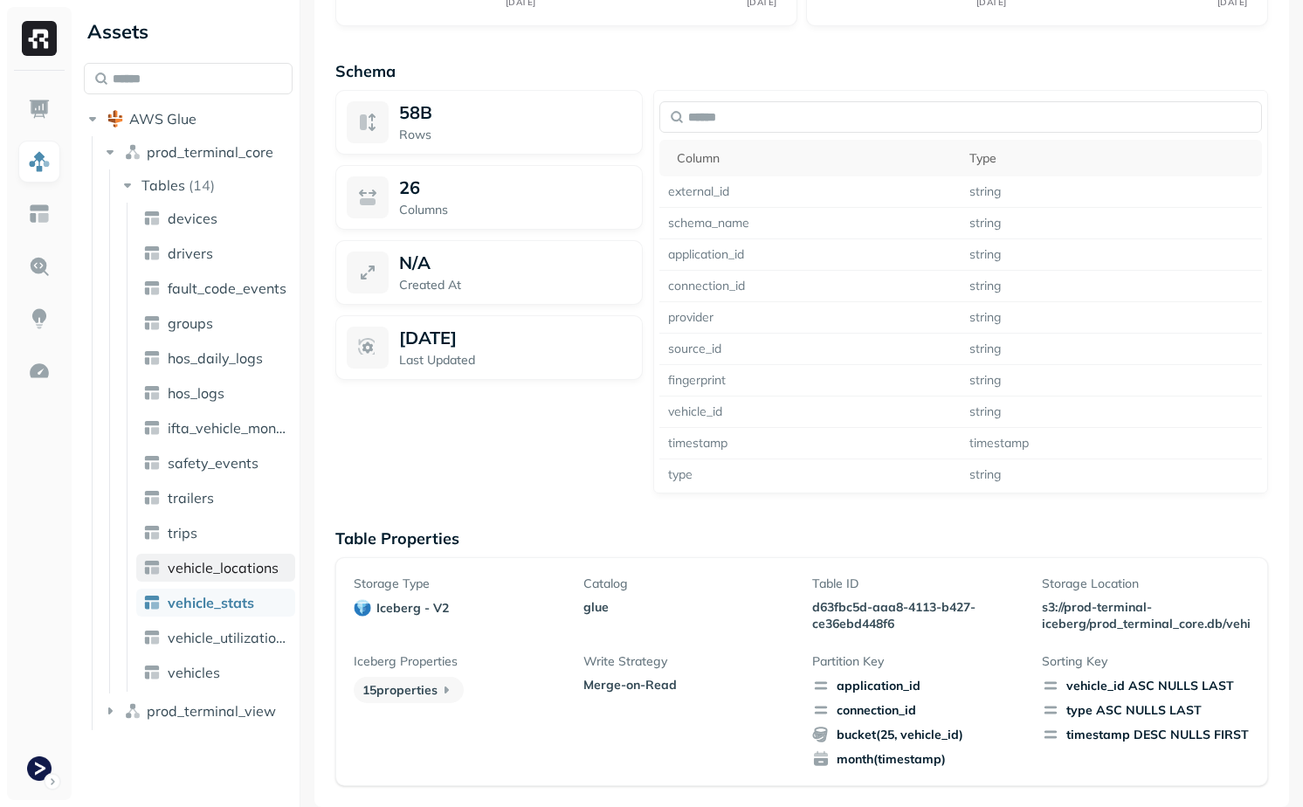
click at [244, 558] on link "vehicle_locations" at bounding box center [215, 568] width 159 height 28
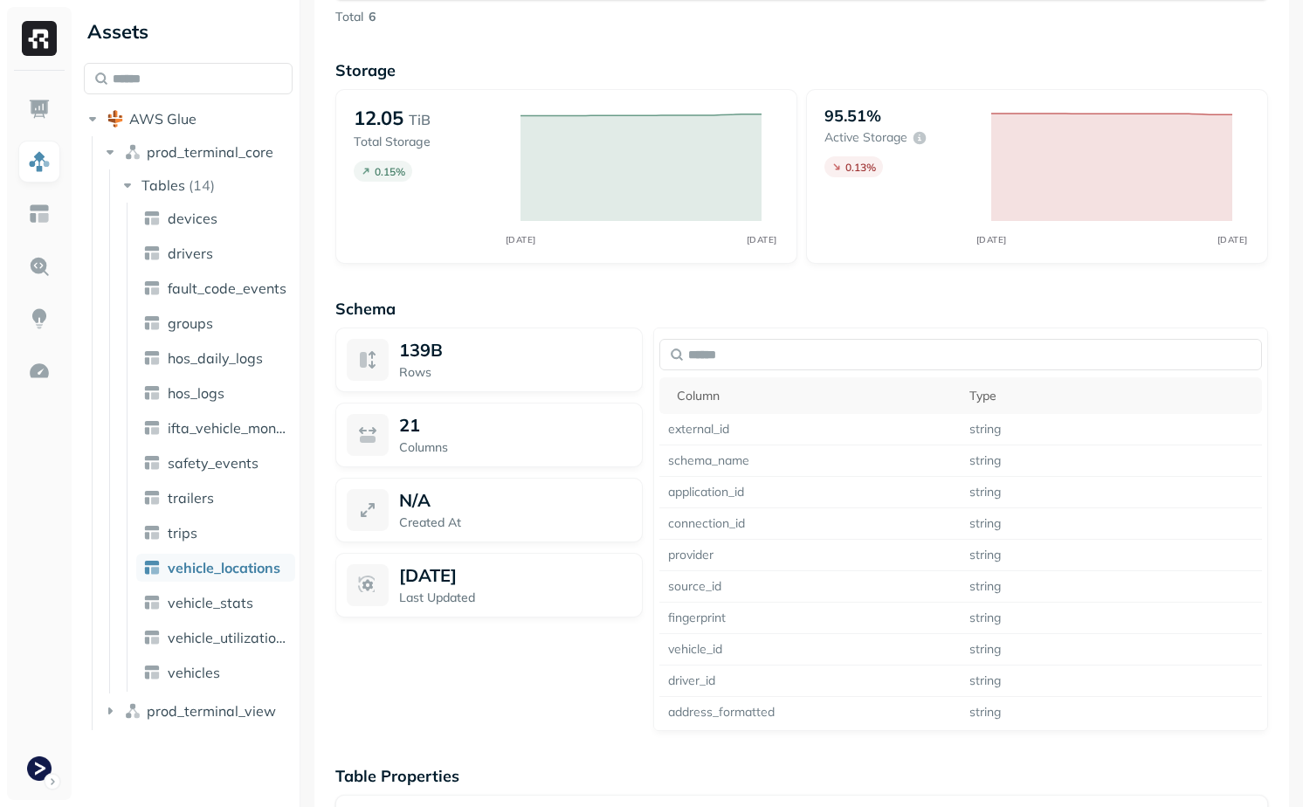
scroll to position [1483, 0]
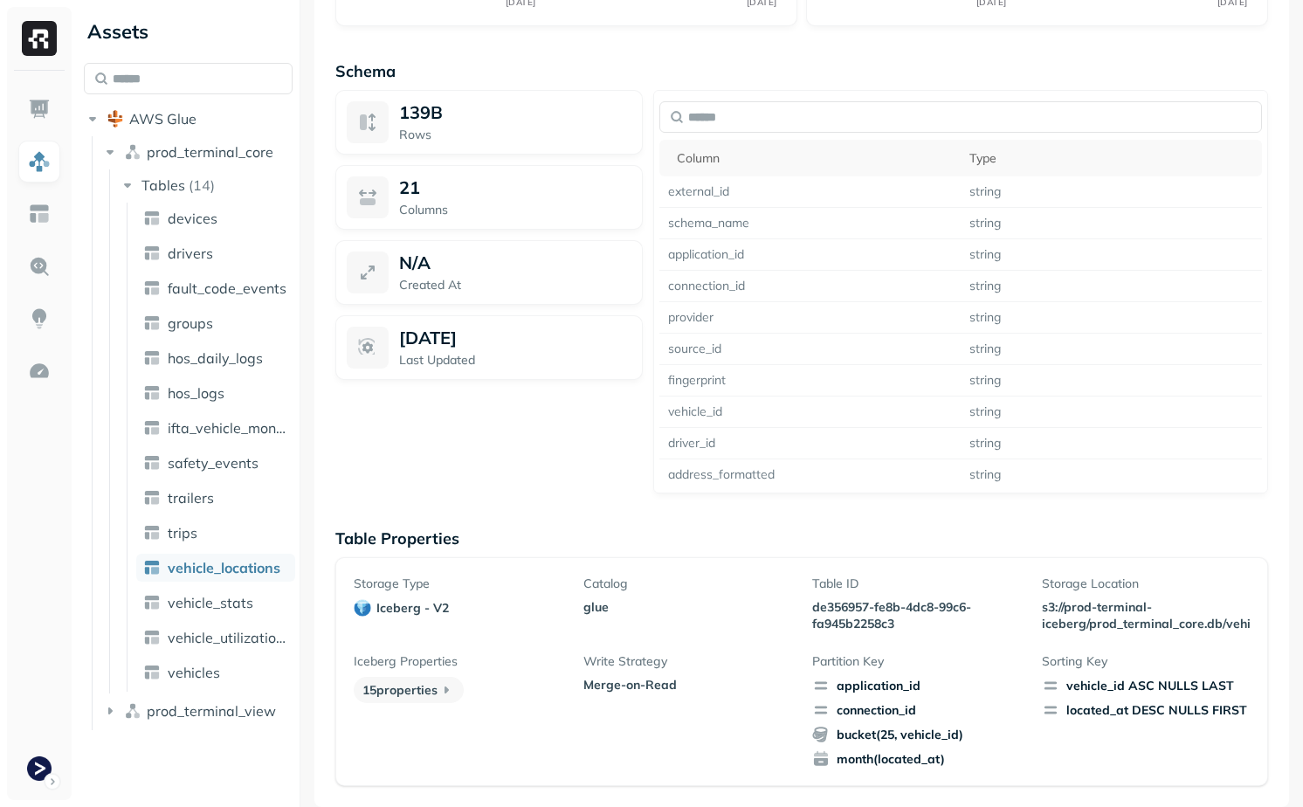
click at [840, 604] on p "de356957-fe8b-4dc8-99c6-fa945b2258c3" at bounding box center [916, 615] width 208 height 33
drag, startPoint x: 840, startPoint y: 604, endPoint x: 942, endPoint y: 633, distance: 105.3
click at [946, 636] on div "Storage Type iceberg - v2 Catalog glue Table ID de356957-fe8b-4dc8-99c6-fa945b2…" at bounding box center [802, 672] width 896 height 192
click at [942, 633] on div "Storage Type iceberg - v2 Catalog glue Table ID de356957-fe8b-4dc8-99c6-fa945b2…" at bounding box center [802, 672] width 896 height 192
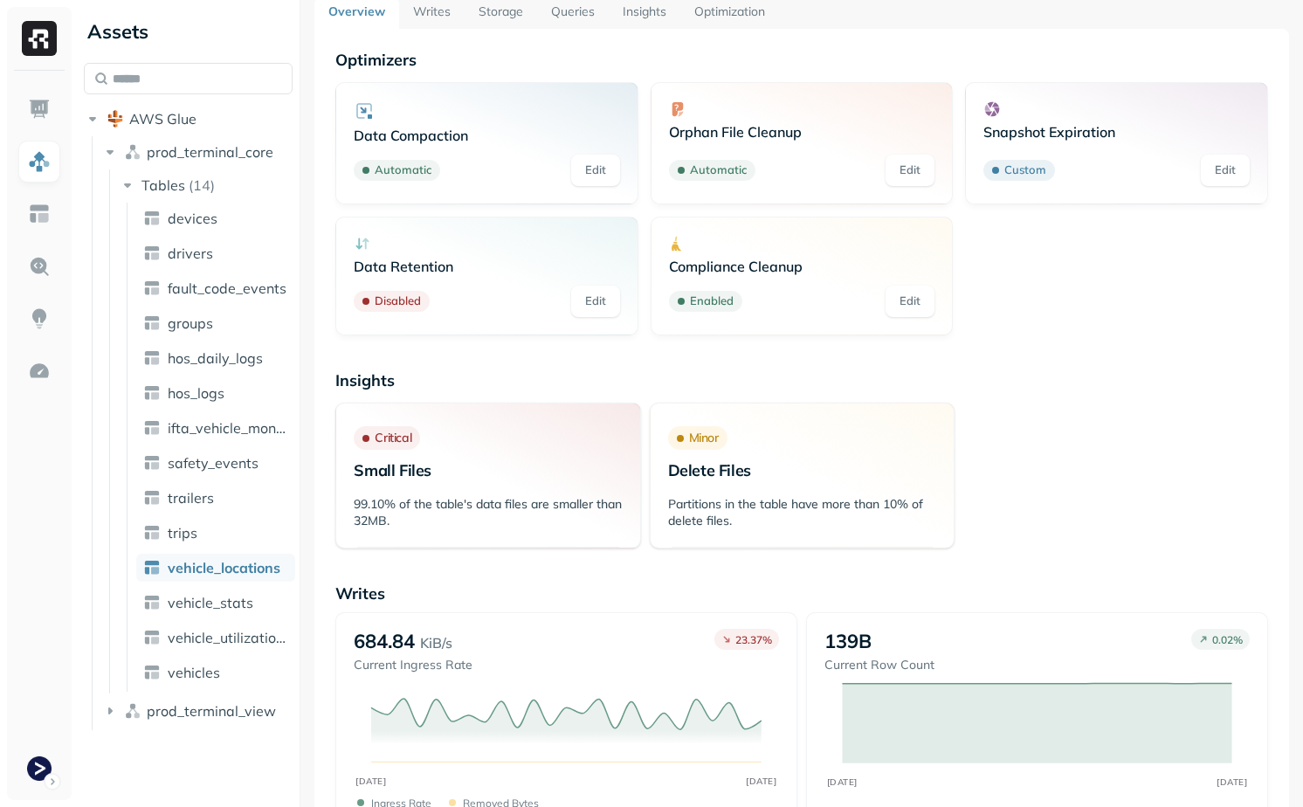
scroll to position [0, 0]
